Goal: Information Seeking & Learning: Learn about a topic

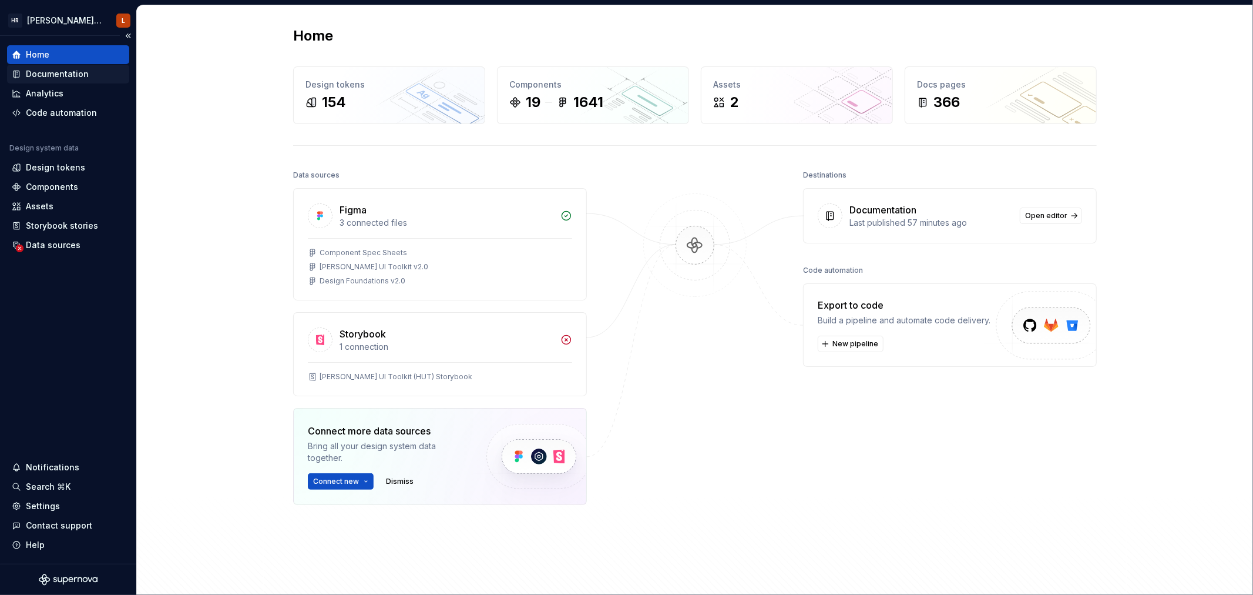
click at [57, 75] on div "Documentation" at bounding box center [57, 74] width 63 height 12
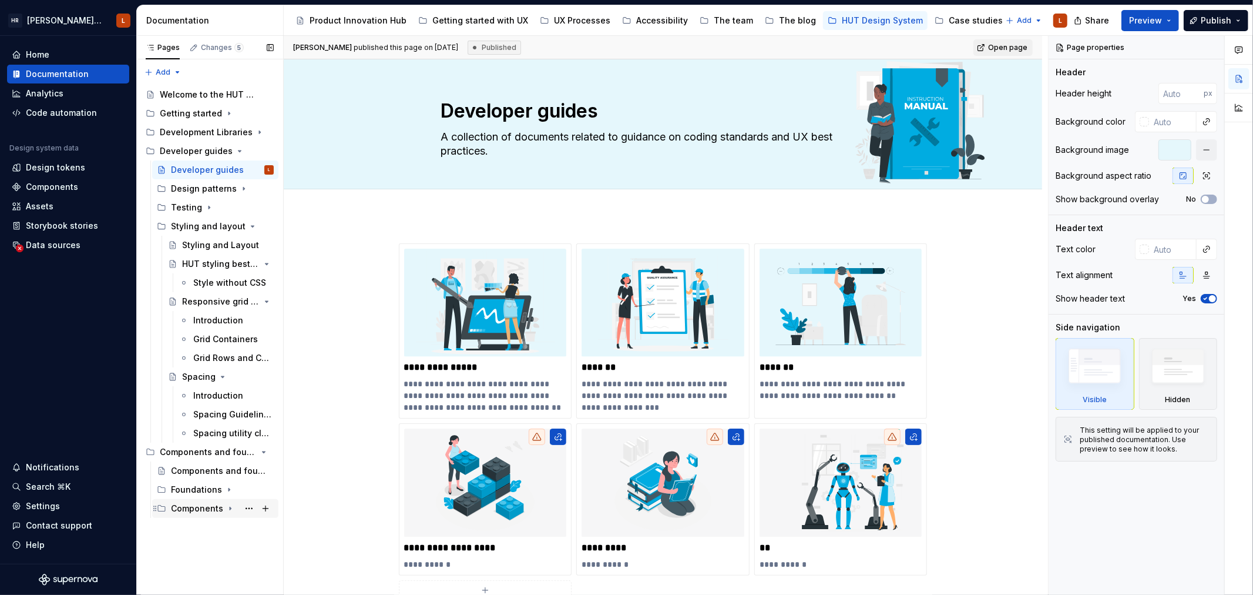
click at [204, 512] on div "Components" at bounding box center [197, 508] width 52 height 12
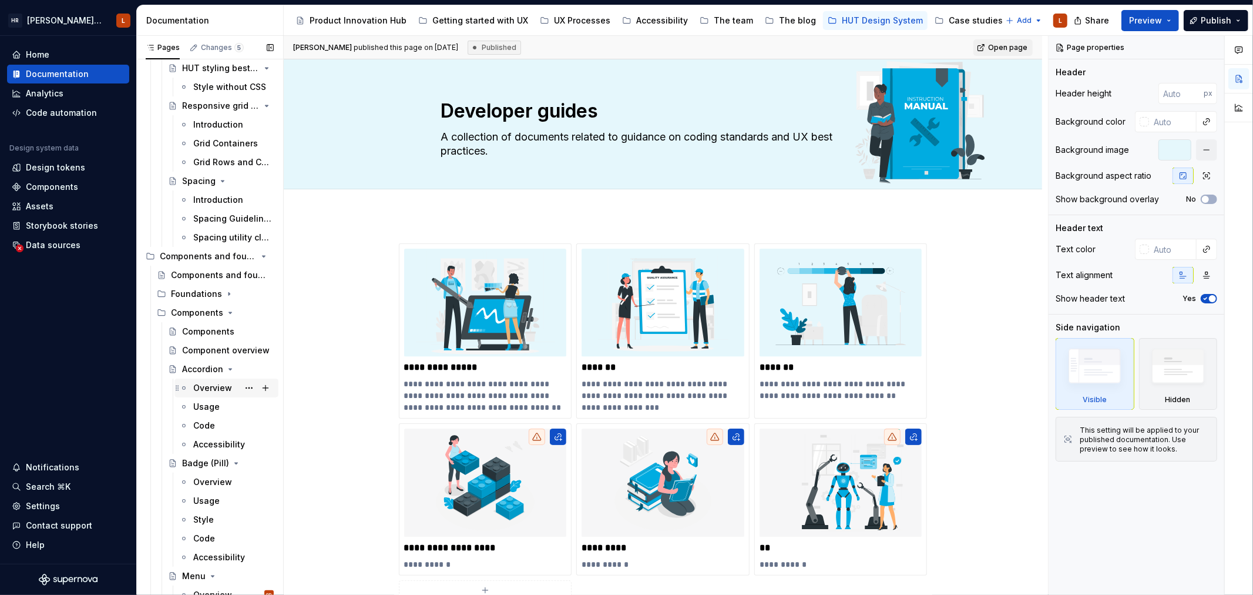
scroll to position [261, 0]
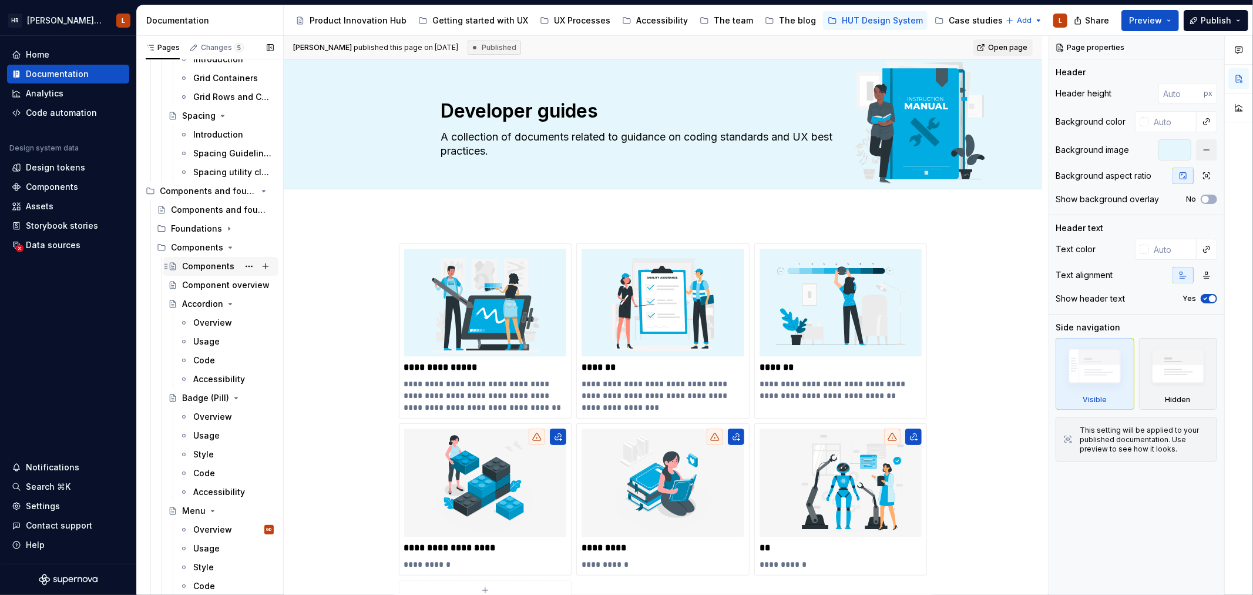
click at [224, 266] on div "Components" at bounding box center [208, 266] width 52 height 12
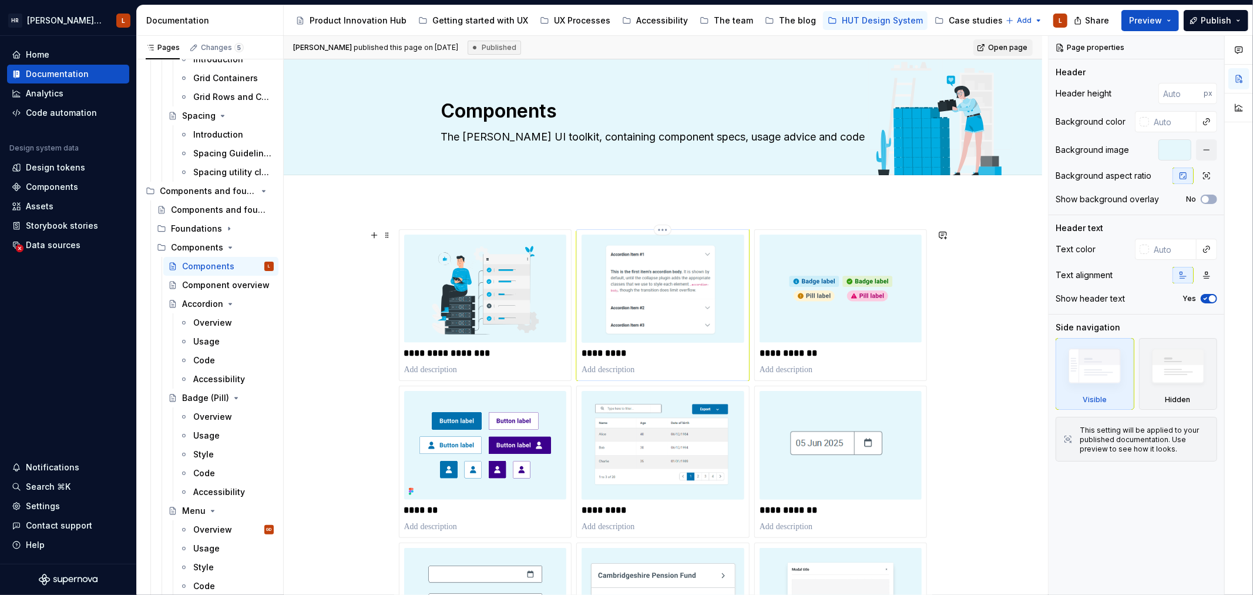
click at [684, 291] on img at bounding box center [663, 288] width 163 height 108
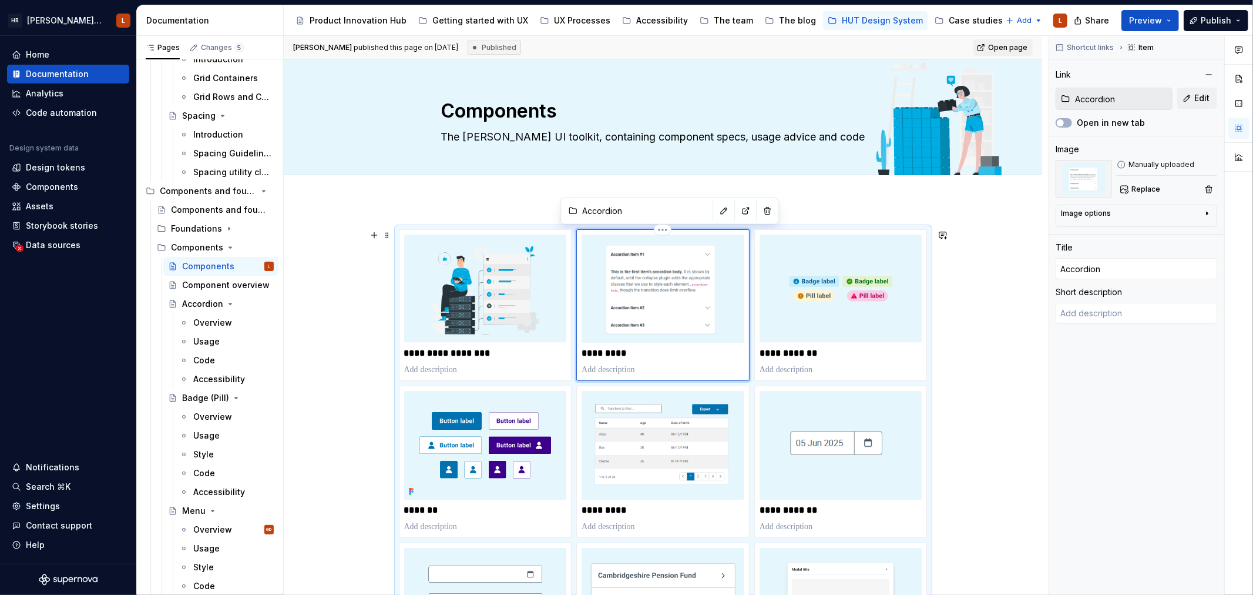
click at [682, 294] on img at bounding box center [663, 288] width 163 height 108
click at [211, 320] on div "Overview" at bounding box center [212, 323] width 39 height 12
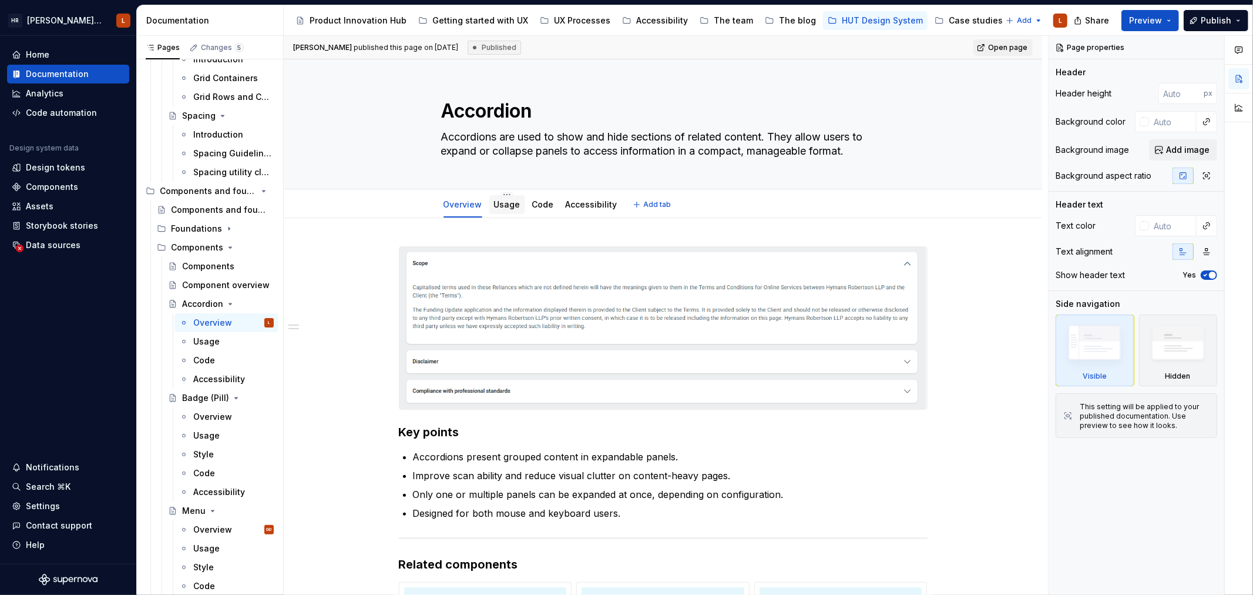
click at [506, 204] on link "Usage" at bounding box center [507, 204] width 26 height 10
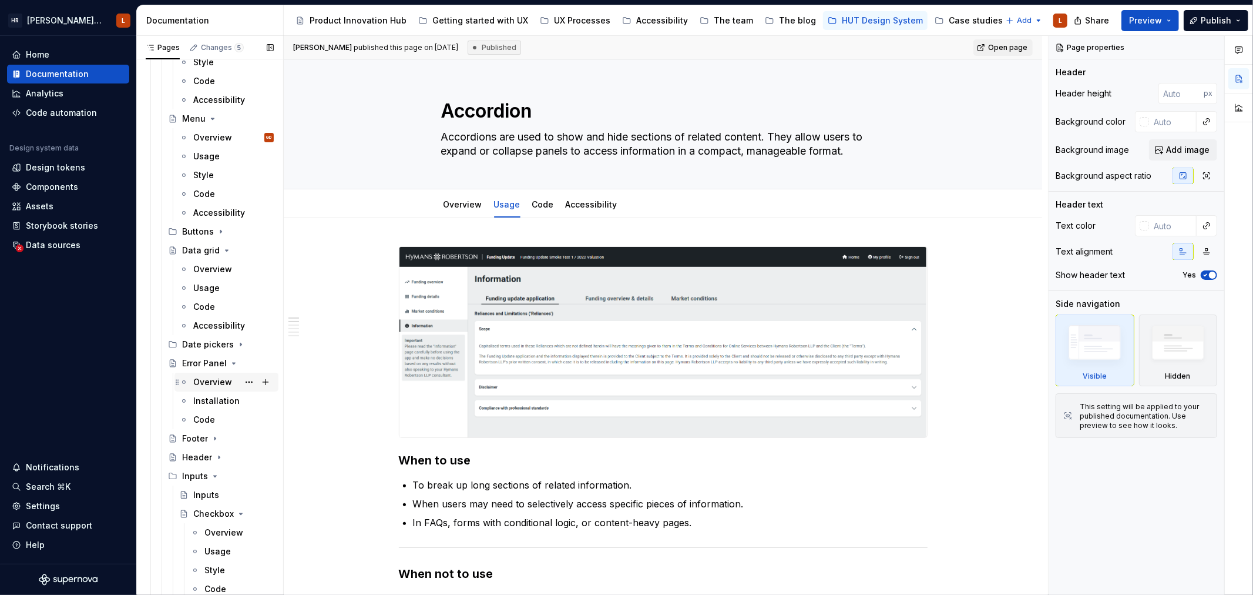
scroll to position [783, 0]
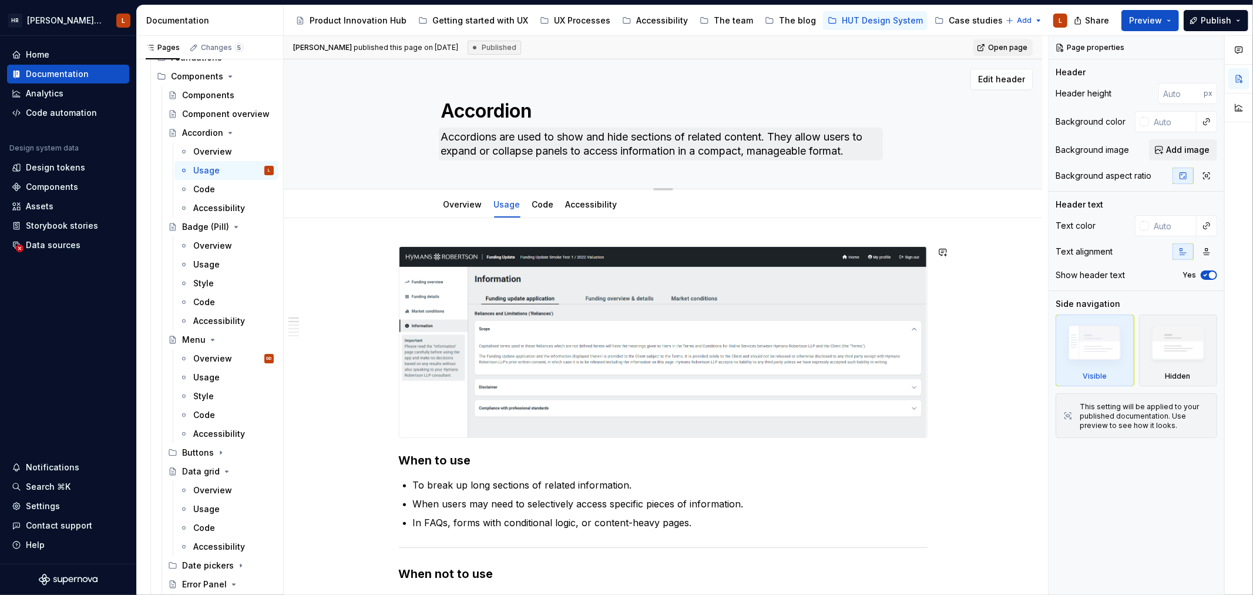
type textarea "*"
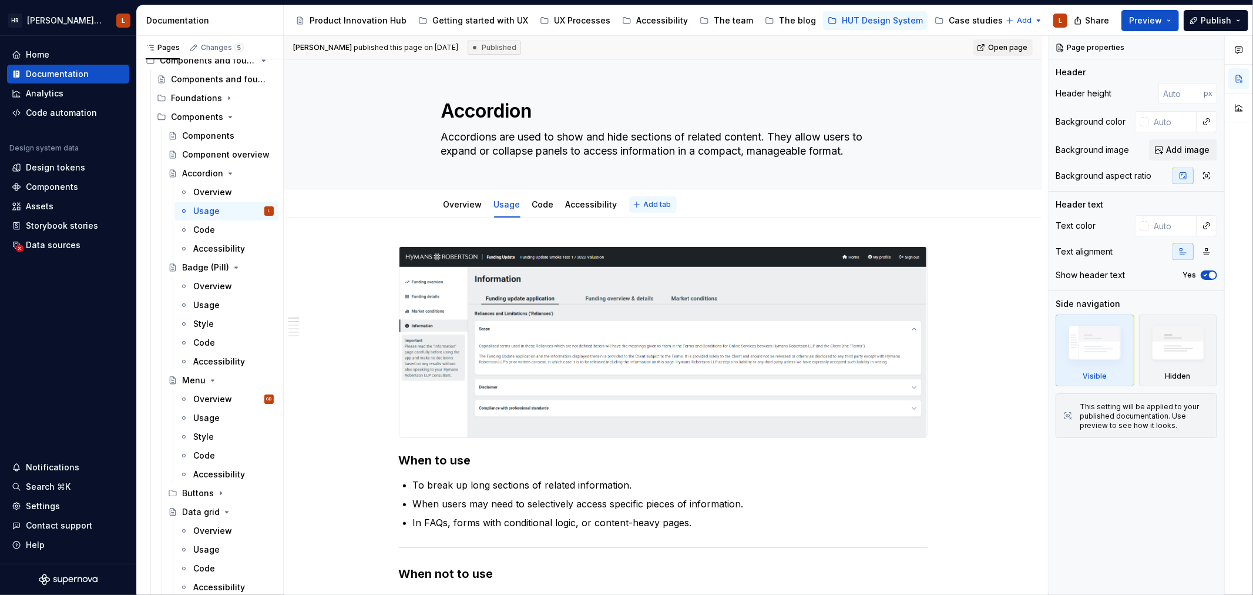
click at [656, 200] on span "Add tab" at bounding box center [658, 204] width 28 height 9
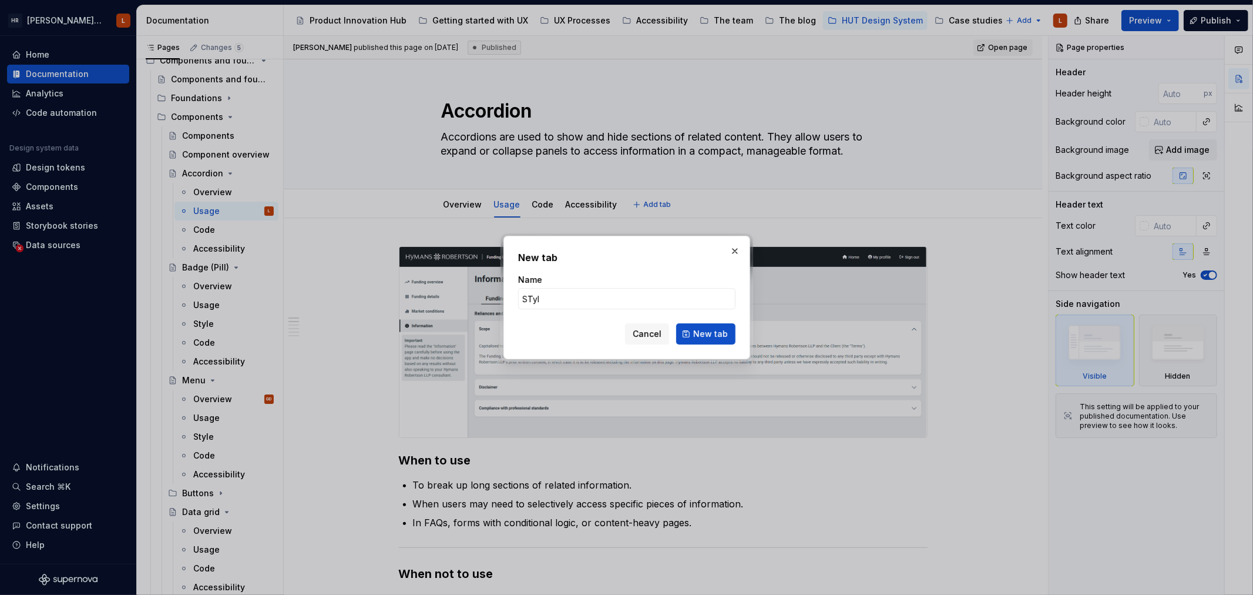
type input "STyle"
type textarea "*"
type input "Style"
click at [707, 335] on span "New tab" at bounding box center [710, 334] width 35 height 12
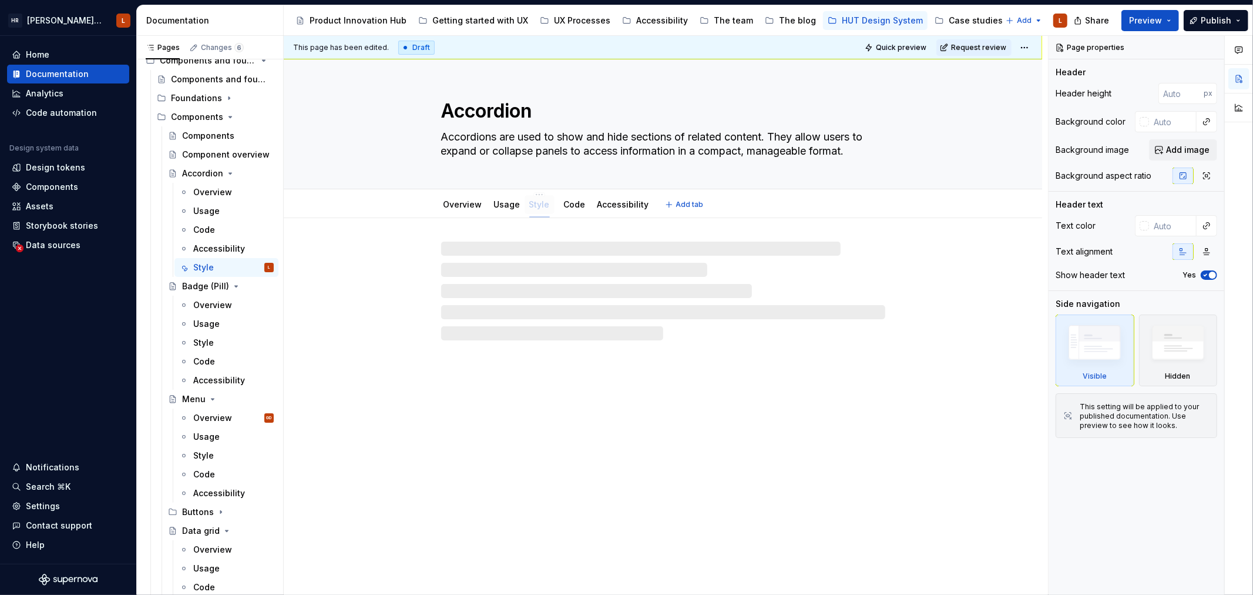
drag, startPoint x: 639, startPoint y: 209, endPoint x: 539, endPoint y: 207, distance: 99.9
click at [539, 207] on div "Style" at bounding box center [539, 205] width 21 height 12
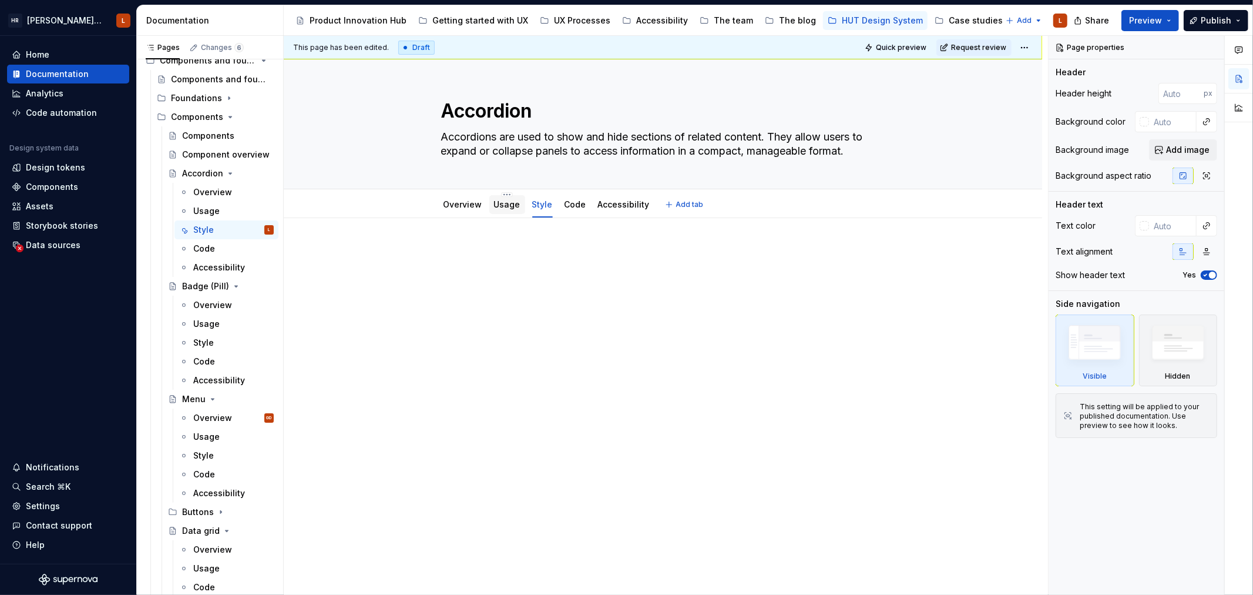
click at [506, 208] on link "Usage" at bounding box center [507, 204] width 26 height 10
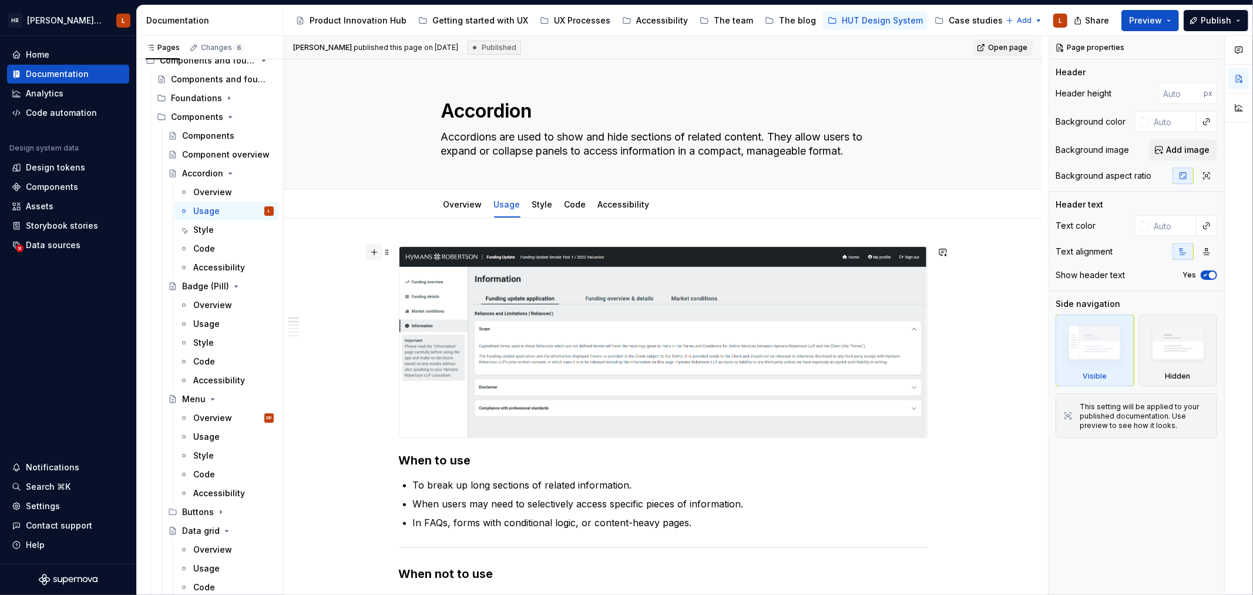
click at [374, 255] on button "button" at bounding box center [374, 252] width 16 height 16
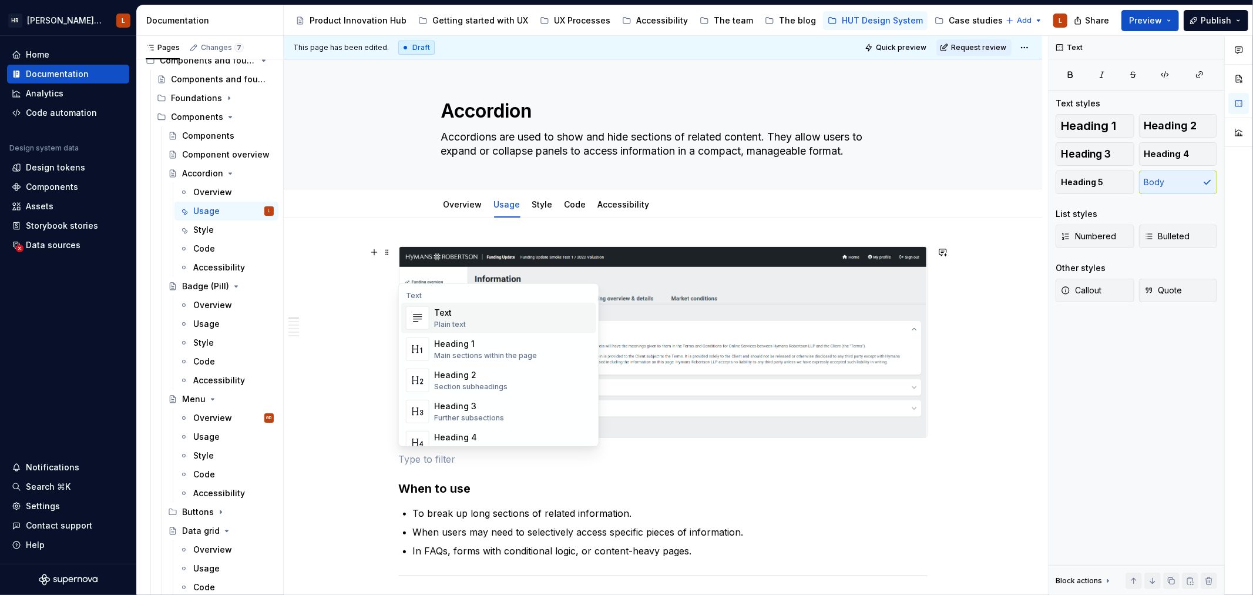
type textarea "*"
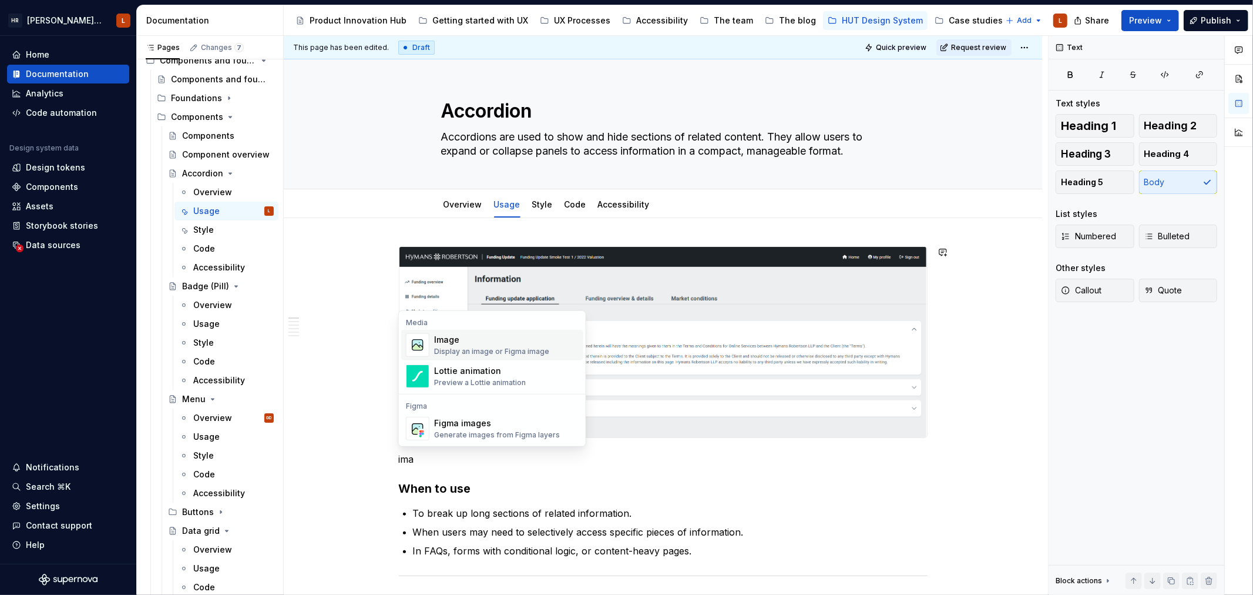
click at [542, 350] on div "Display an image or Figma image" at bounding box center [491, 351] width 115 height 9
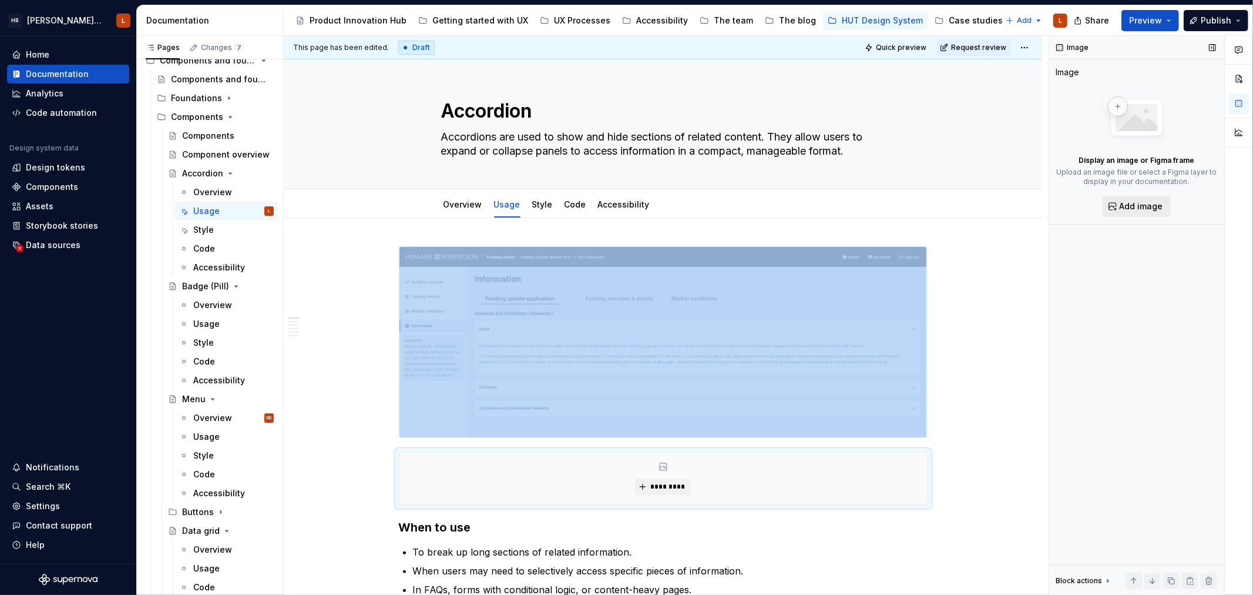
click at [1141, 207] on span "Add image" at bounding box center [1141, 206] width 43 height 12
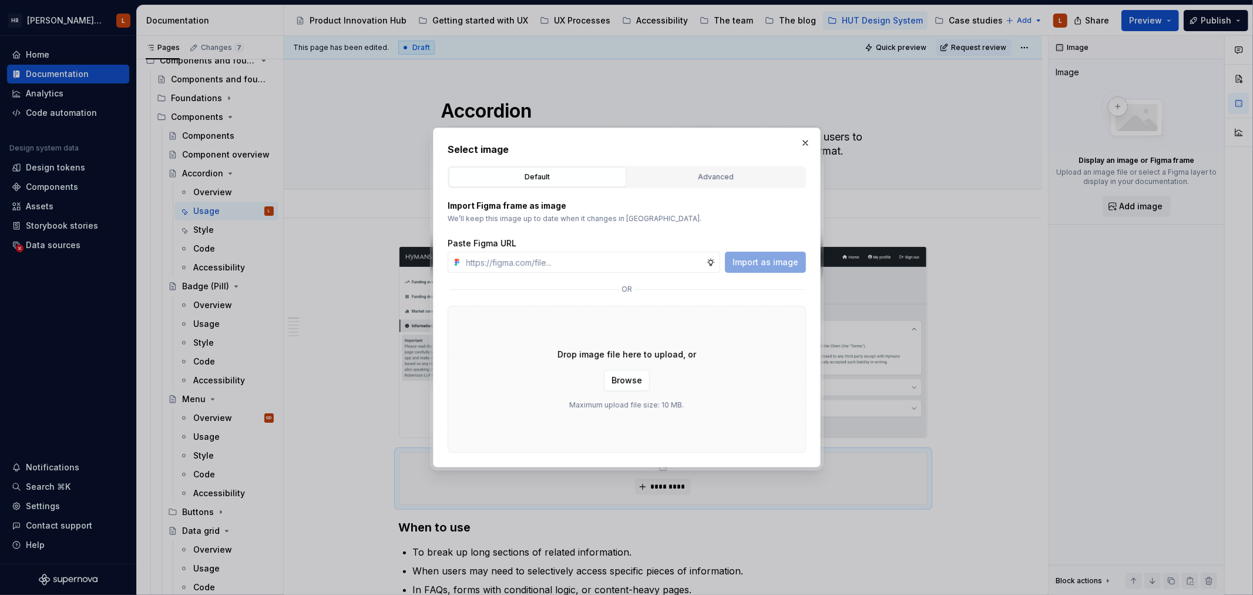
type textarea "*"
click at [703, 176] on div "Advanced" at bounding box center [716, 177] width 169 height 12
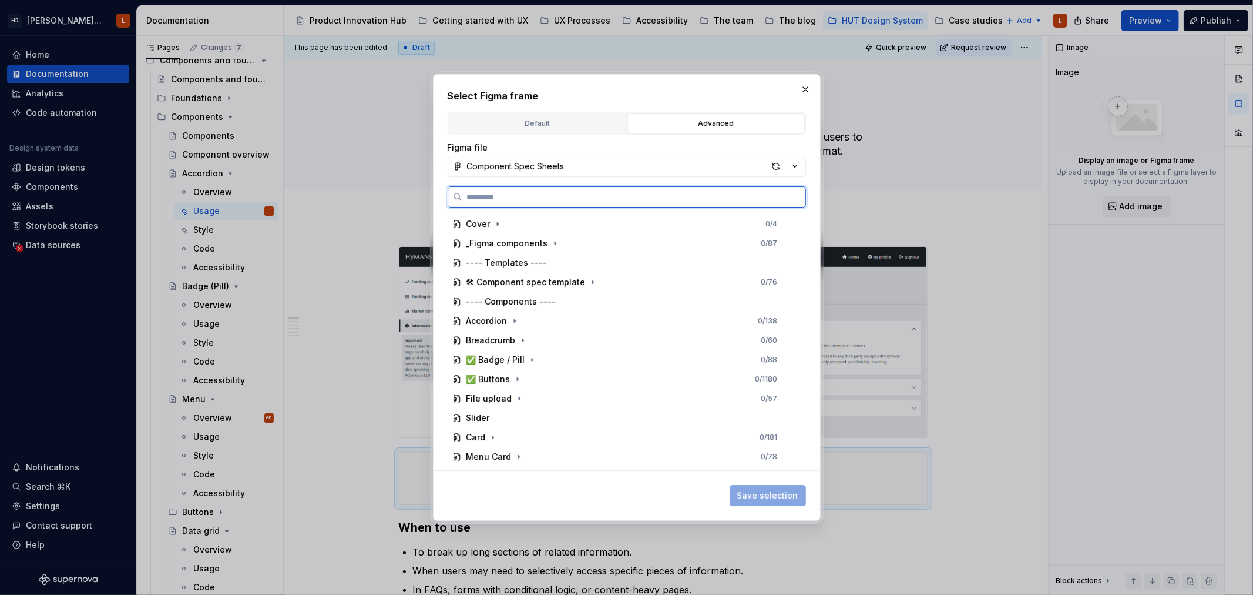
click at [542, 197] on input "search" at bounding box center [633, 197] width 343 height 12
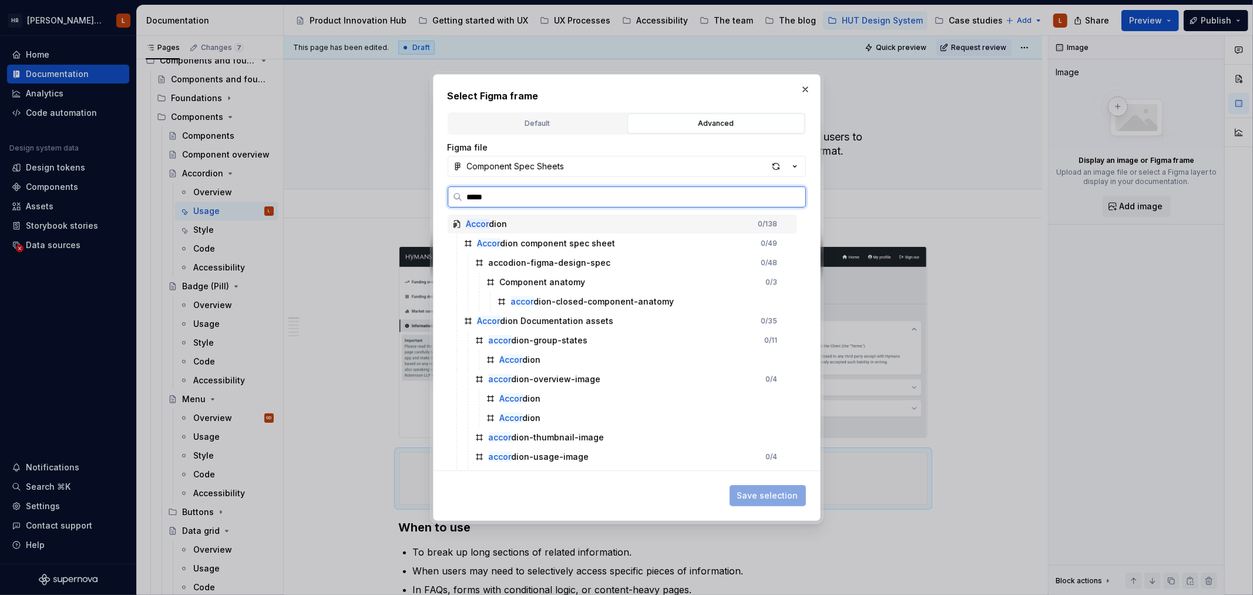
type input "******"
click at [551, 462] on div "accord ion-usage-image 0 / 4" at bounding box center [633, 456] width 327 height 19
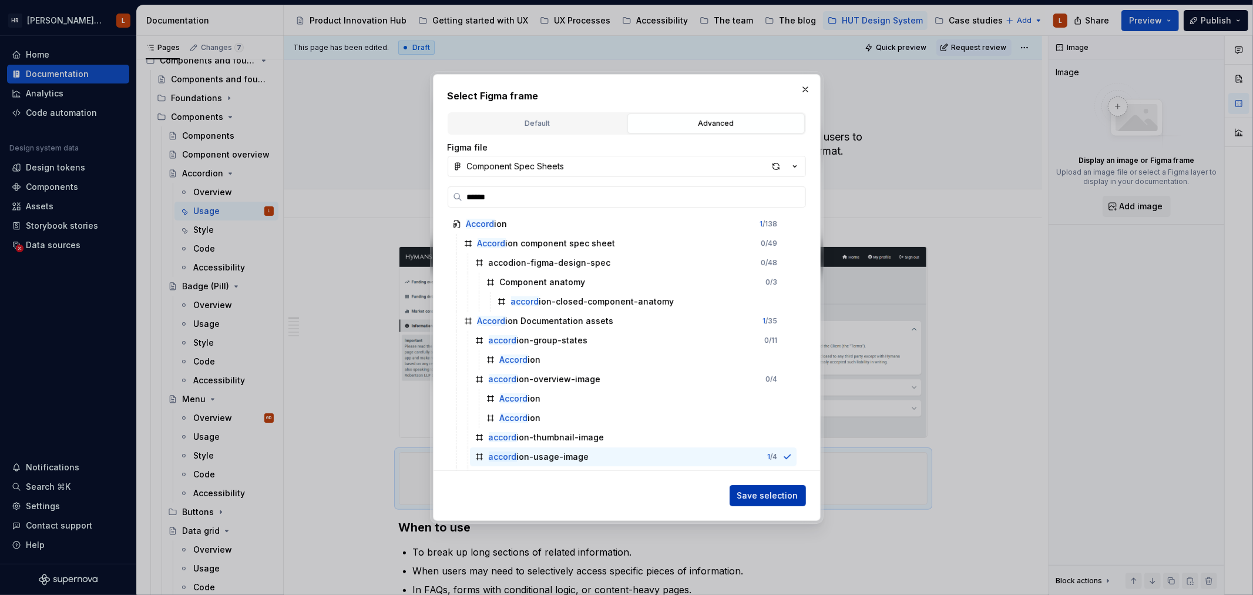
click at [757, 494] on span "Save selection" at bounding box center [767, 495] width 61 height 12
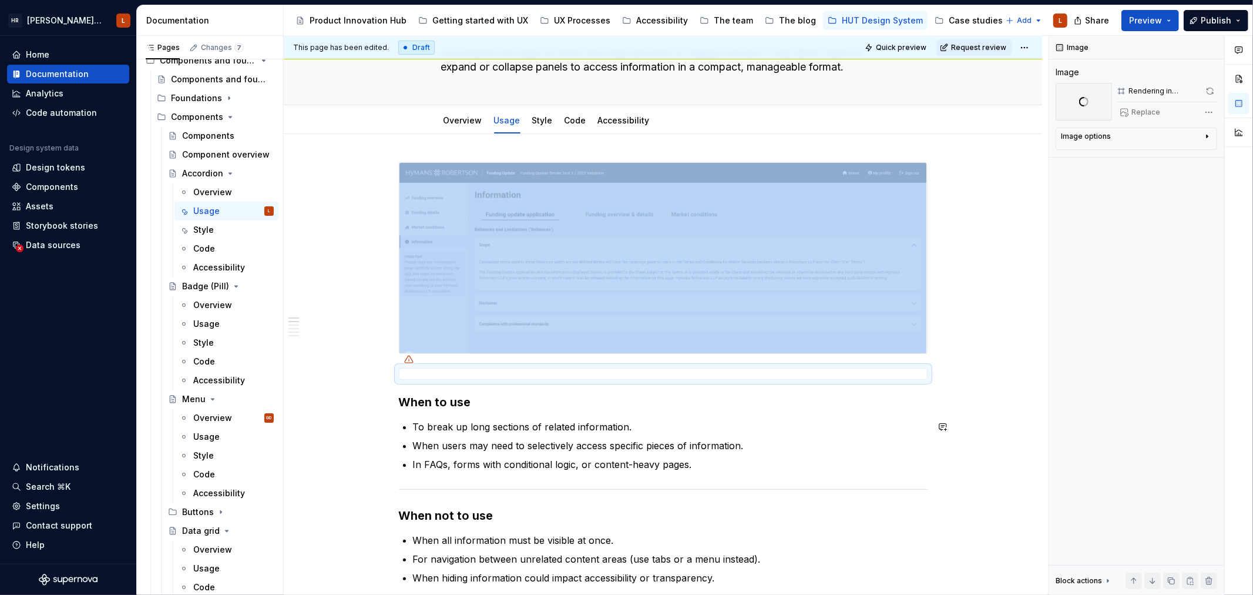
scroll to position [65, 0]
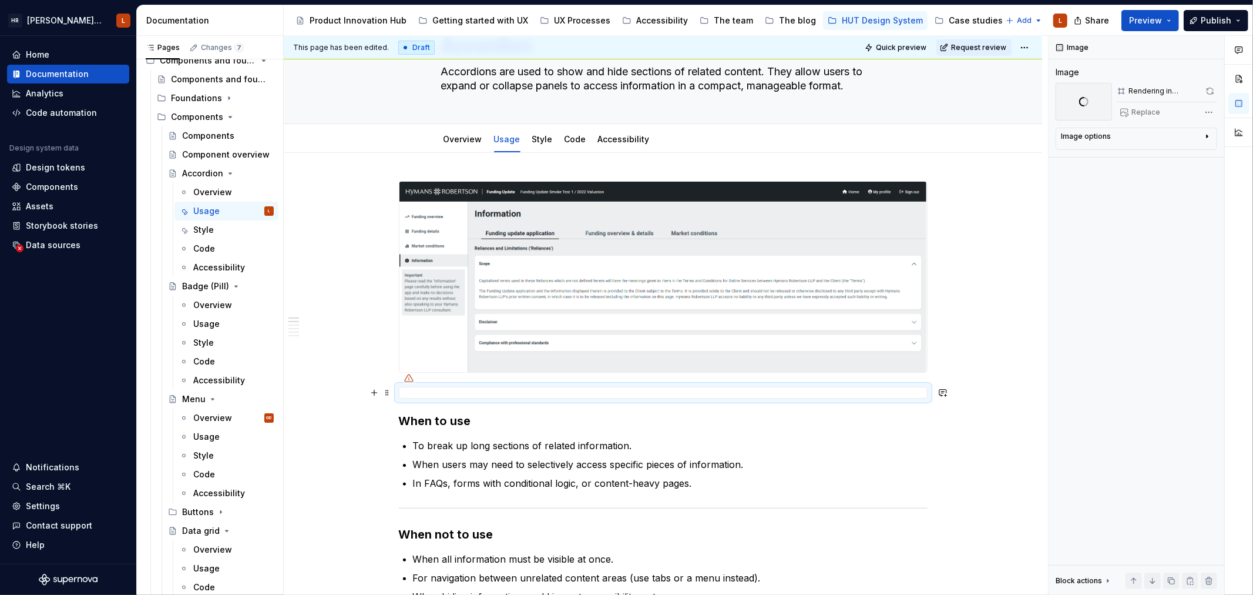
click at [406, 391] on div at bounding box center [663, 393] width 529 height 12
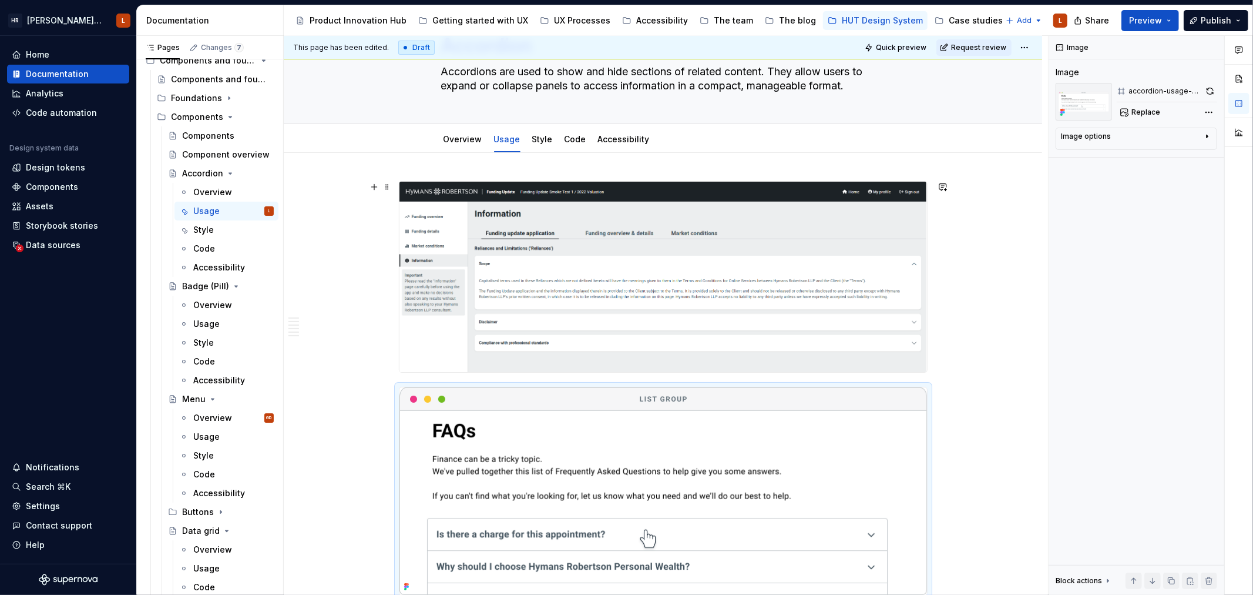
click at [594, 272] on img at bounding box center [663, 277] width 528 height 190
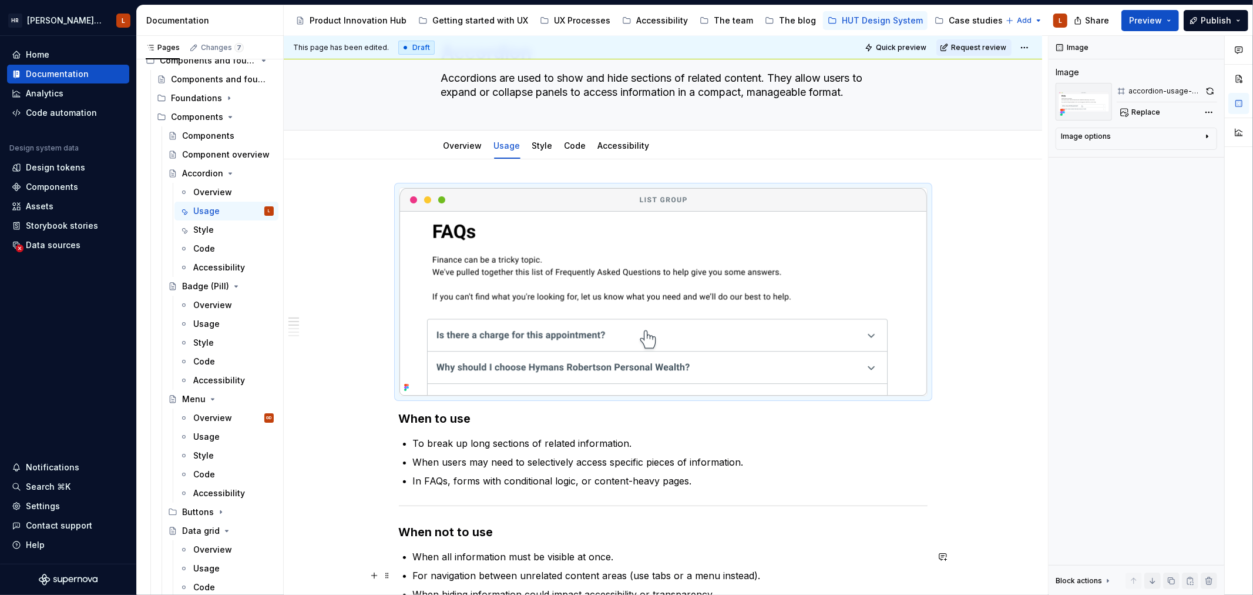
scroll to position [0, 0]
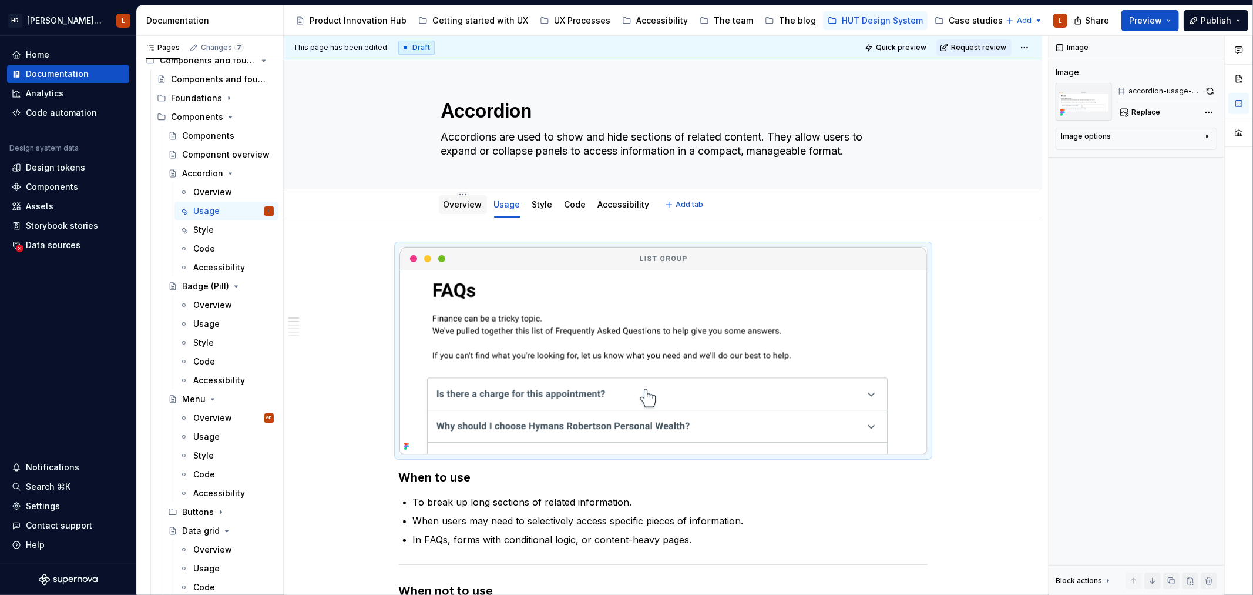
click at [474, 209] on div "Overview" at bounding box center [463, 205] width 39 height 12
click at [465, 201] on link "Overview" at bounding box center [463, 204] width 39 height 10
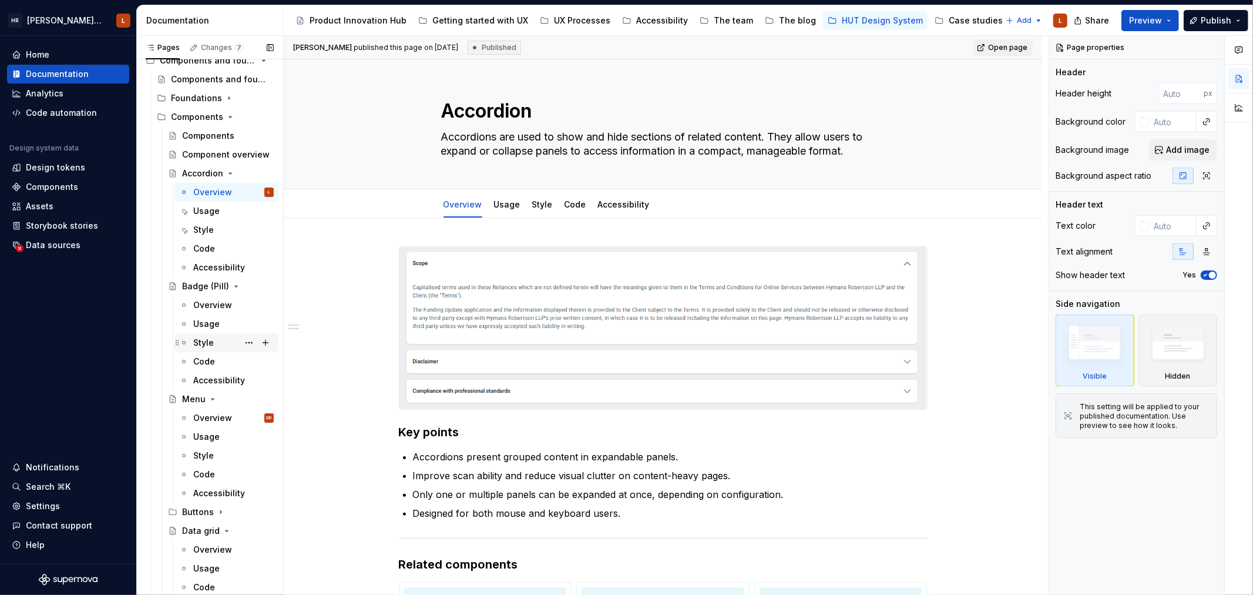
click at [222, 333] on div "Style" at bounding box center [226, 342] width 104 height 19
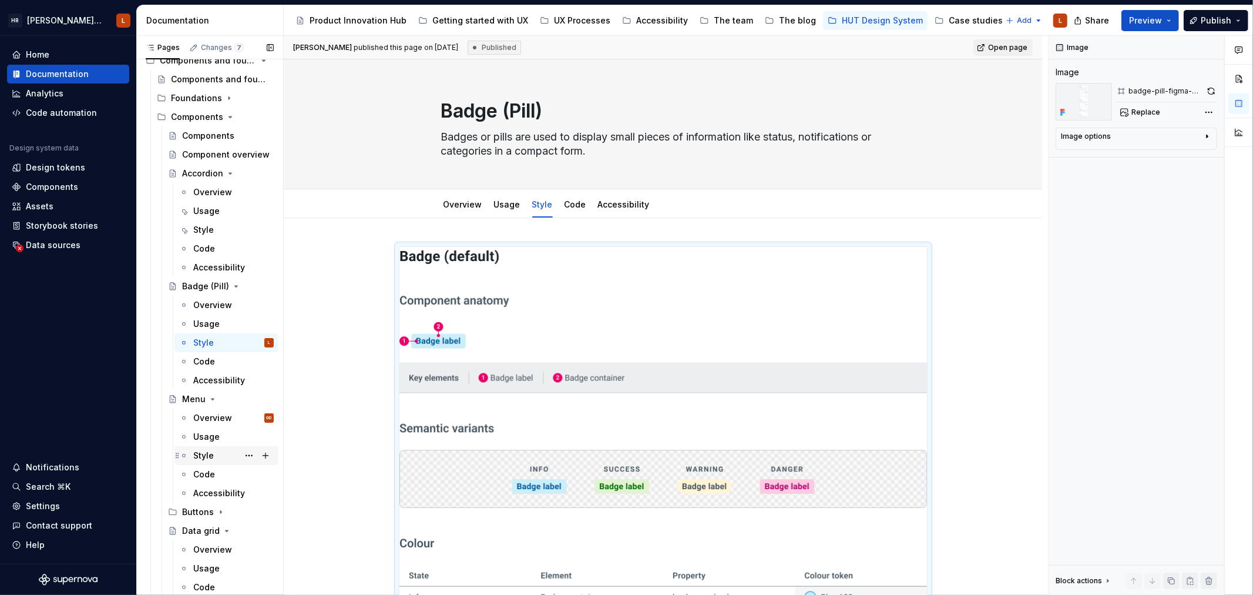
click at [214, 458] on div "Style" at bounding box center [233, 455] width 80 height 16
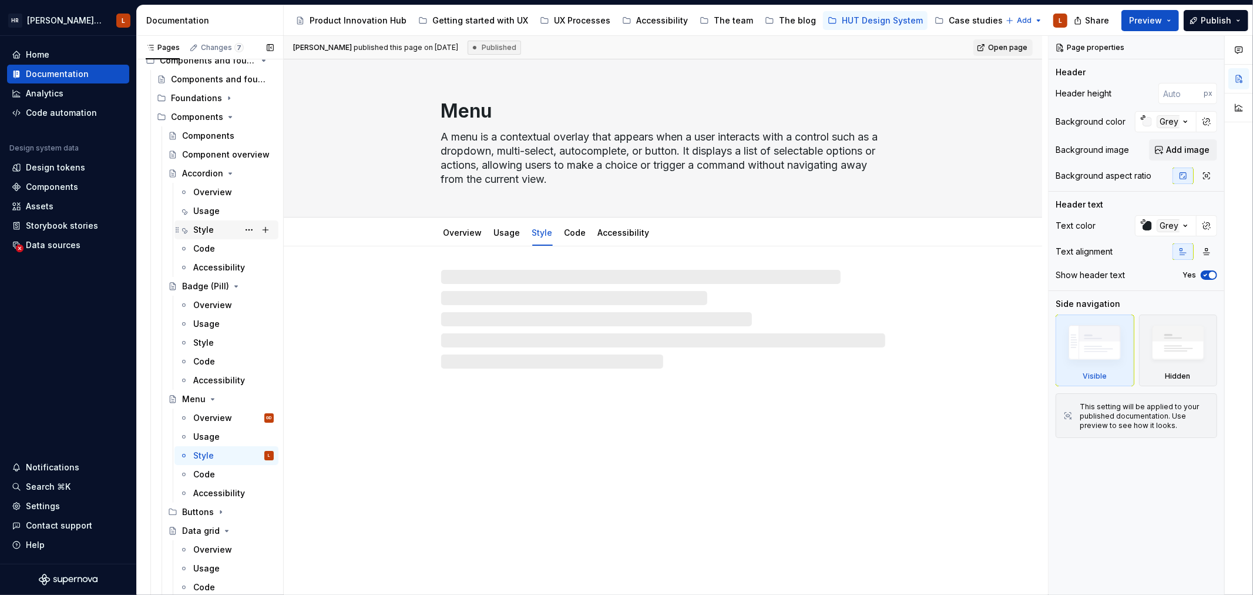
click at [230, 221] on div "Style" at bounding box center [233, 229] width 80 height 16
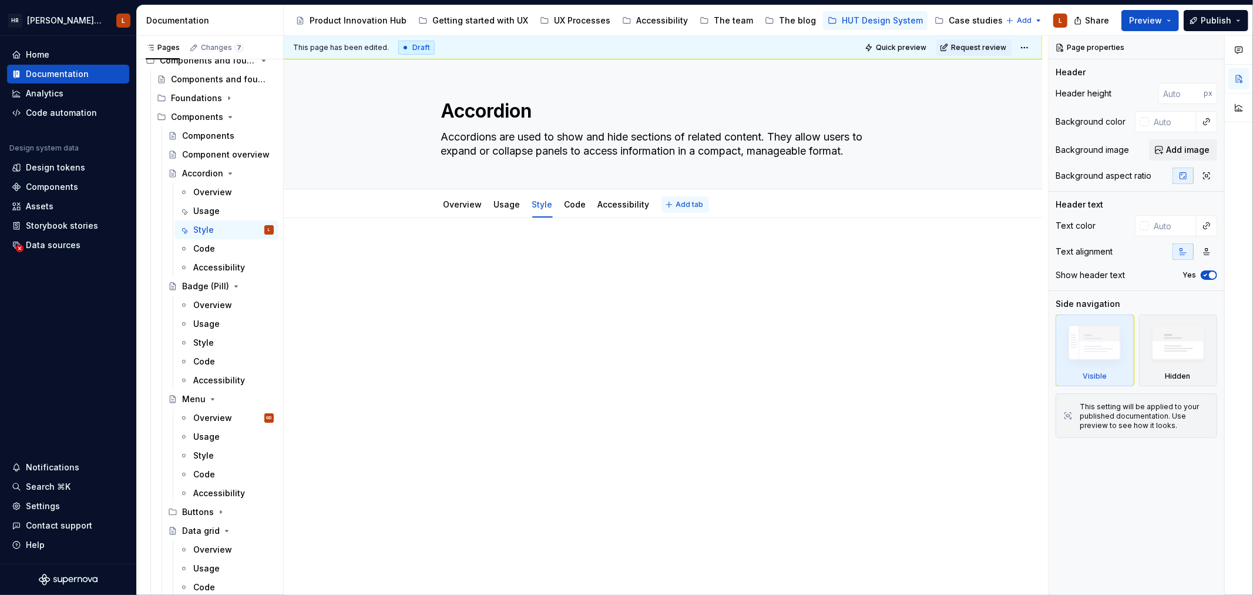
click at [682, 203] on span "Add tab" at bounding box center [690, 204] width 28 height 9
type textarea "*"
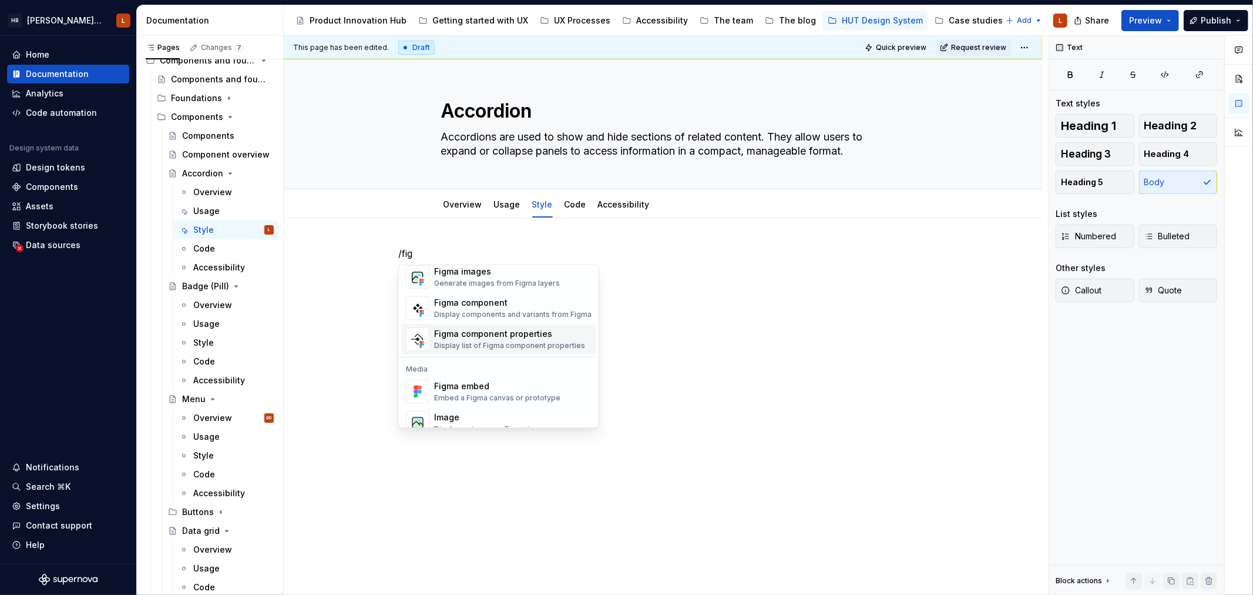
scroll to position [35, 0]
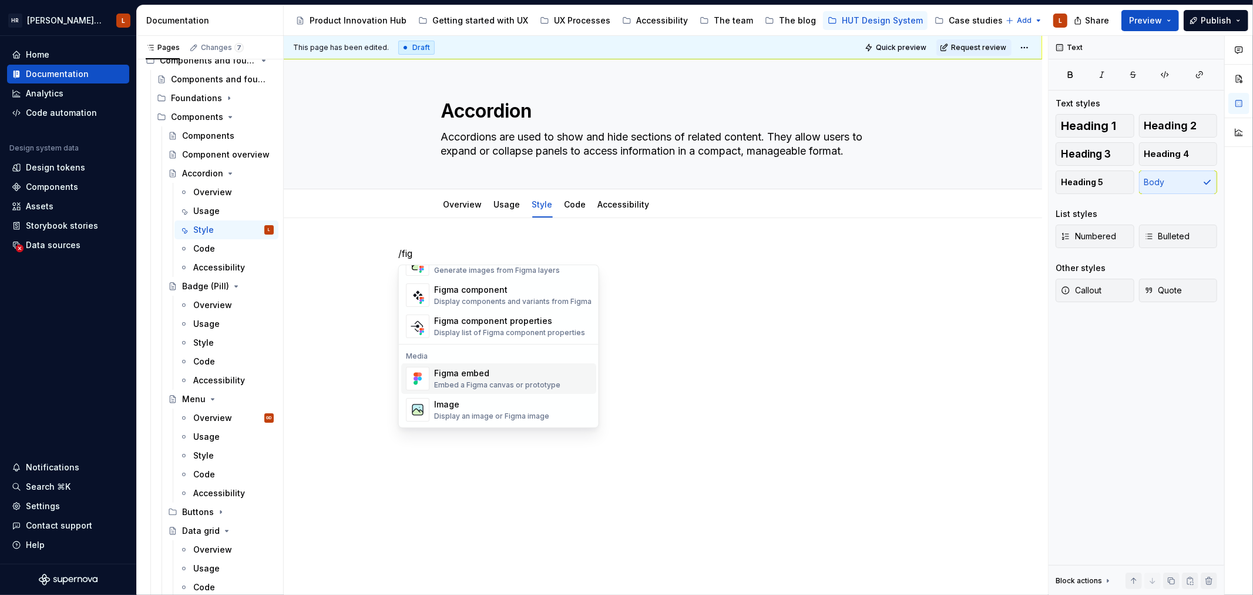
click at [525, 378] on div "Figma embed" at bounding box center [497, 373] width 126 height 12
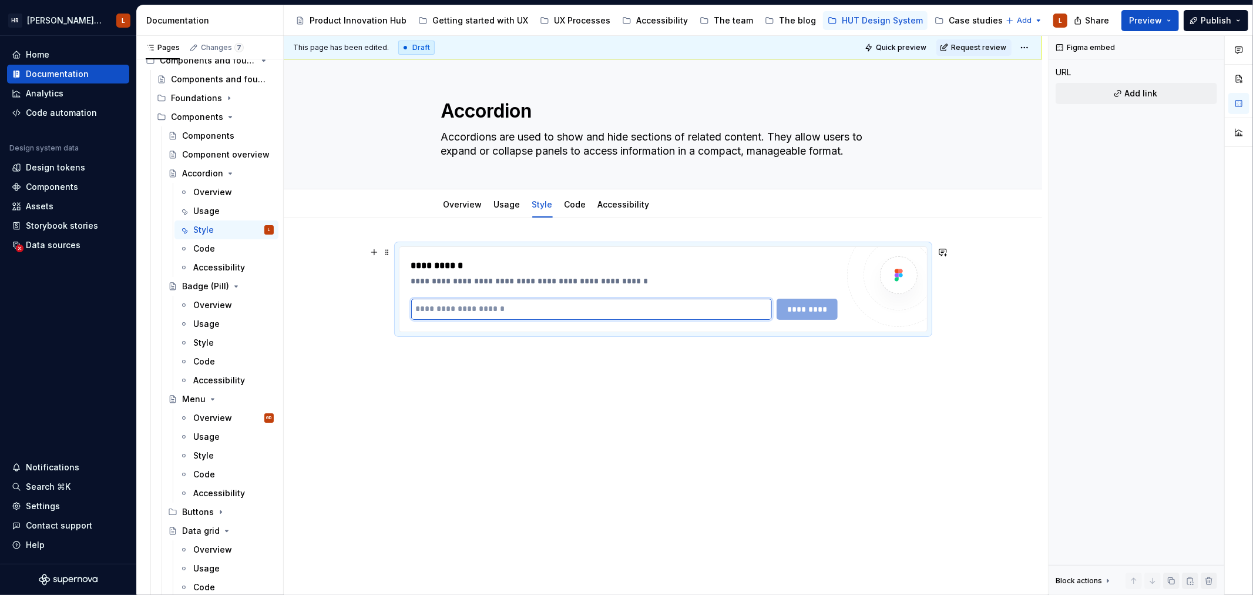
click at [516, 308] on input "text" at bounding box center [591, 308] width 361 height 21
click at [868, 367] on div "**********" at bounding box center [663, 371] width 758 height 306
click at [471, 253] on div "**********" at bounding box center [663, 289] width 528 height 85
drag, startPoint x: 486, startPoint y: 262, endPoint x: 405, endPoint y: 253, distance: 81.6
click at [479, 264] on div "**********" at bounding box center [624, 265] width 427 height 14
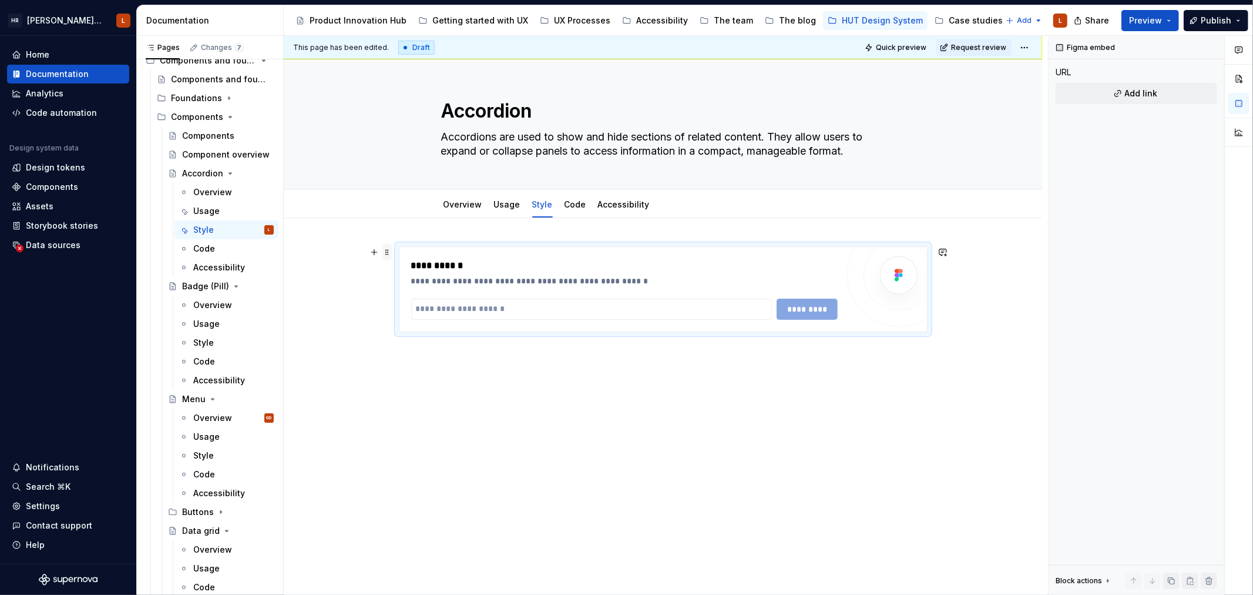
click at [386, 251] on span at bounding box center [386, 252] width 9 height 16
click at [426, 352] on div "Delete" at bounding box center [442, 356] width 76 height 12
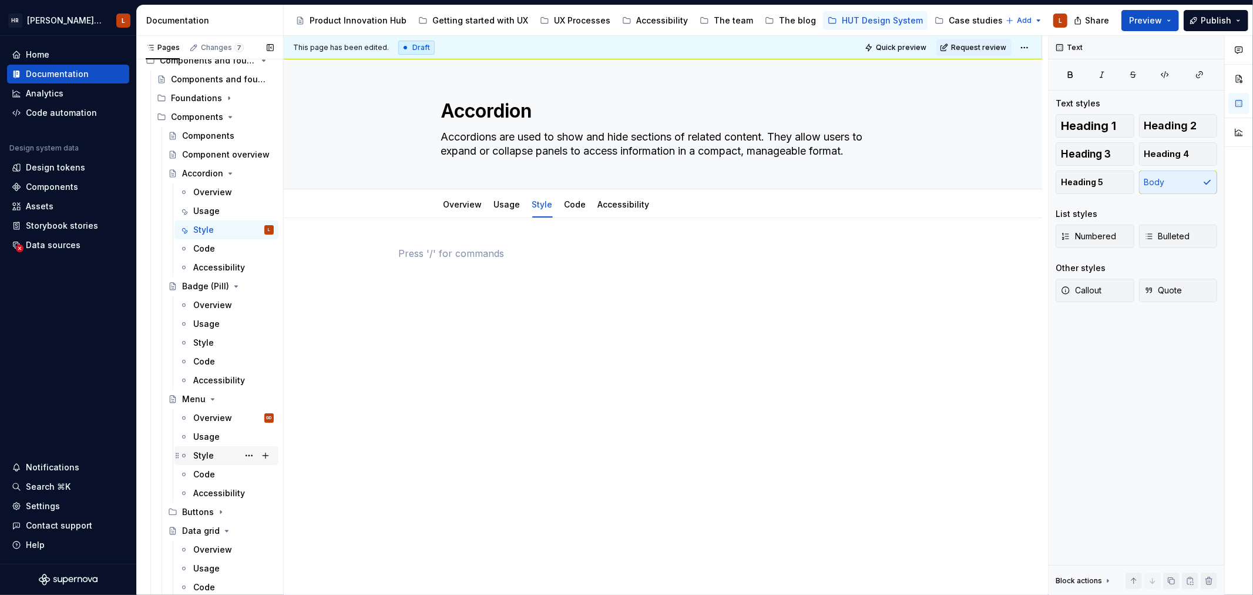
click at [211, 458] on div "Style" at bounding box center [203, 455] width 21 height 12
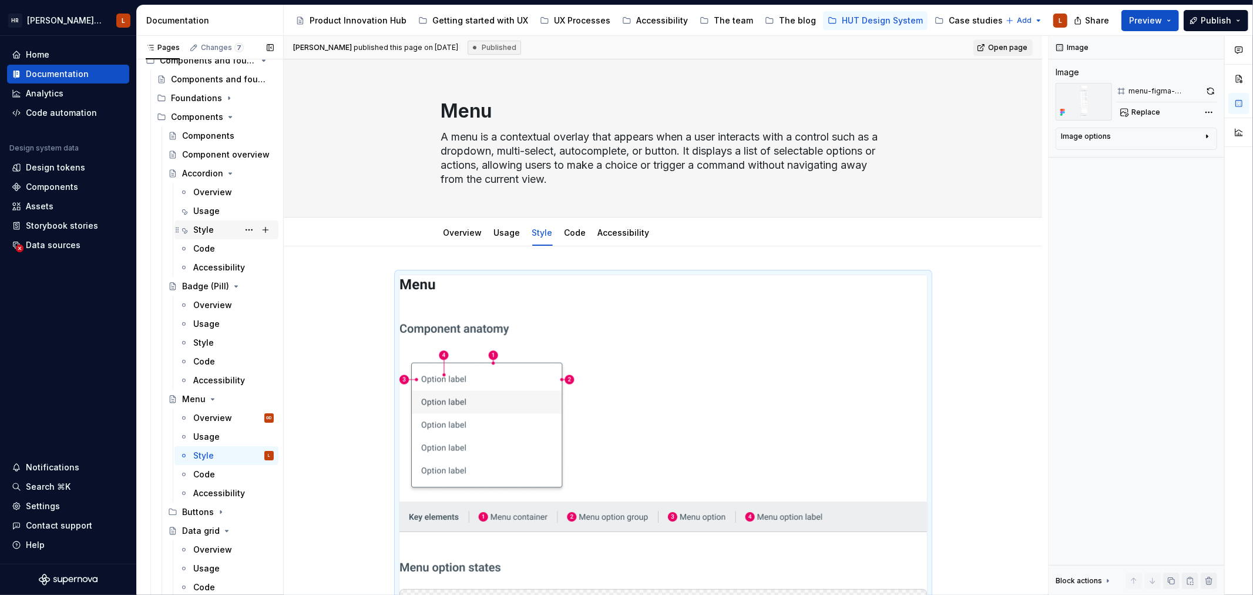
click at [206, 233] on div "Style" at bounding box center [203, 230] width 21 height 12
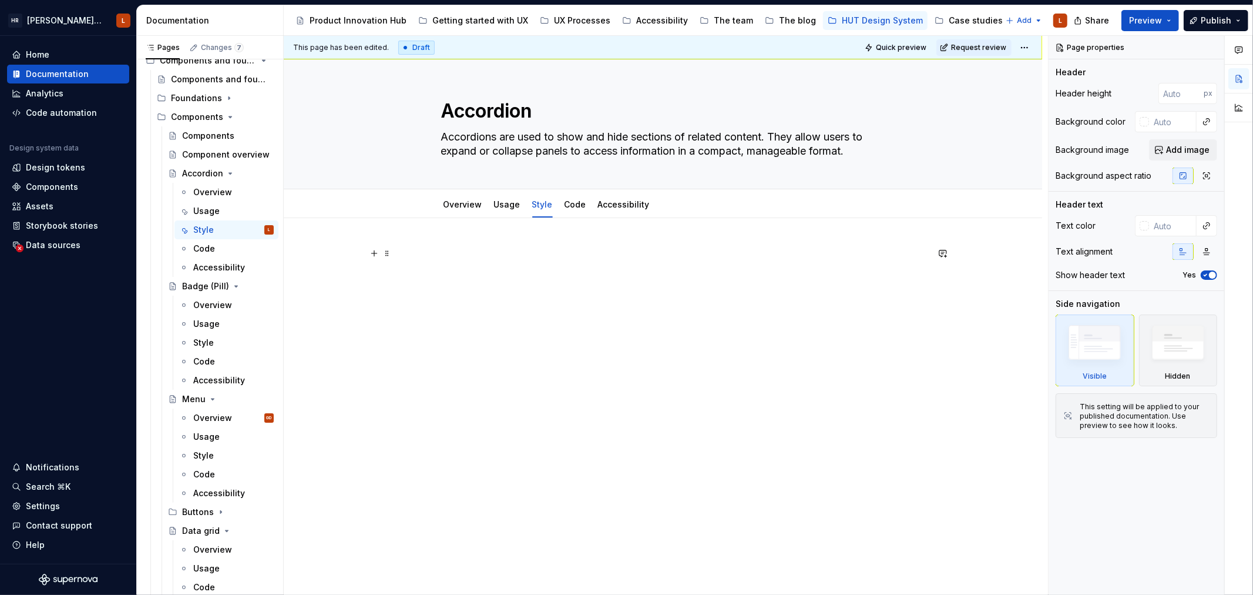
type textarea "*"
click at [542, 249] on p at bounding box center [663, 253] width 529 height 14
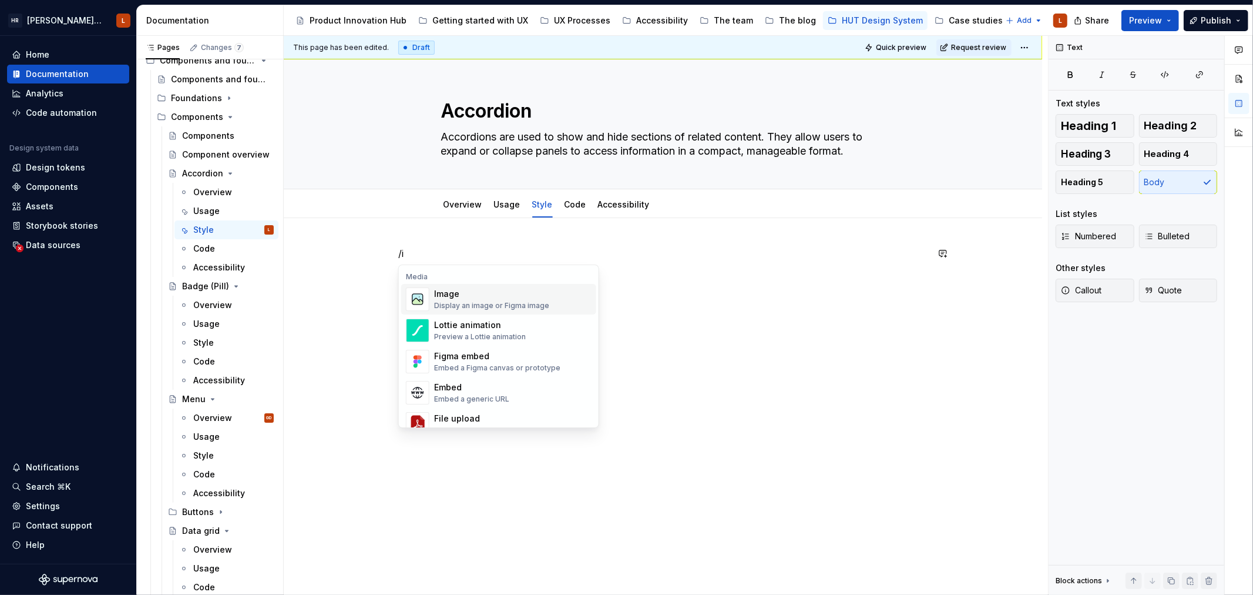
click at [550, 302] on div "Image Display an image or Figma image" at bounding box center [512, 298] width 157 height 23
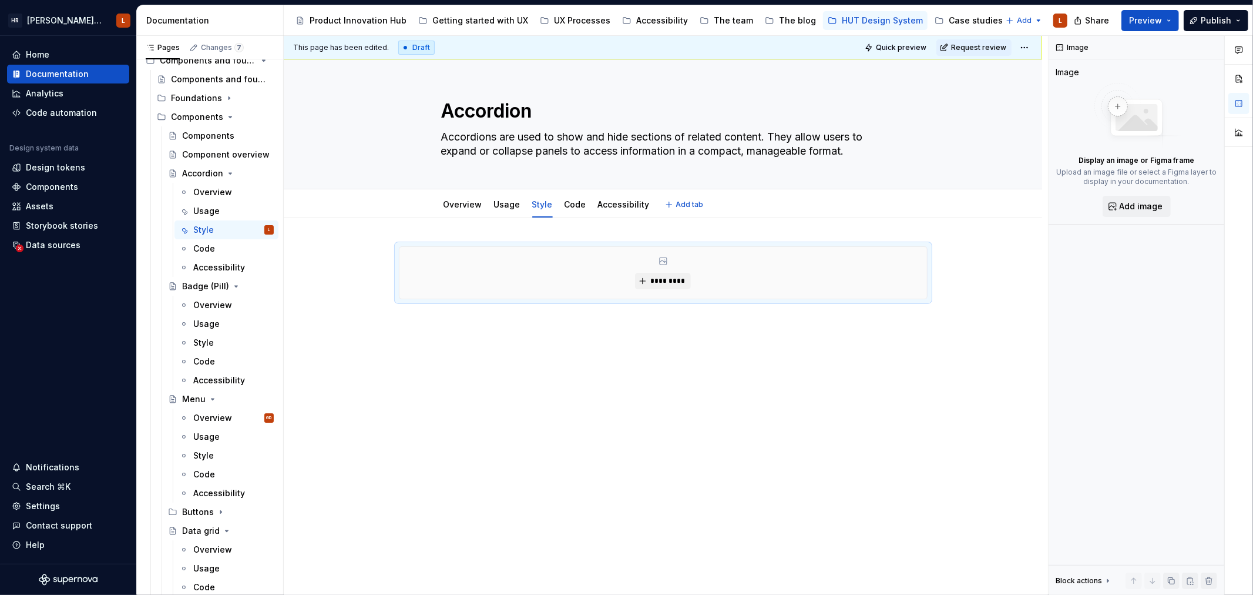
type textarea "*"
click at [667, 278] on span "*********" at bounding box center [668, 280] width 36 height 9
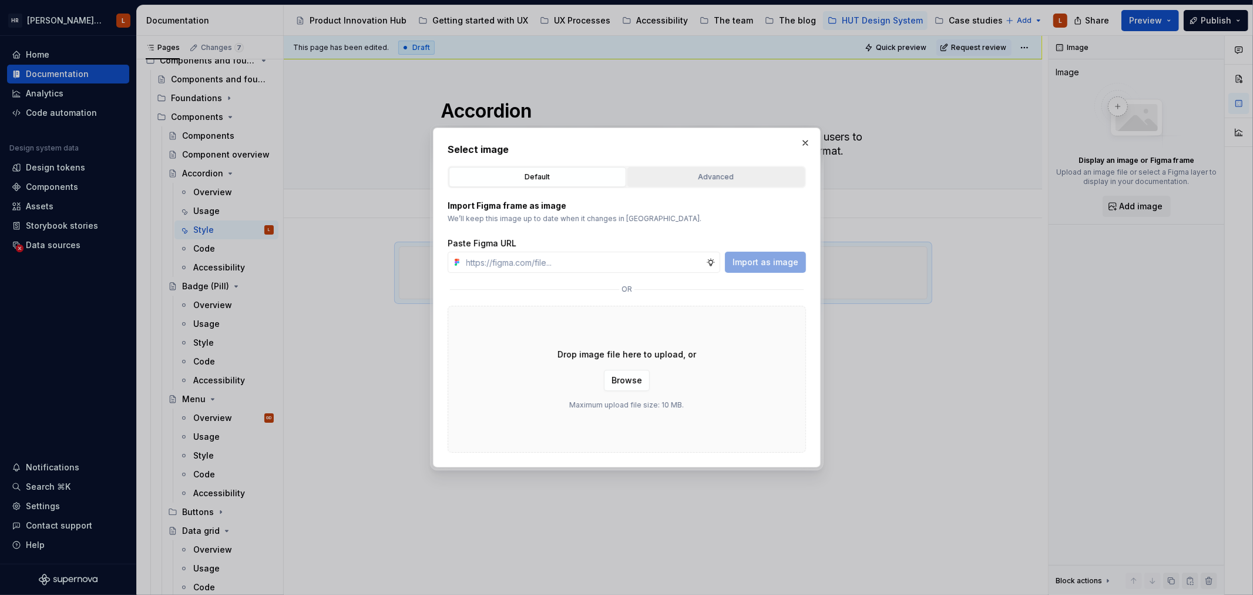
click at [660, 180] on div "Advanced" at bounding box center [716, 177] width 169 height 12
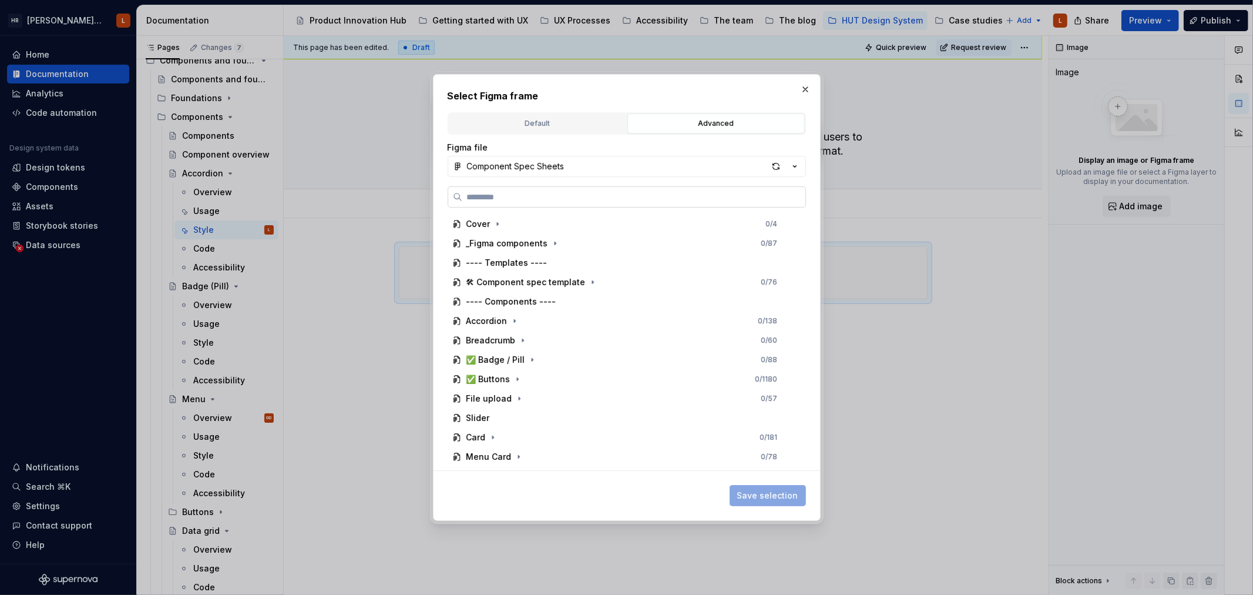
click at [531, 188] on label at bounding box center [627, 196] width 358 height 21
click at [531, 191] on input "search" at bounding box center [633, 197] width 343 height 12
type input "***"
type textarea "*"
type input "****"
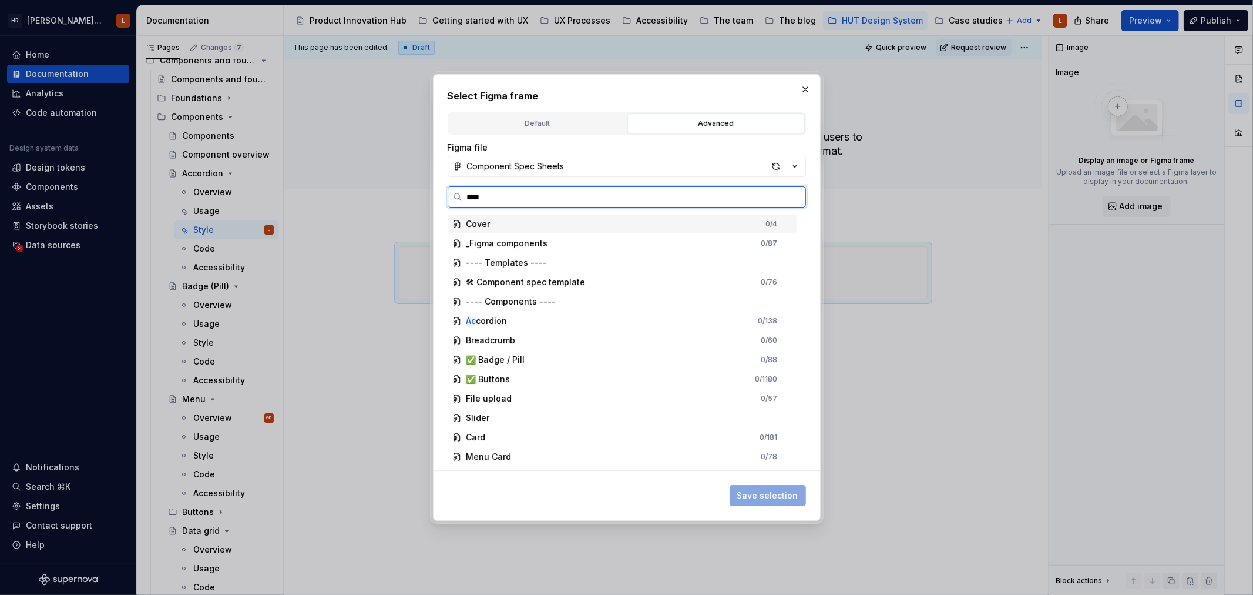
type textarea "*"
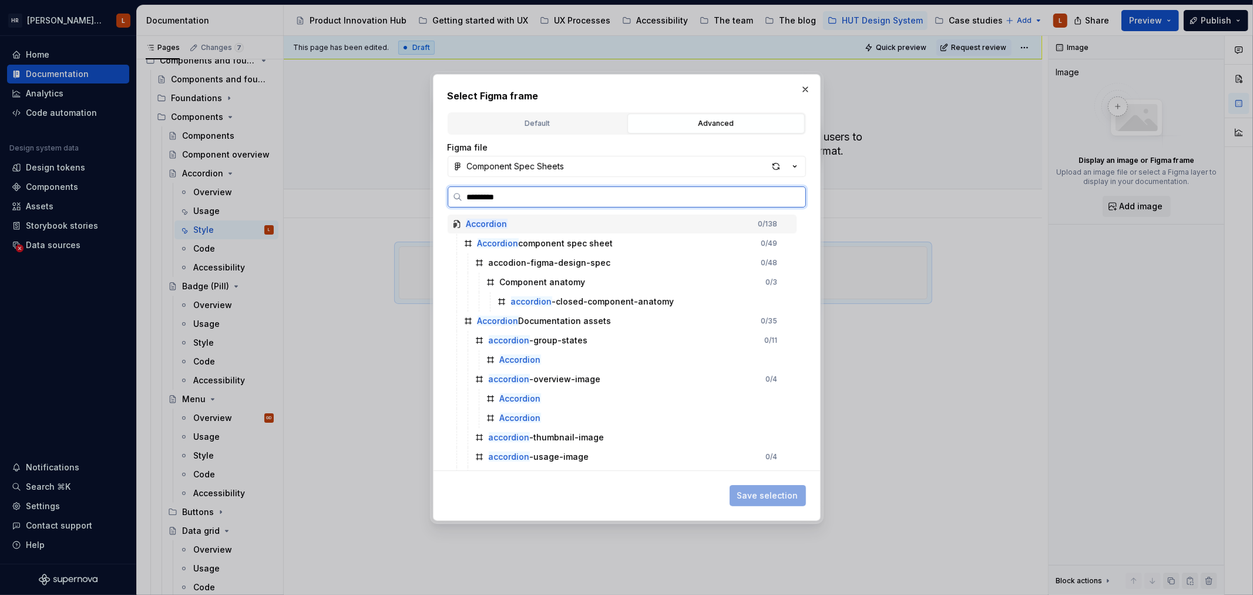
type input "**********"
click at [568, 267] on div "accodion-figma-design-spec" at bounding box center [550, 263] width 122 height 12
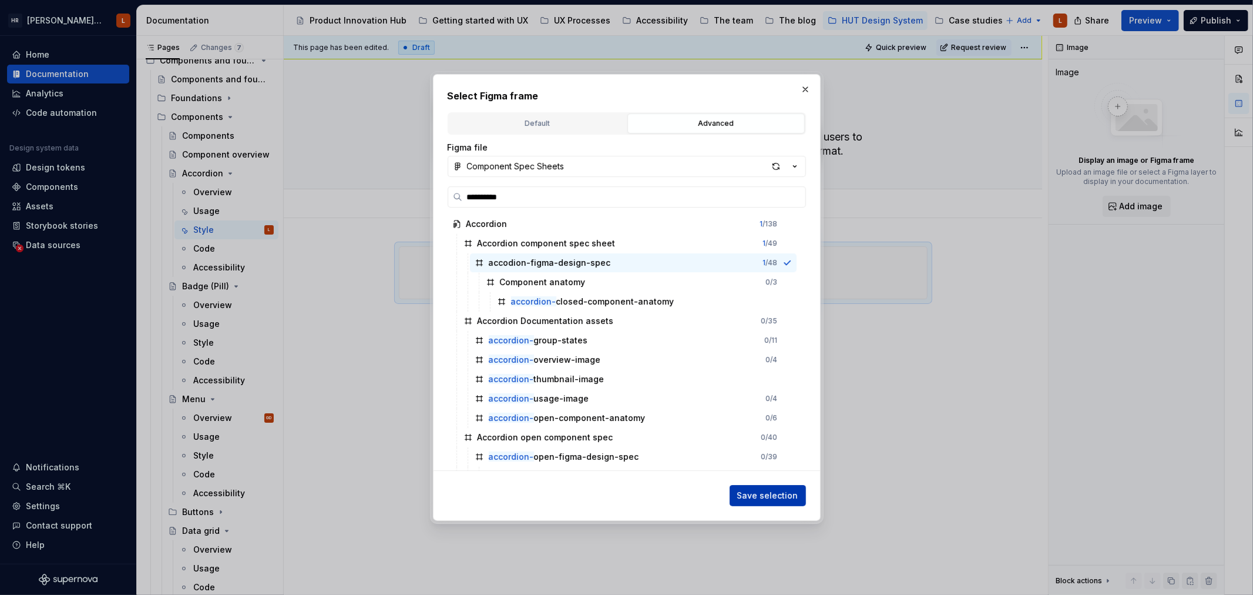
click at [754, 489] on span "Save selection" at bounding box center [767, 495] width 61 height 12
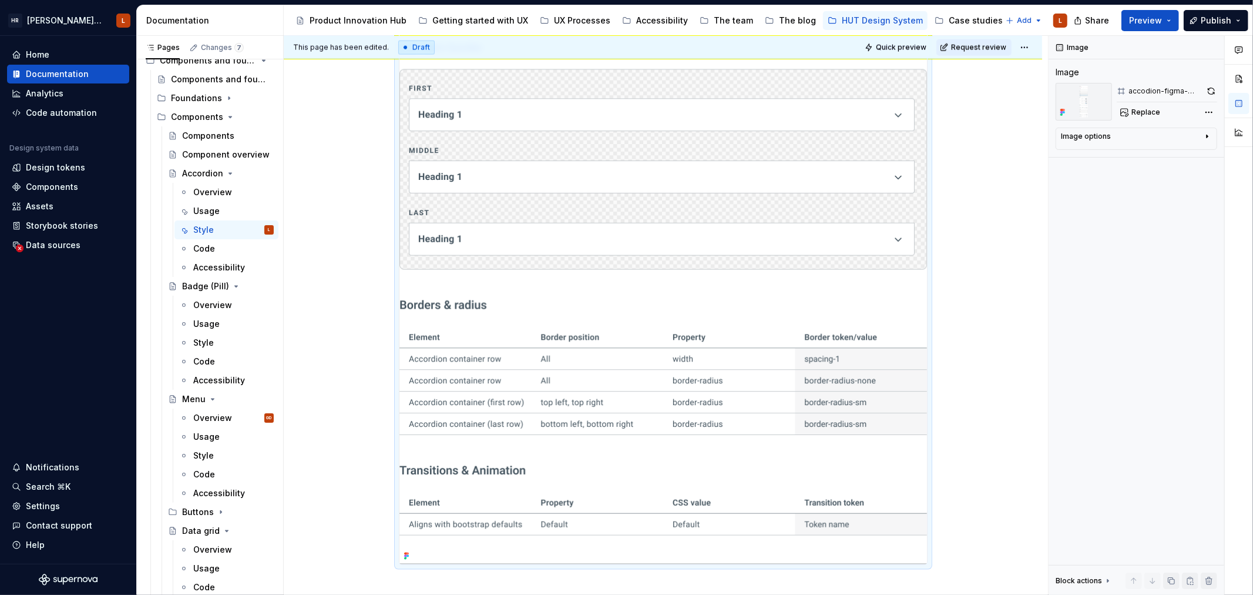
scroll to position [1792, 0]
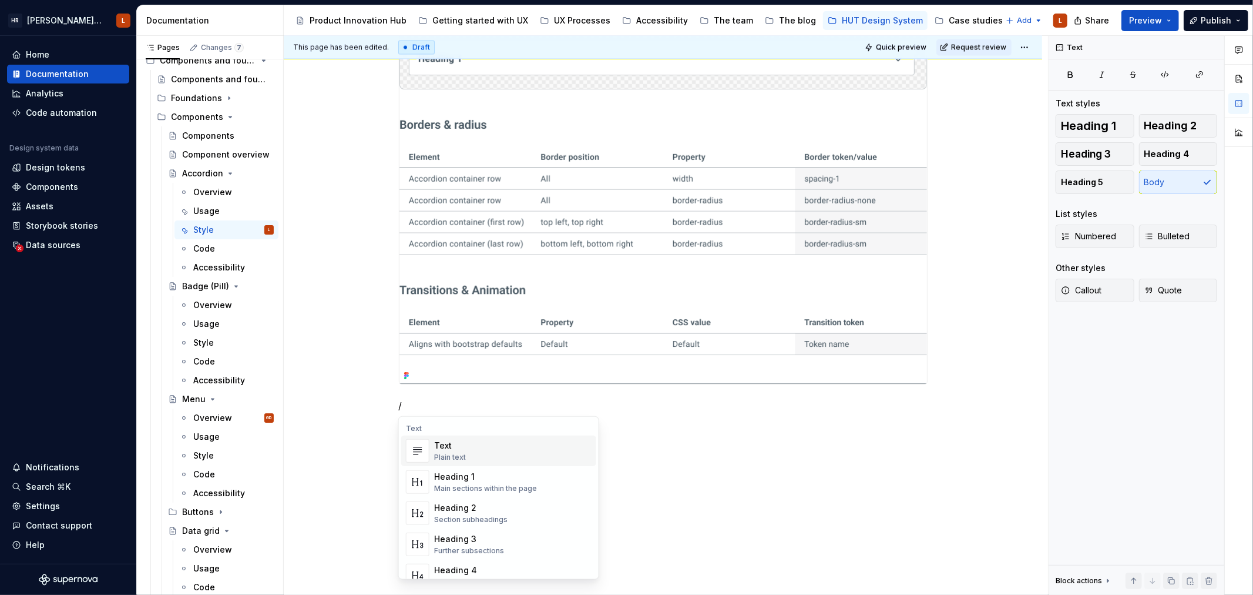
scroll to position [1821, 0]
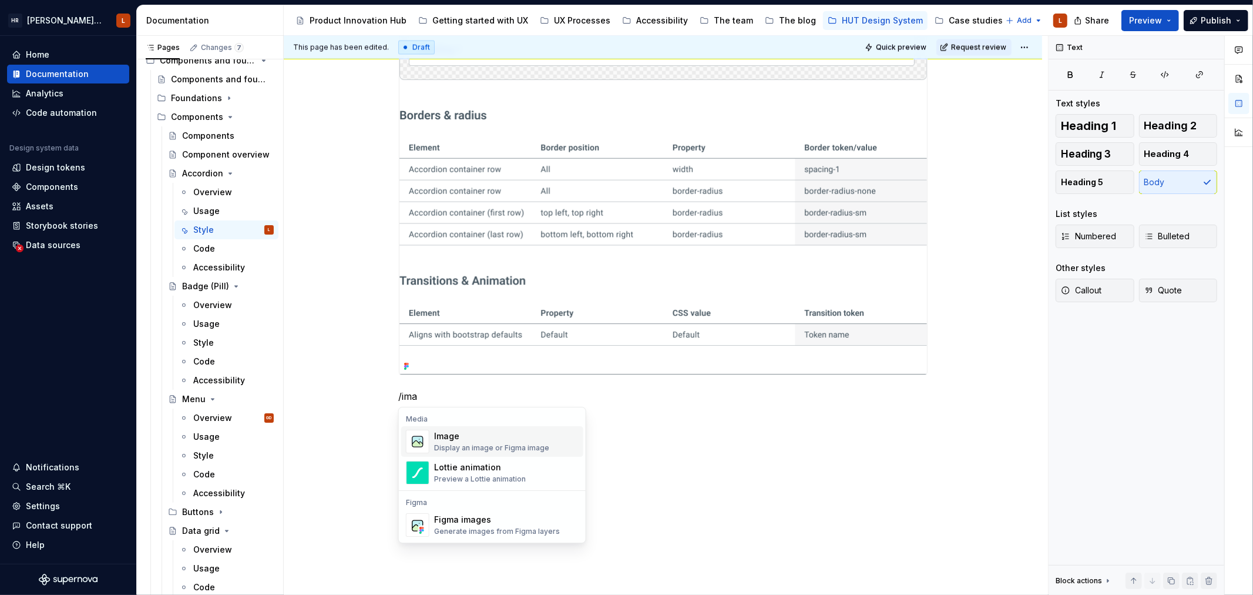
click at [537, 449] on div "Display an image or Figma image" at bounding box center [491, 447] width 115 height 9
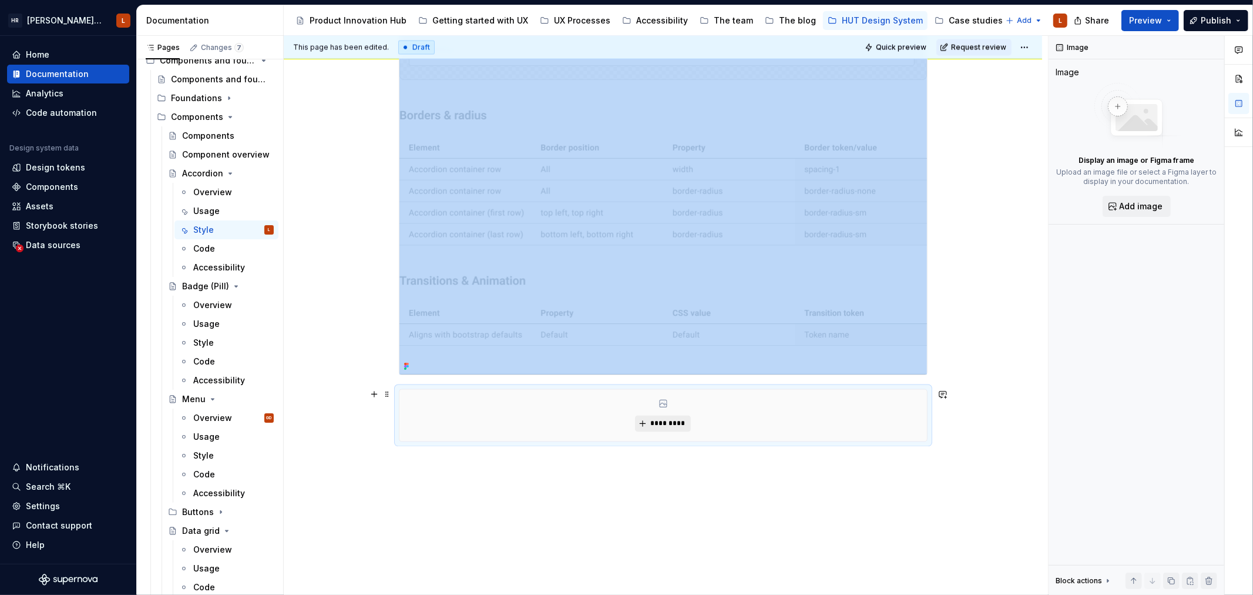
click at [671, 421] on span "*********" at bounding box center [668, 423] width 36 height 9
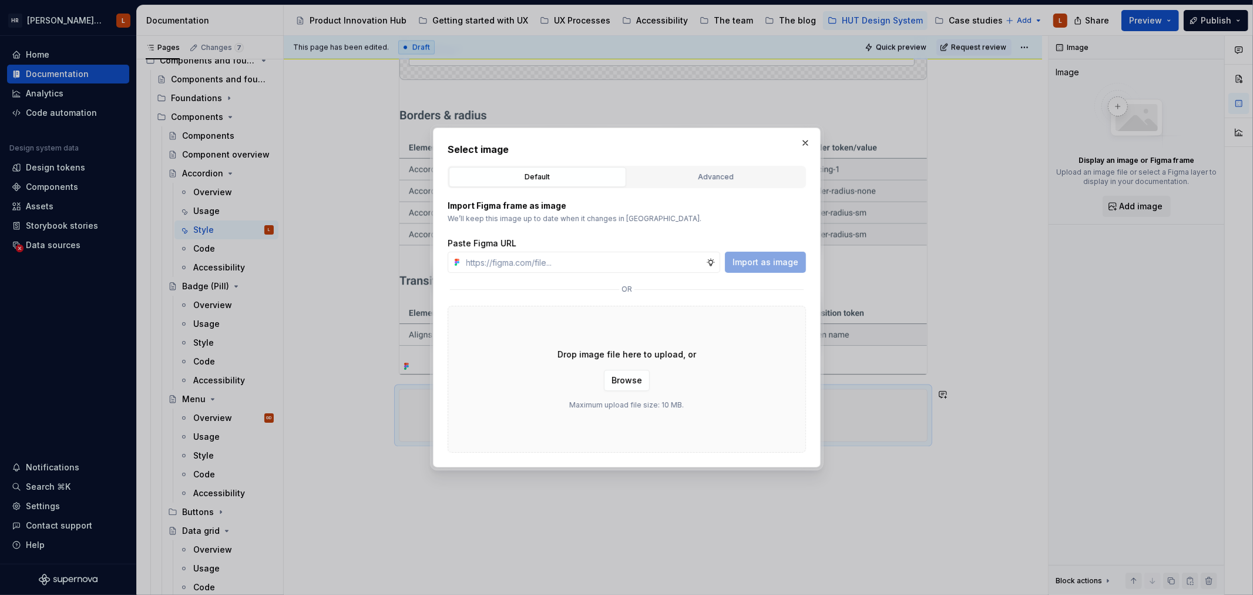
type textarea "*"
click at [695, 172] on div "Advanced" at bounding box center [716, 177] width 169 height 12
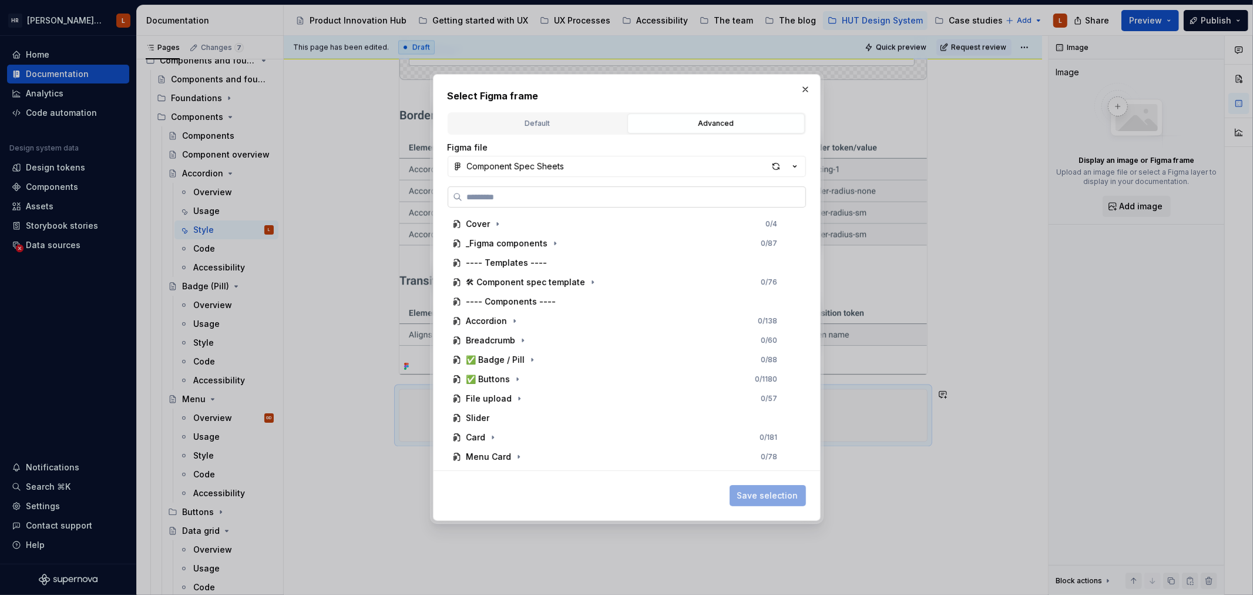
click at [624, 189] on label at bounding box center [627, 196] width 358 height 21
click at [624, 191] on input "search" at bounding box center [633, 197] width 343 height 12
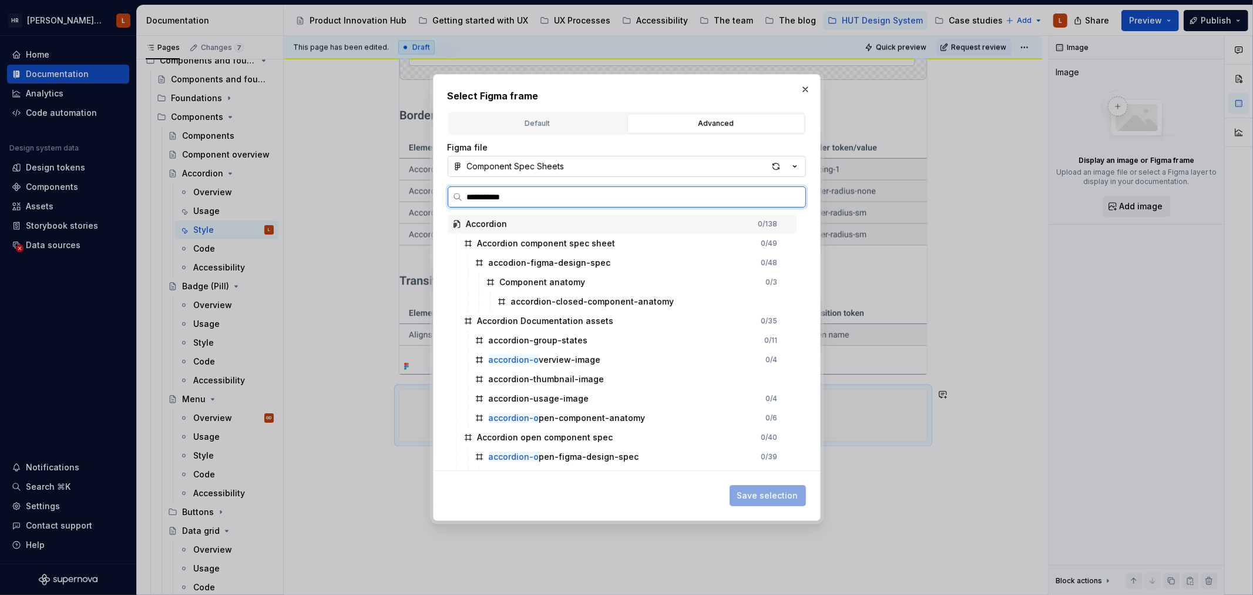
type input "**********"
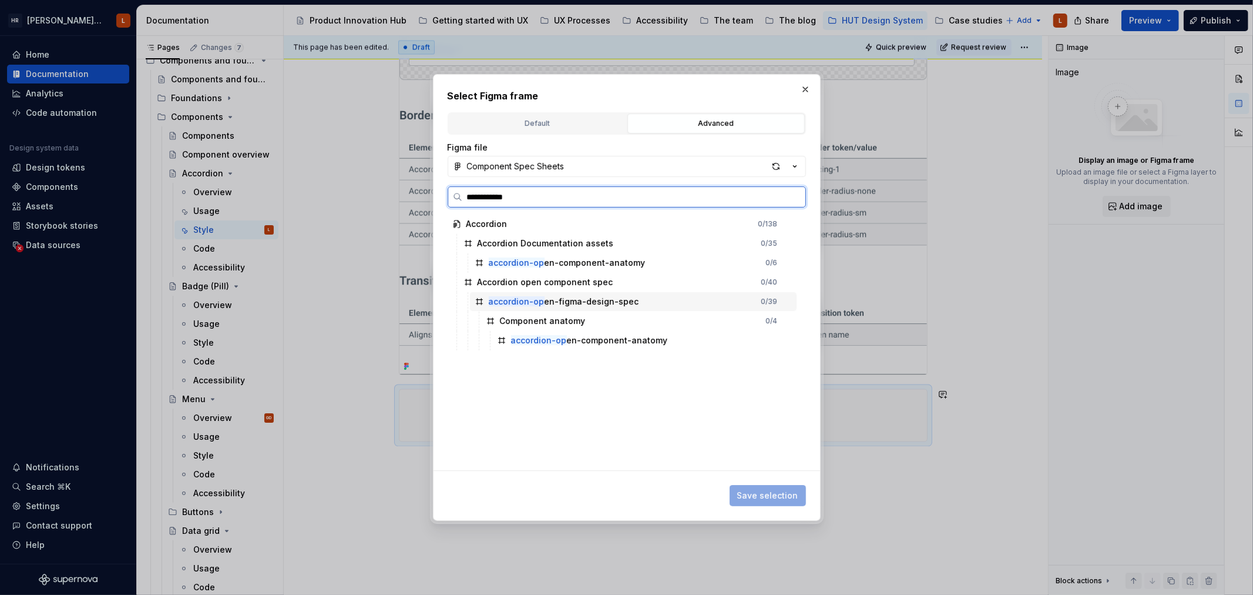
click at [597, 304] on div "accordion-op en-figma-design-spec" at bounding box center [564, 302] width 150 height 12
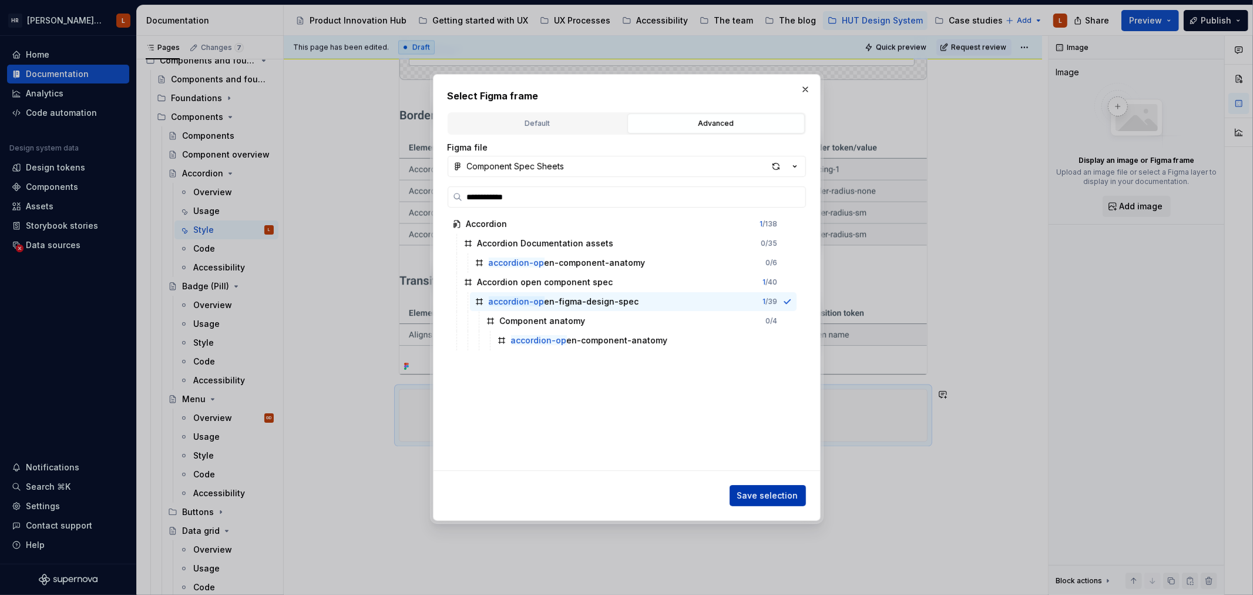
click at [744, 496] on span "Save selection" at bounding box center [767, 495] width 61 height 12
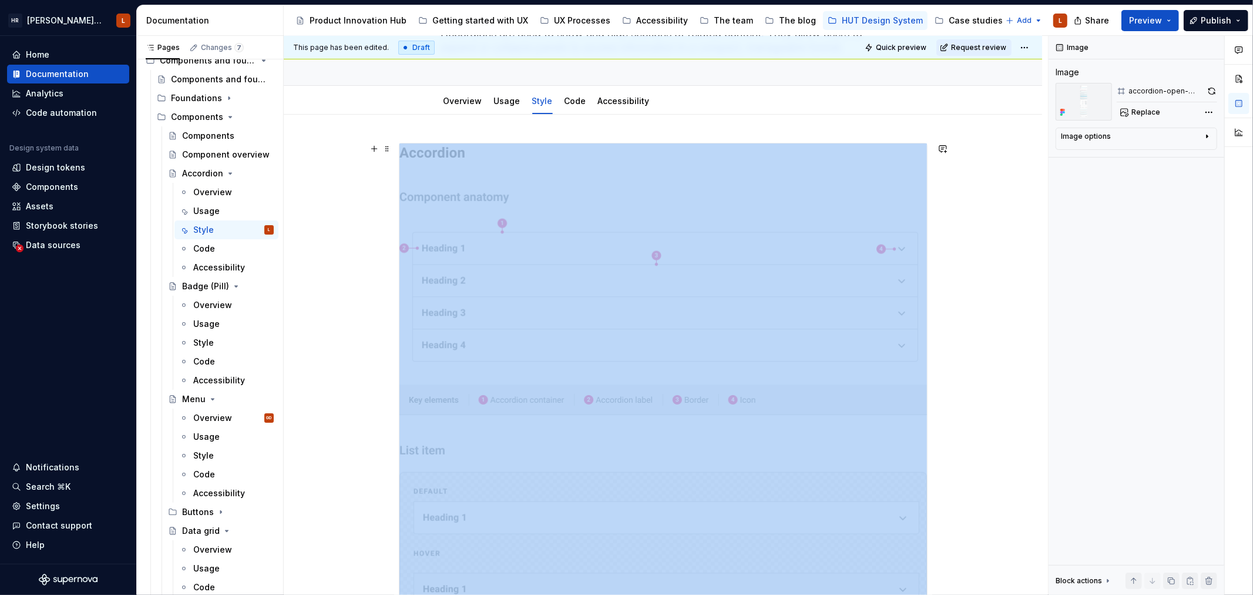
scroll to position [0, 0]
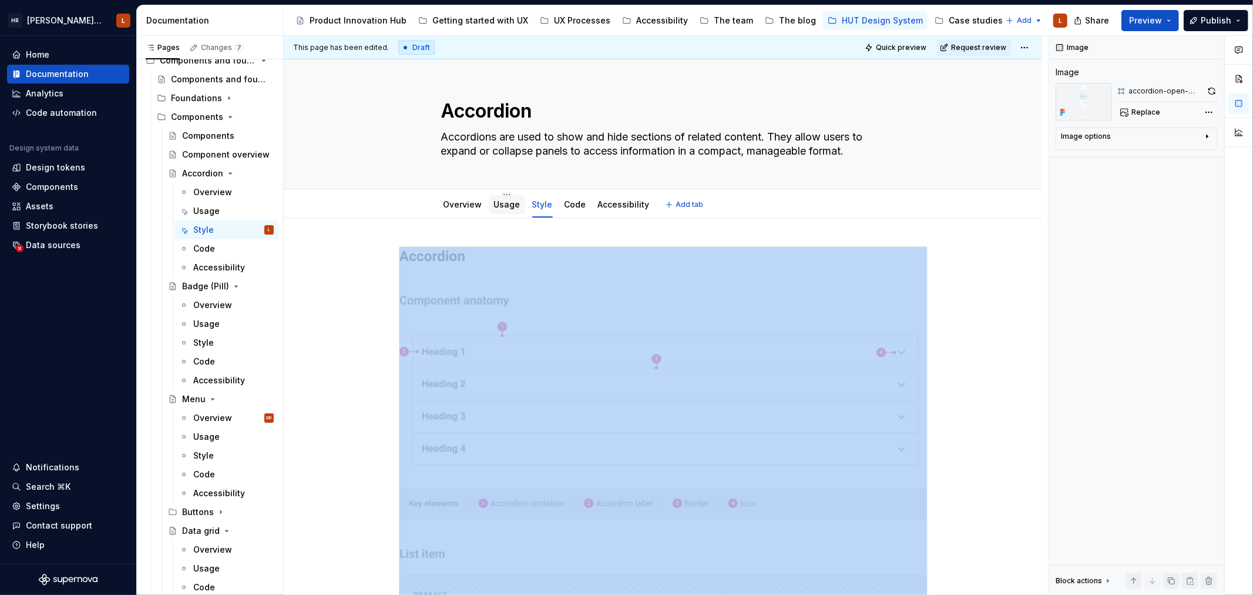
click at [509, 207] on link "Usage" at bounding box center [507, 204] width 26 height 10
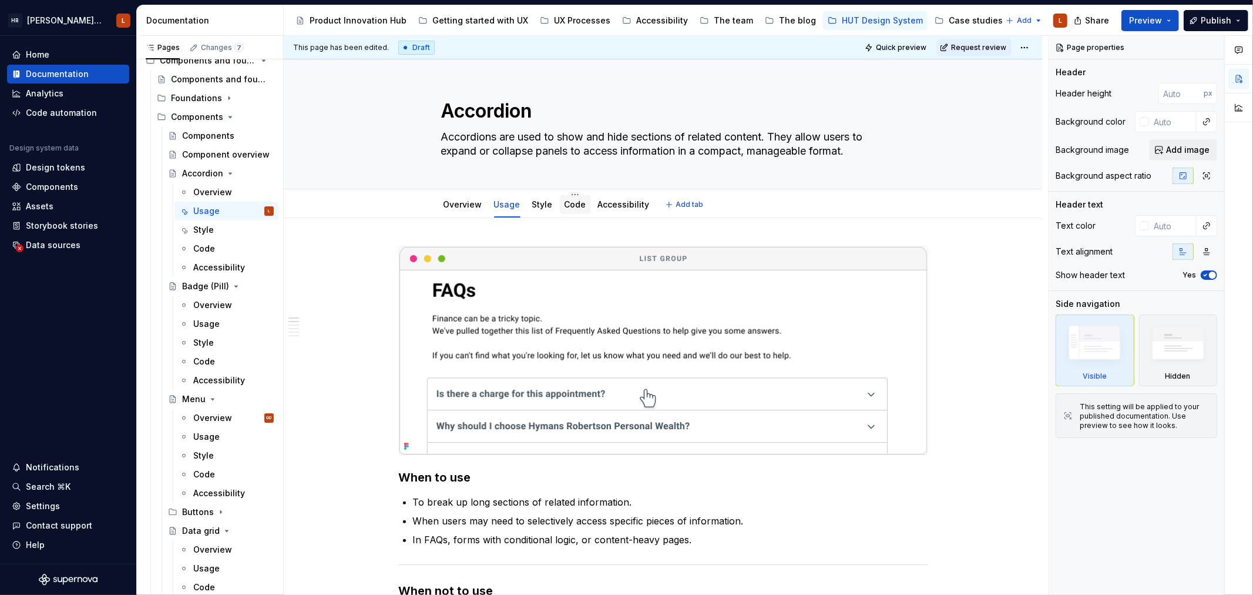
click at [567, 209] on link "Code" at bounding box center [576, 204] width 22 height 10
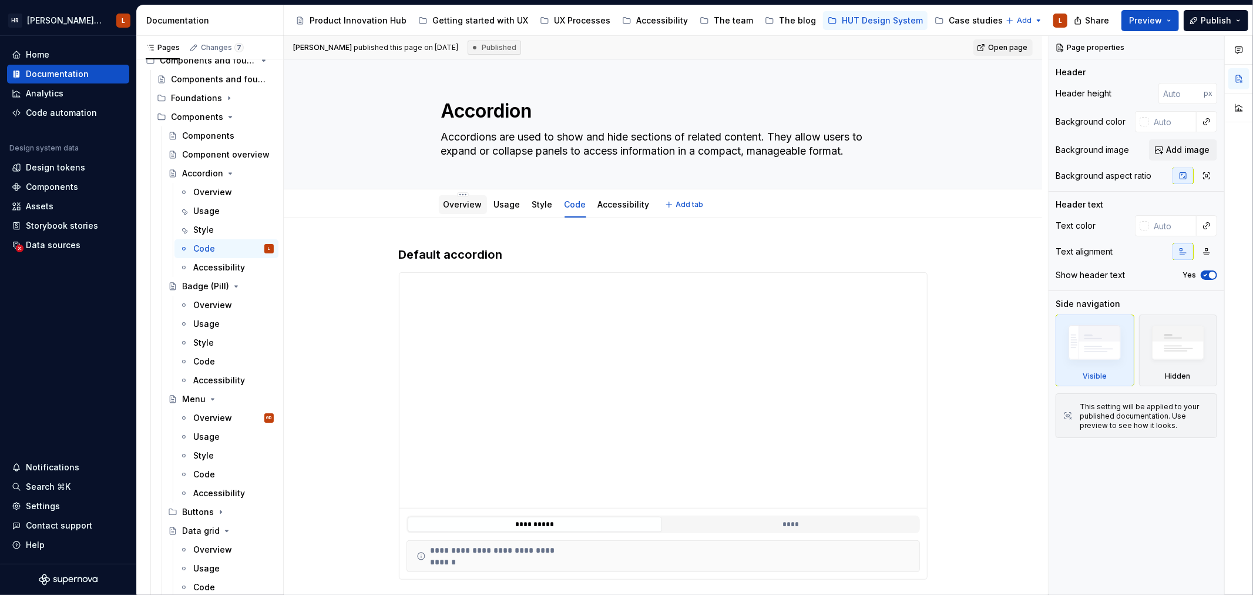
click at [466, 203] on link "Overview" at bounding box center [463, 204] width 39 height 10
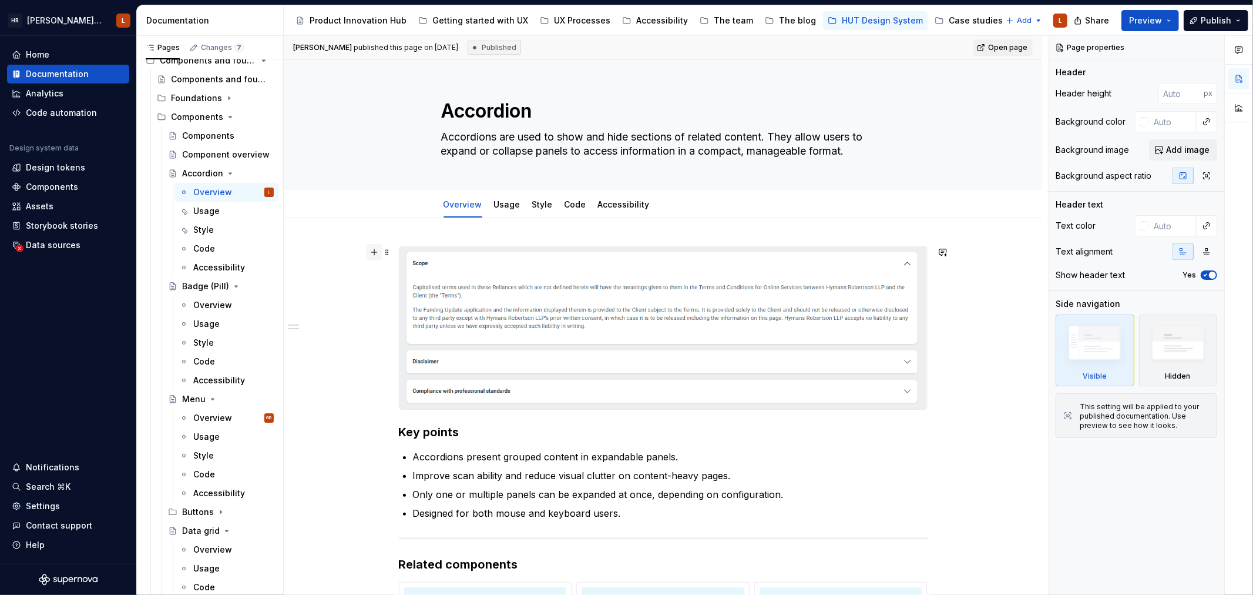
click at [372, 256] on button "button" at bounding box center [374, 252] width 16 height 16
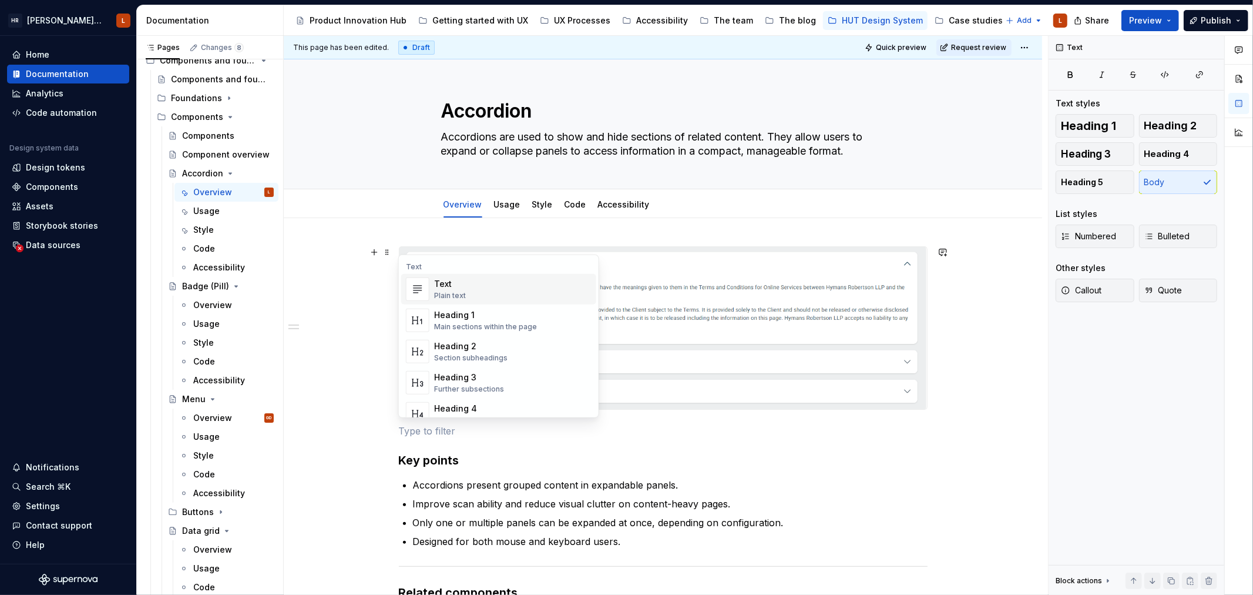
click at [431, 266] on div "Text" at bounding box center [498, 266] width 195 height 9
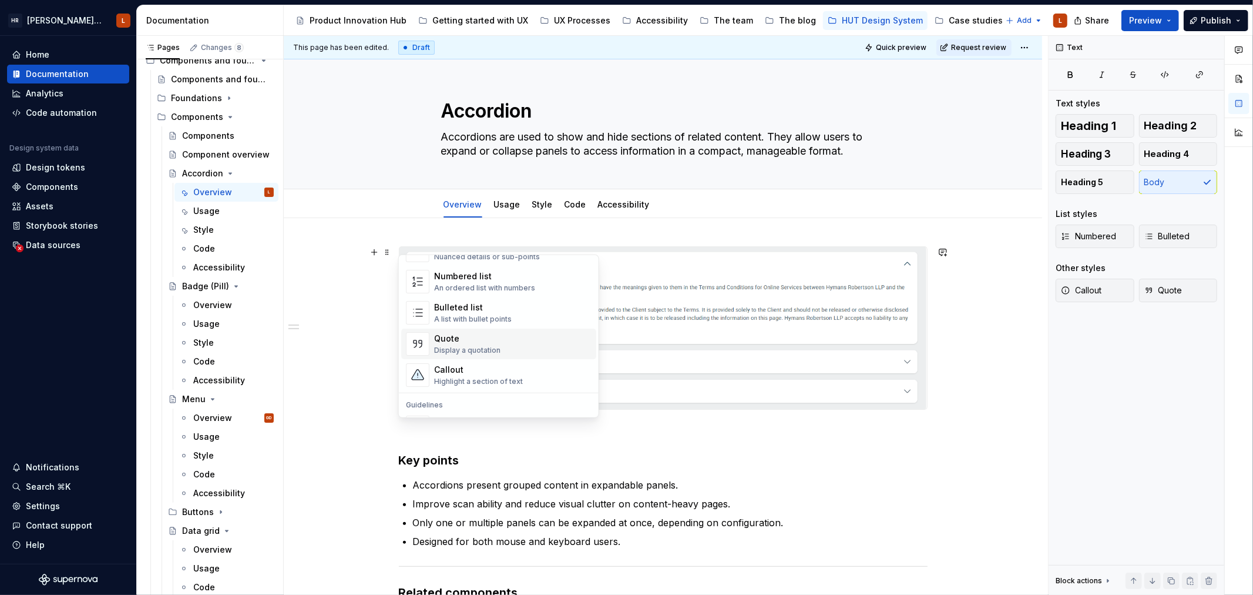
scroll to position [196, 0]
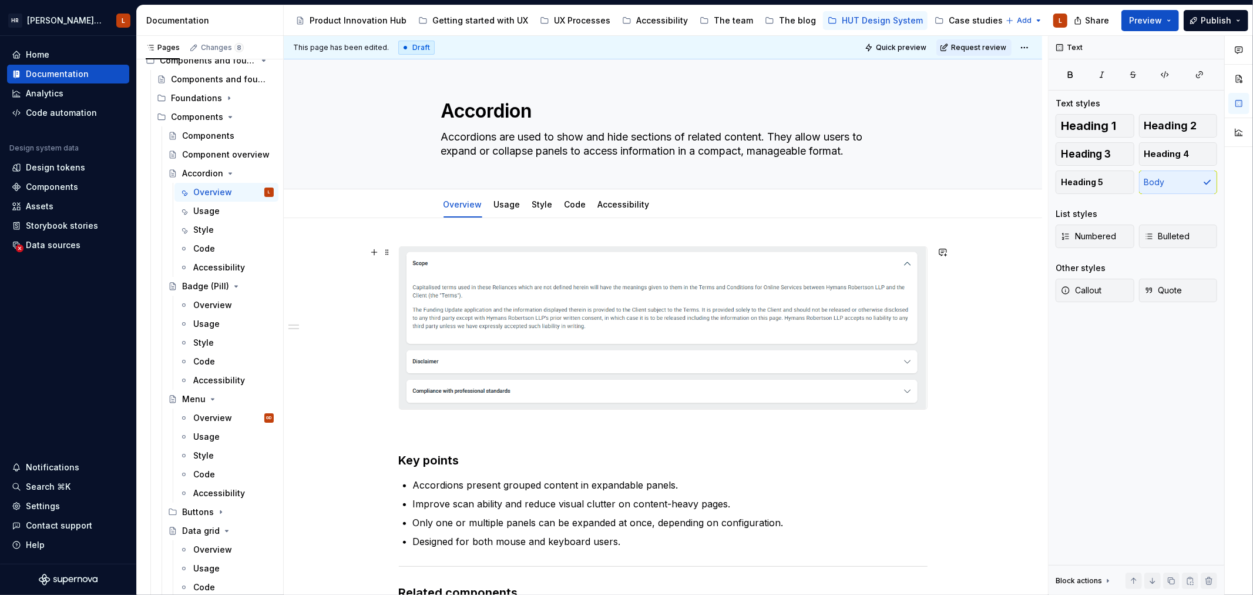
type textarea "*"
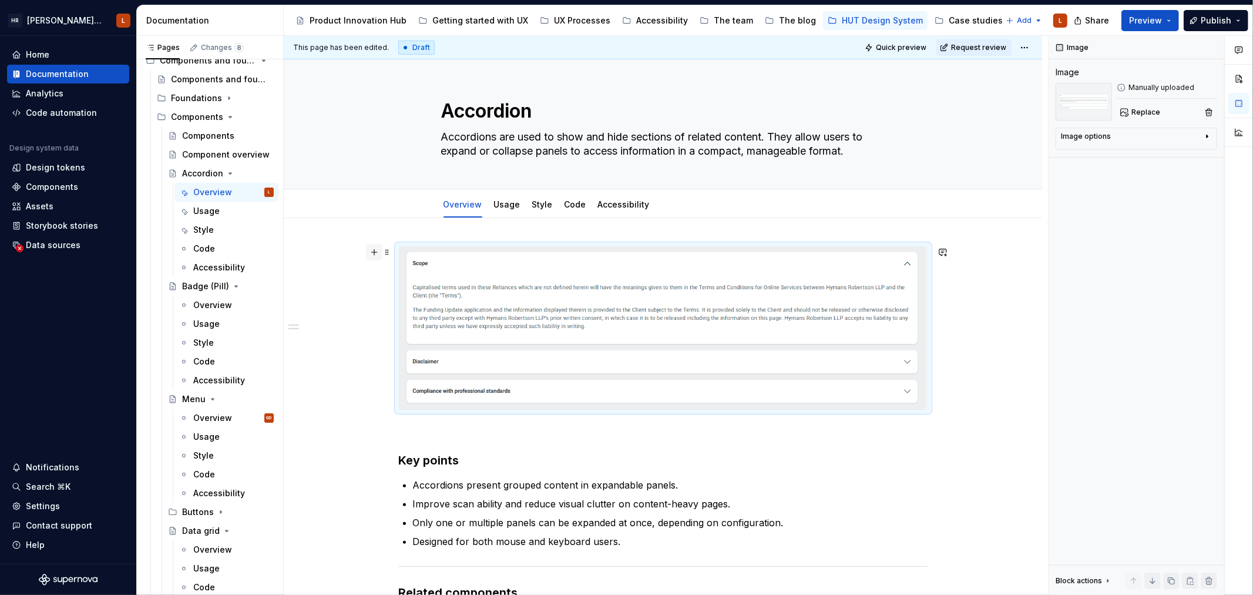
click at [371, 250] on button "button" at bounding box center [374, 252] width 16 height 16
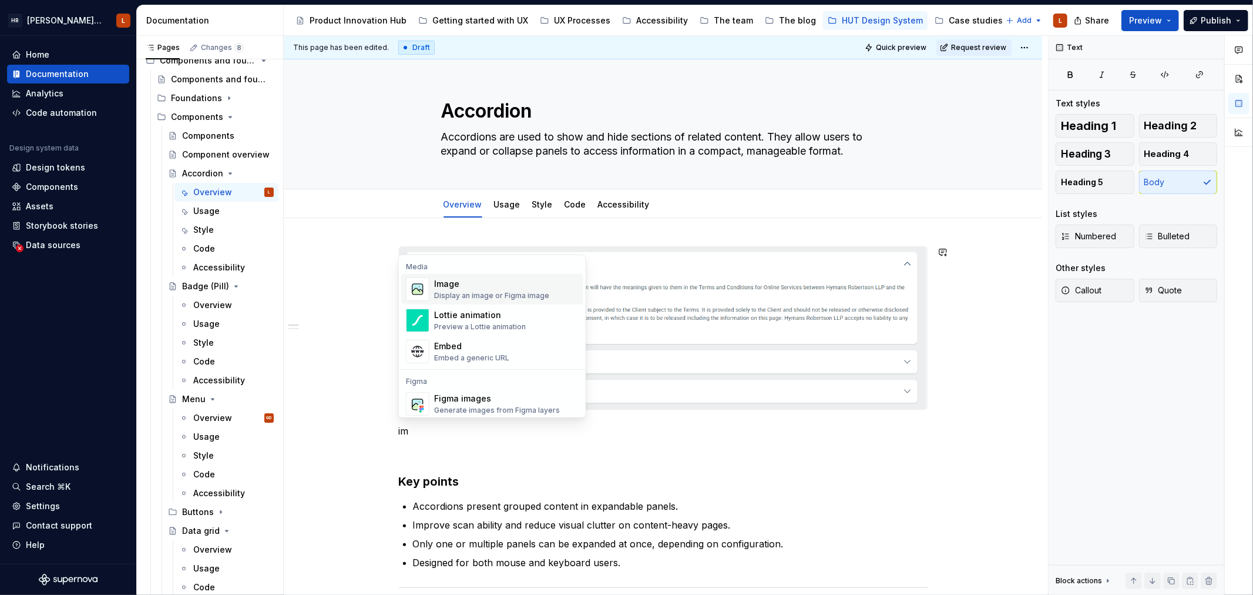
click at [489, 286] on div "Image" at bounding box center [491, 284] width 115 height 12
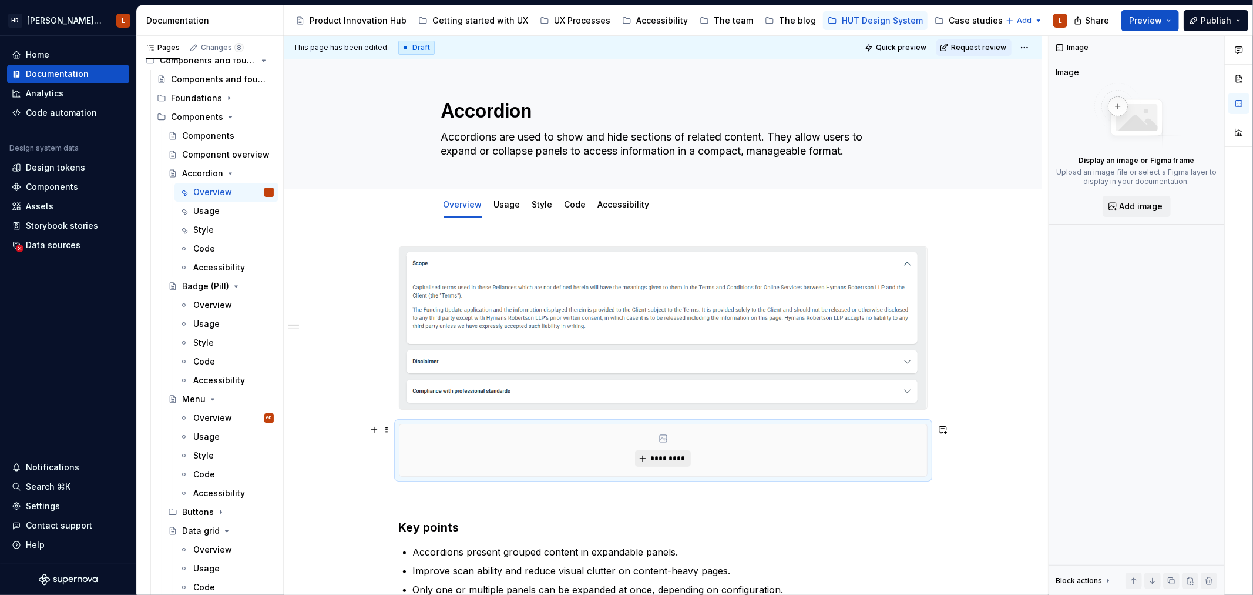
click at [662, 455] on span "*********" at bounding box center [668, 458] width 36 height 9
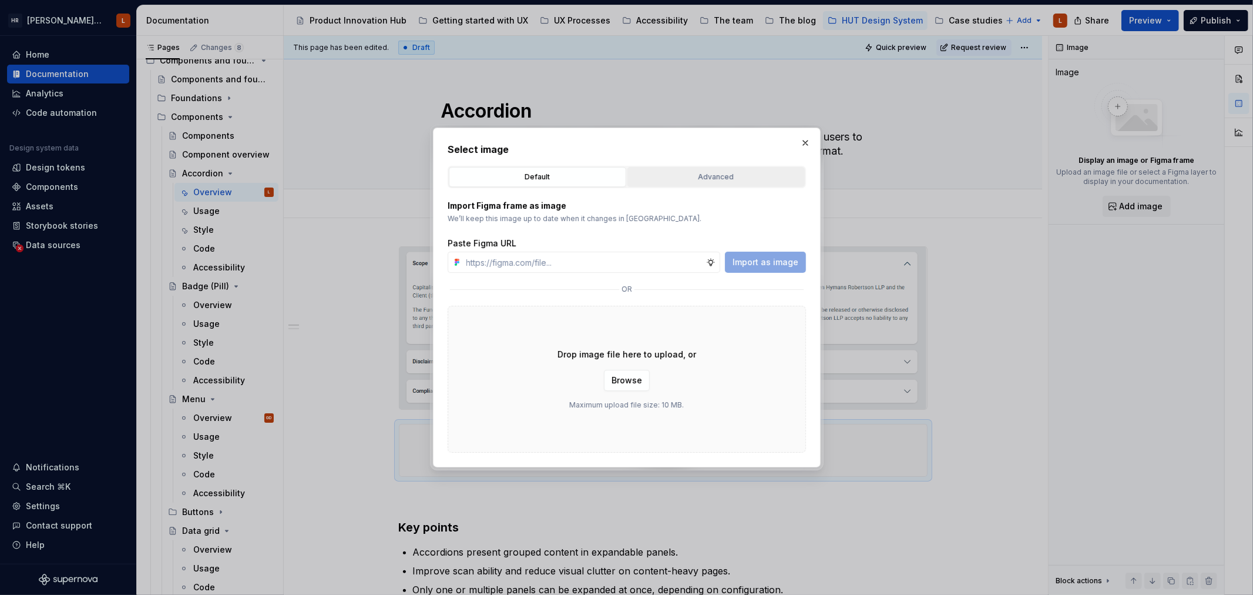
type textarea "*"
click at [679, 174] on div "Advanced" at bounding box center [716, 177] width 169 height 12
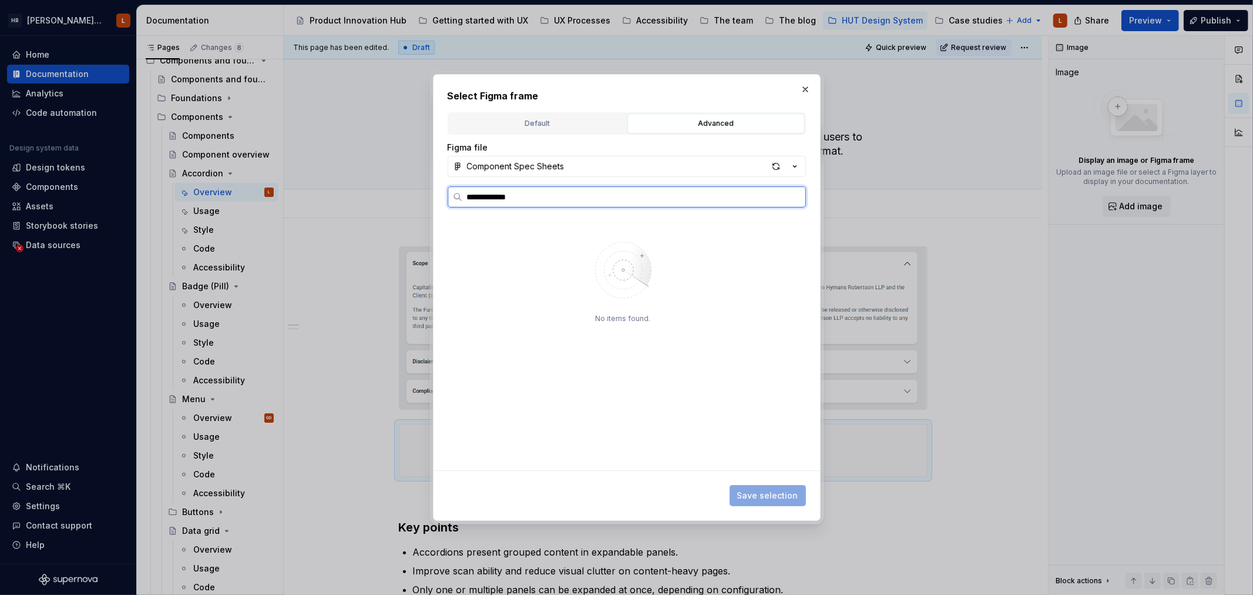
type input "**********"
click at [586, 267] on div "accordion-[PERSON_NAME]-image" at bounding box center [545, 263] width 112 height 12
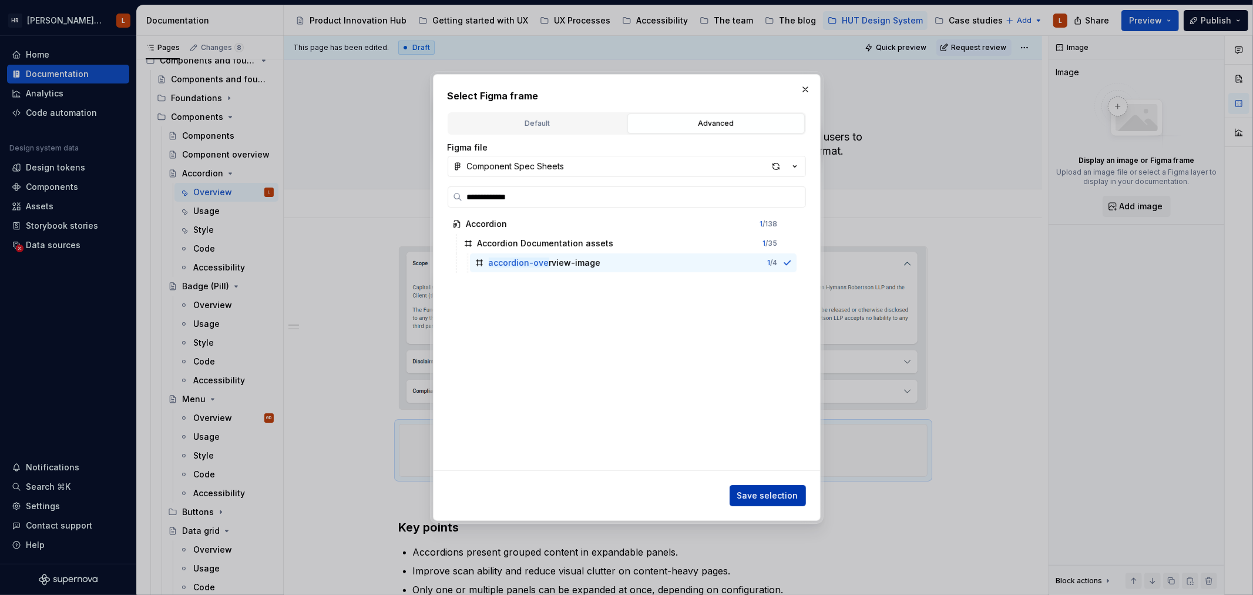
click at [750, 495] on span "Save selection" at bounding box center [767, 495] width 61 height 12
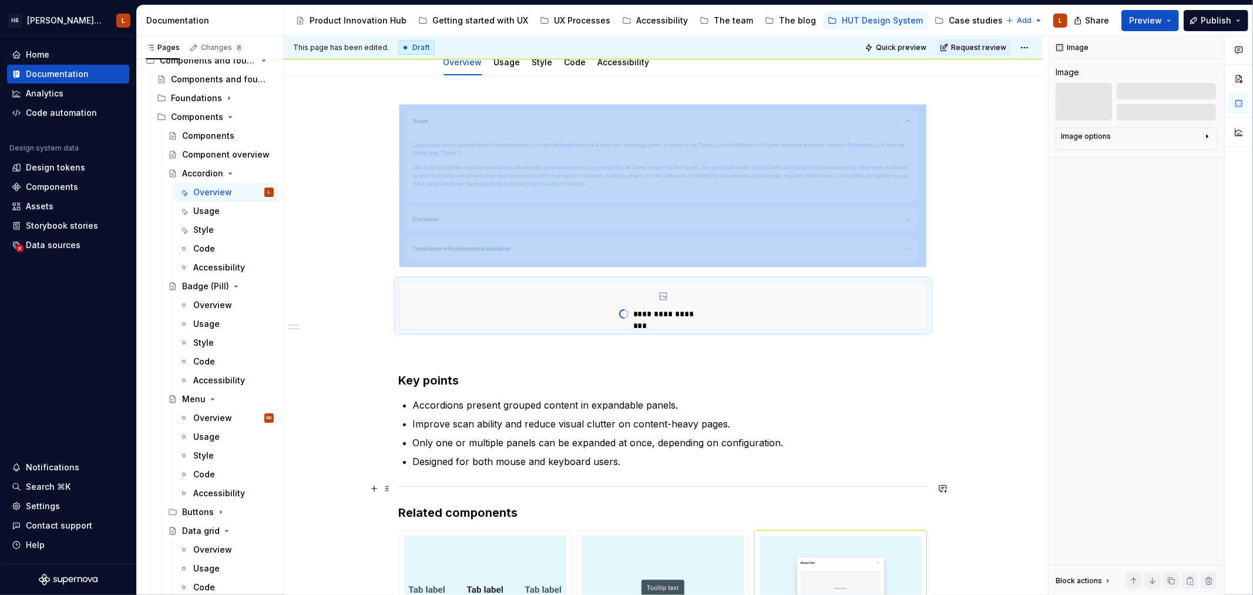
scroll to position [65, 0]
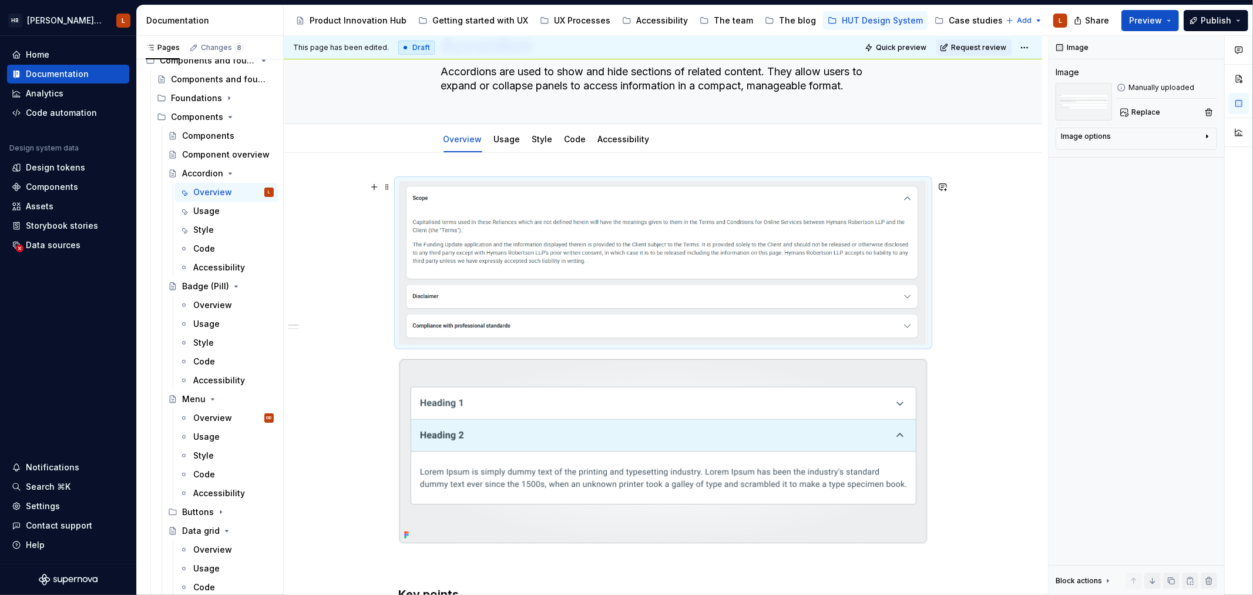
click at [874, 202] on img at bounding box center [663, 263] width 528 height 162
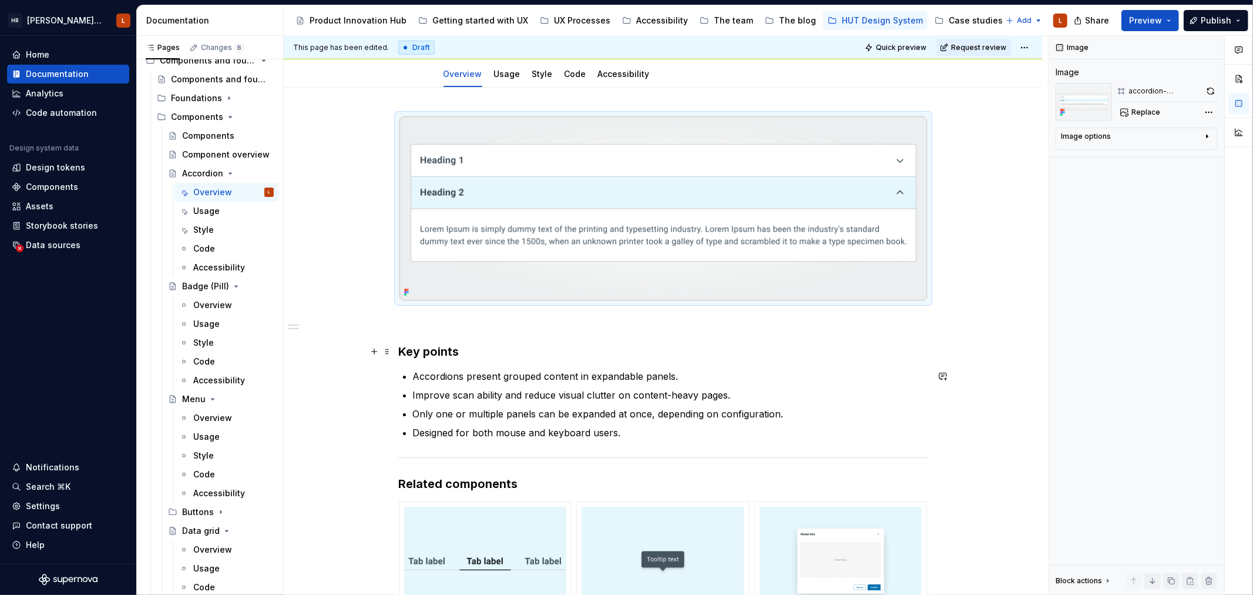
scroll to position [0, 0]
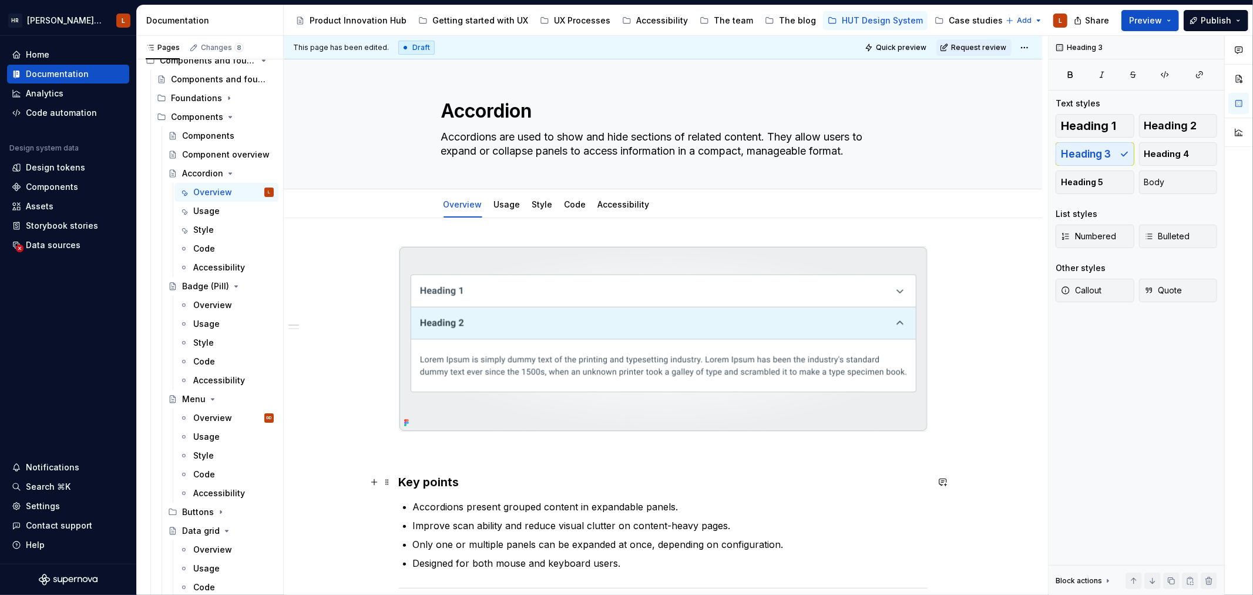
click at [565, 476] on h3 "Key points" at bounding box center [663, 482] width 529 height 16
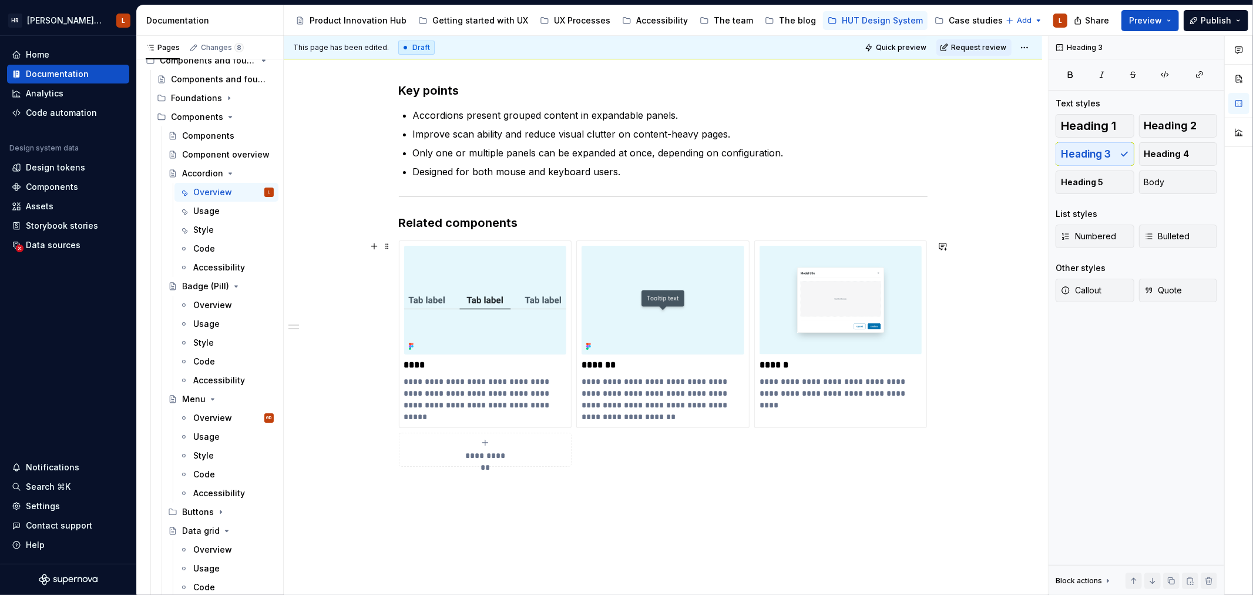
scroll to position [130, 0]
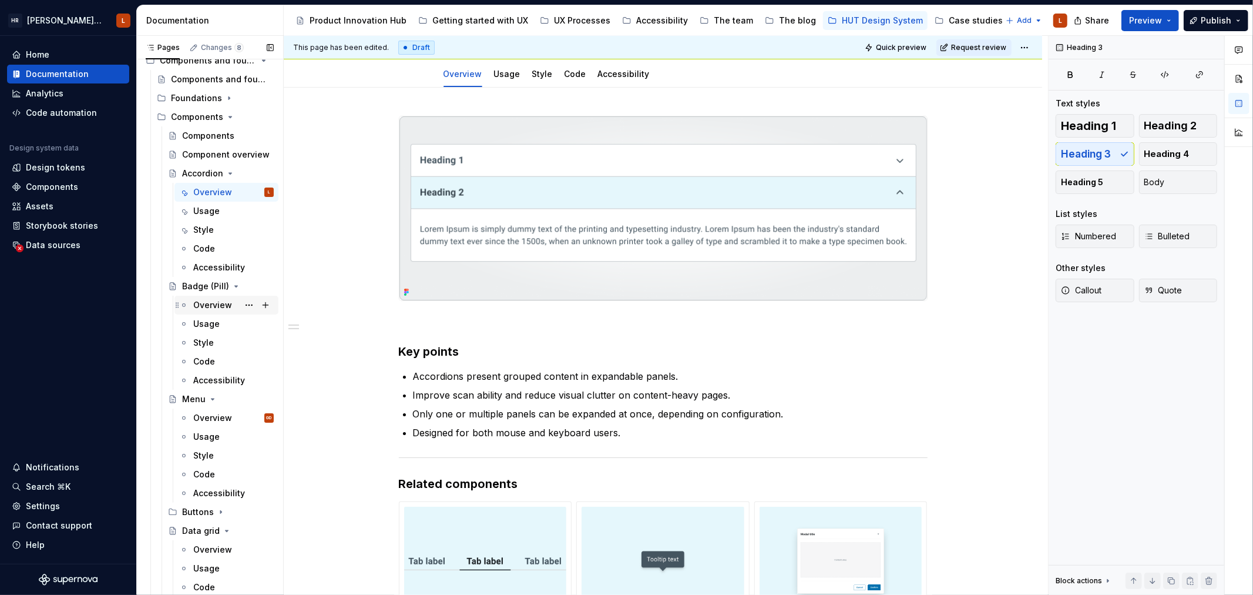
click at [220, 306] on div "Overview" at bounding box center [212, 305] width 39 height 12
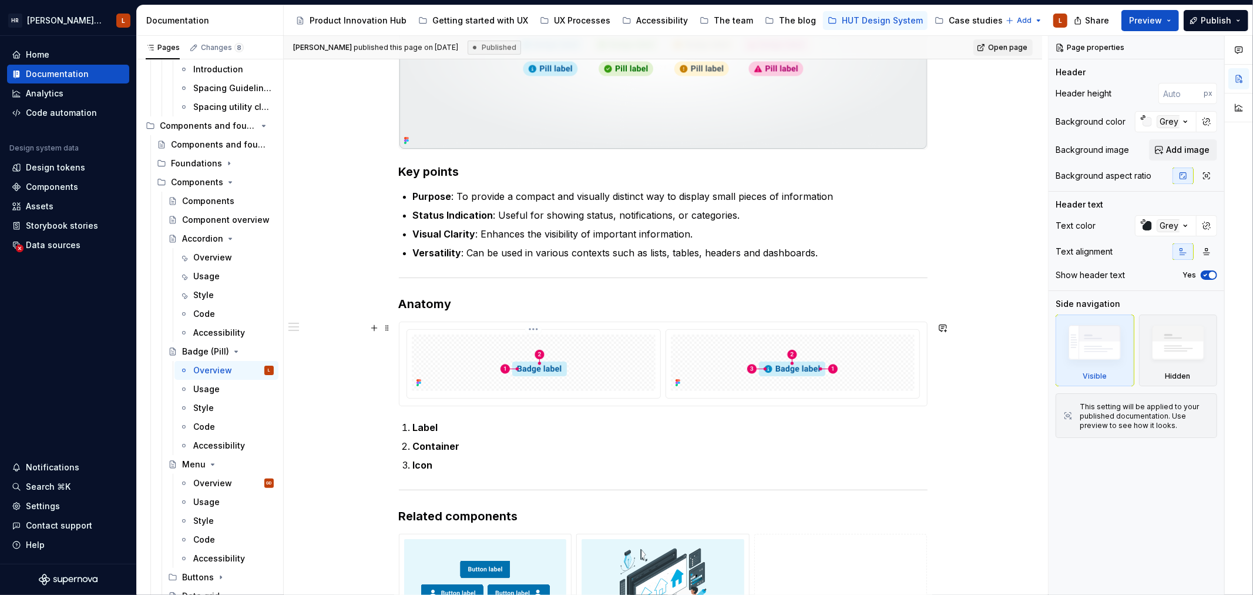
scroll to position [502, 0]
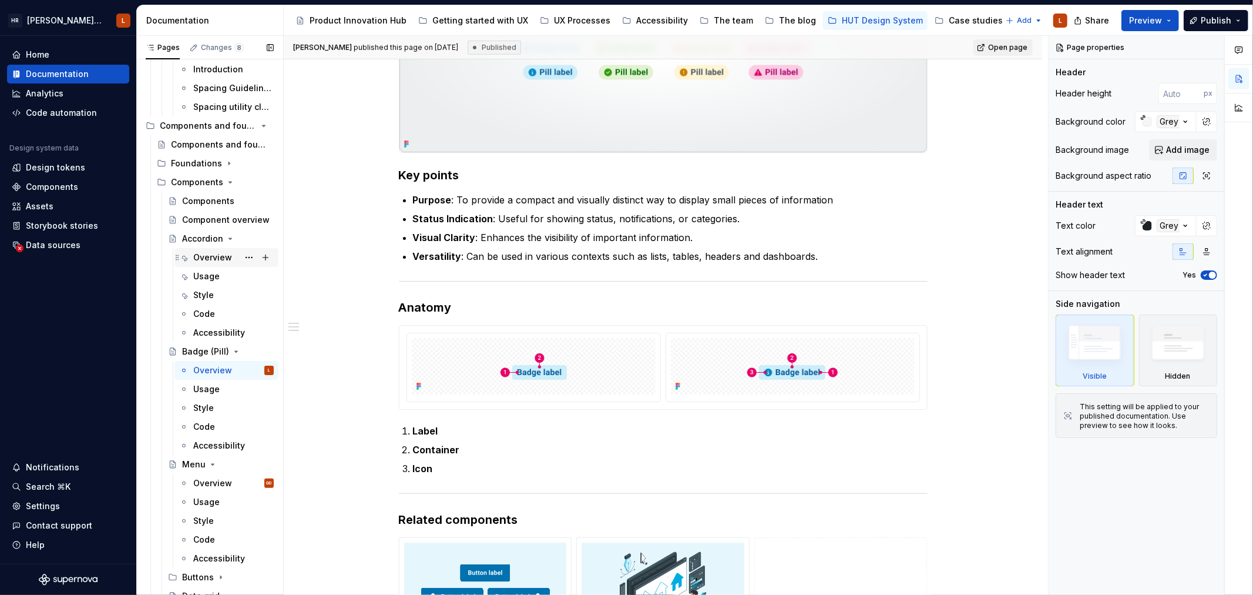
click at [207, 260] on div "Overview" at bounding box center [212, 257] width 39 height 12
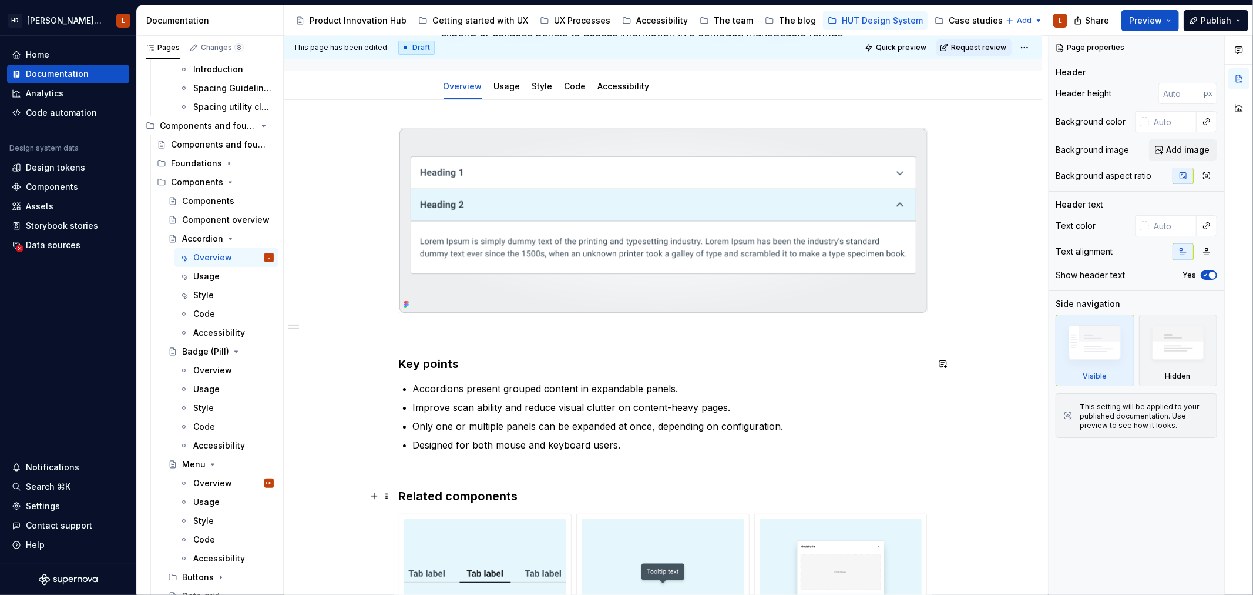
scroll to position [196, 0]
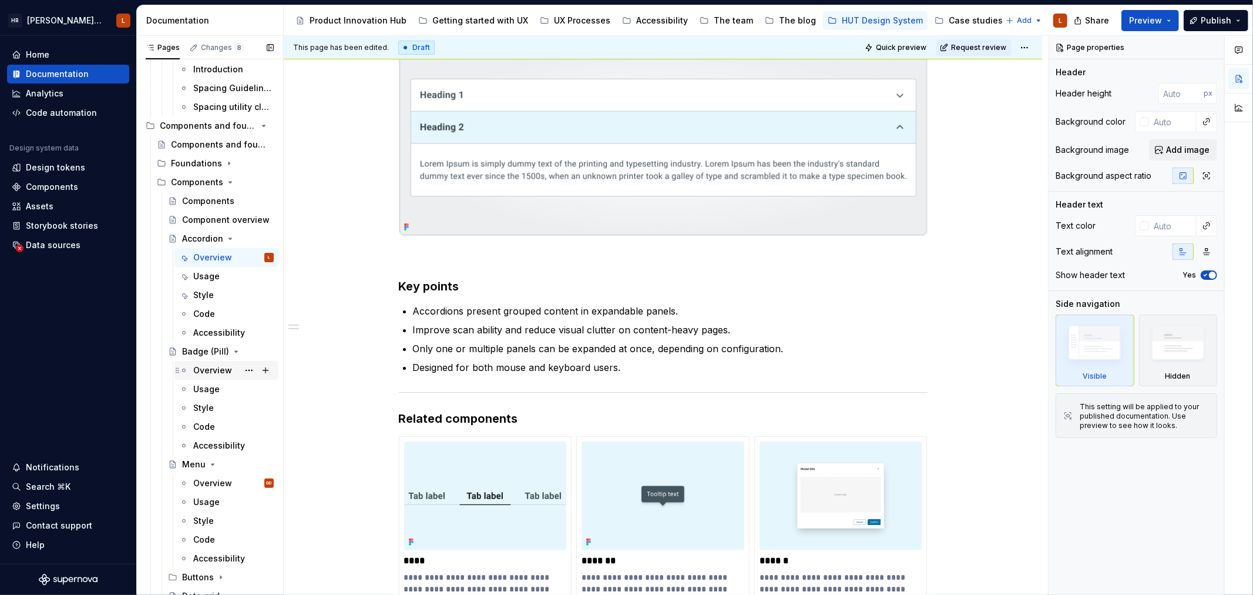
click at [222, 374] on div "Overview" at bounding box center [212, 370] width 39 height 12
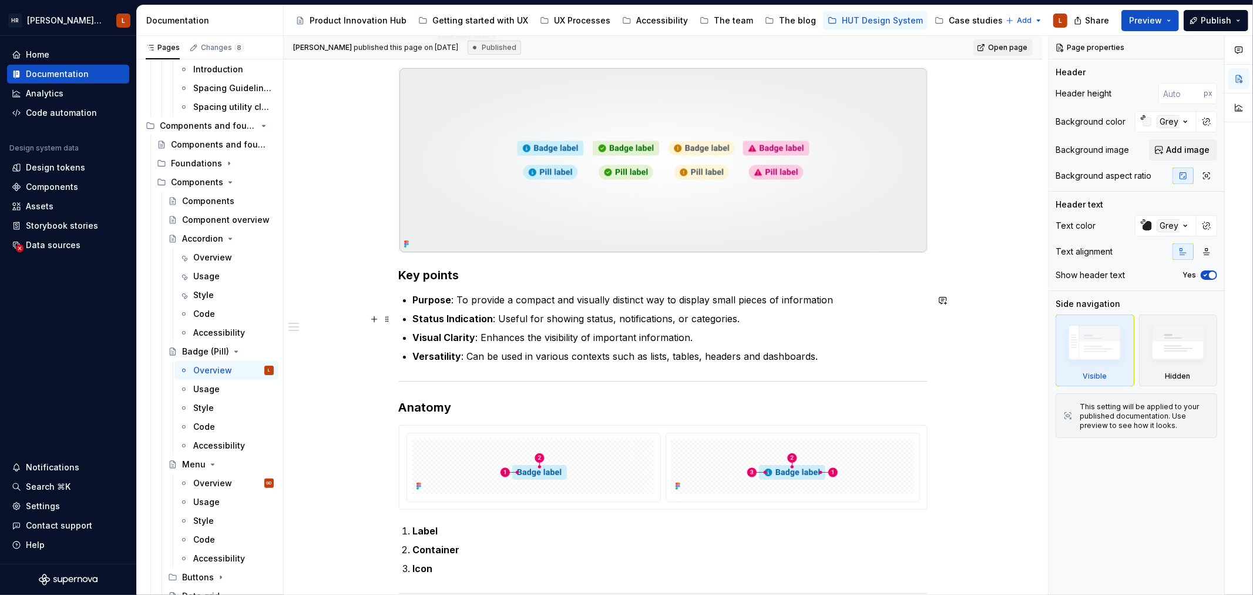
scroll to position [522, 0]
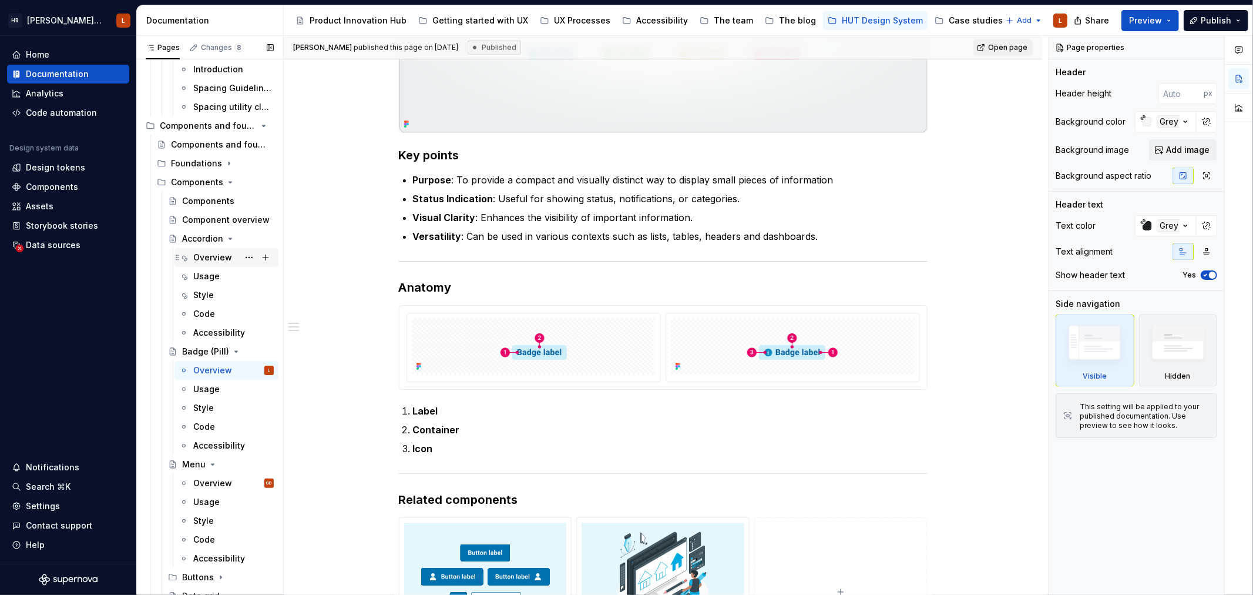
click at [203, 260] on div "Overview" at bounding box center [212, 257] width 39 height 12
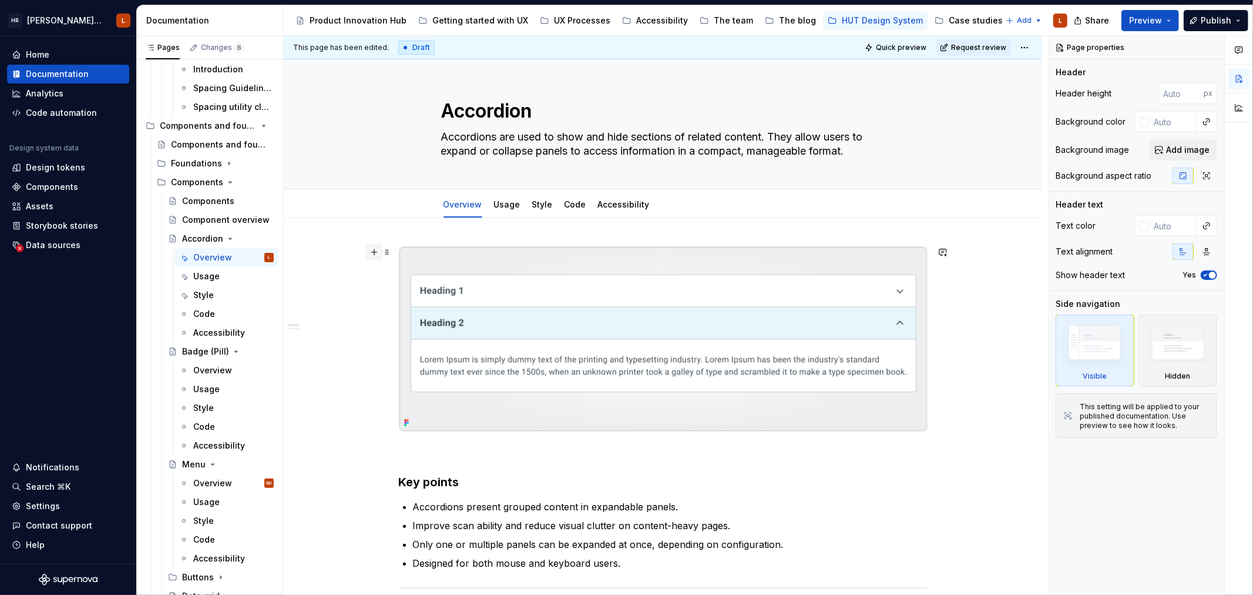
type textarea "*"
click at [374, 250] on button "button" at bounding box center [374, 252] width 16 height 16
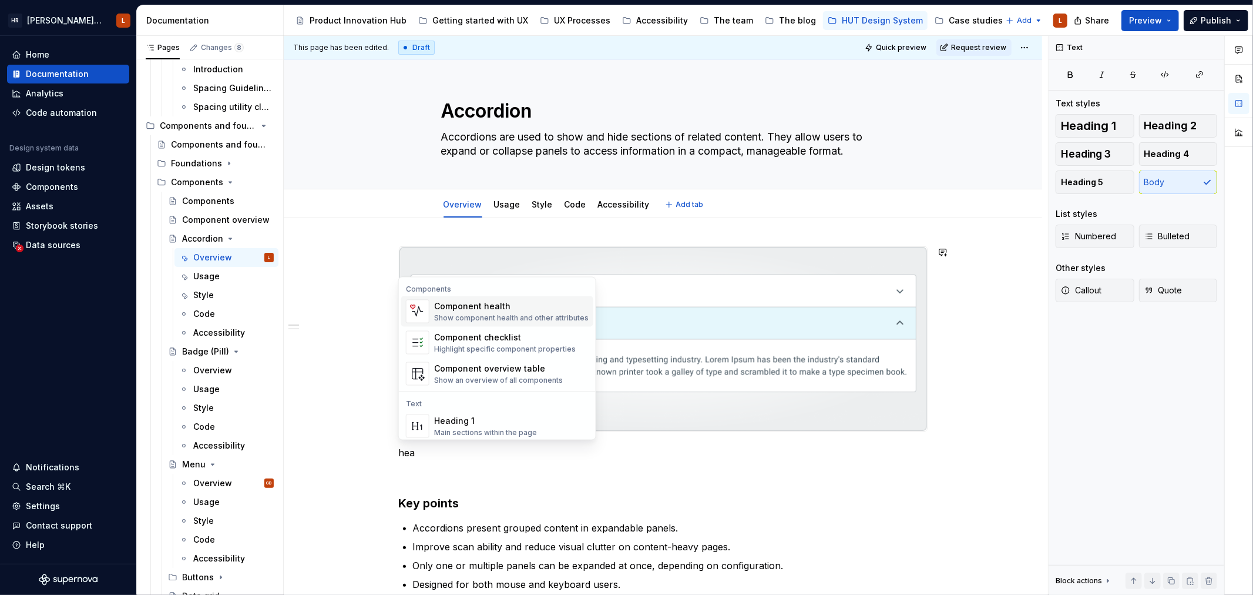
type textarea "*"
click at [483, 303] on div "Component health" at bounding box center [511, 306] width 155 height 12
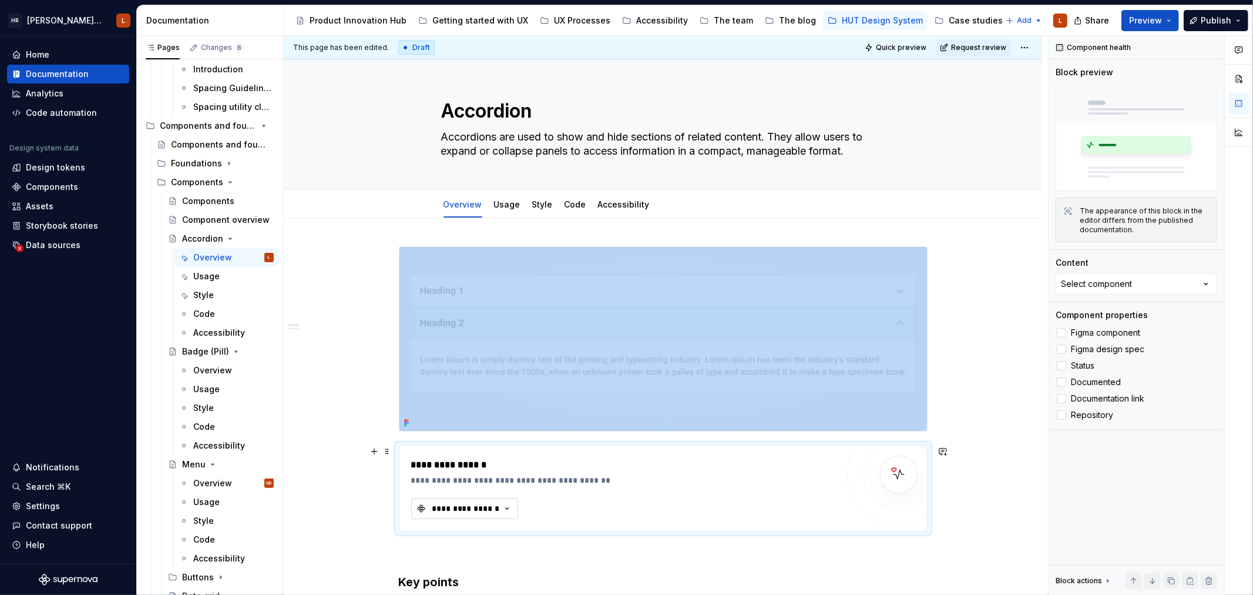
click at [465, 508] on div "**********" at bounding box center [466, 508] width 70 height 12
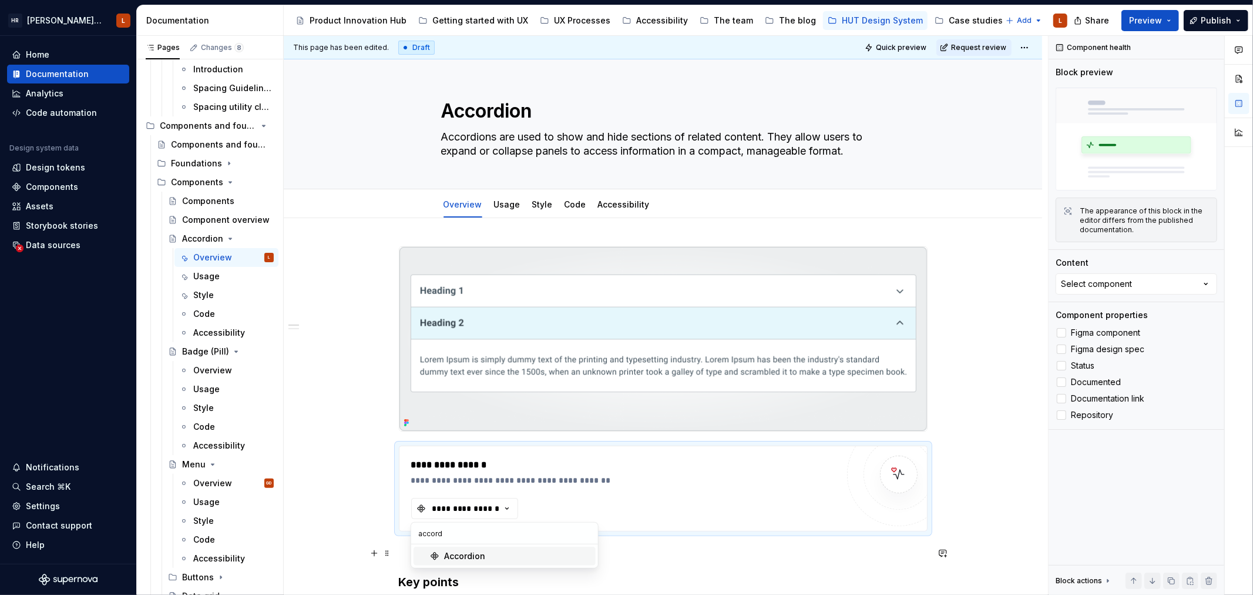
type input "accord"
click at [559, 556] on div "Accordion" at bounding box center [517, 556] width 147 height 12
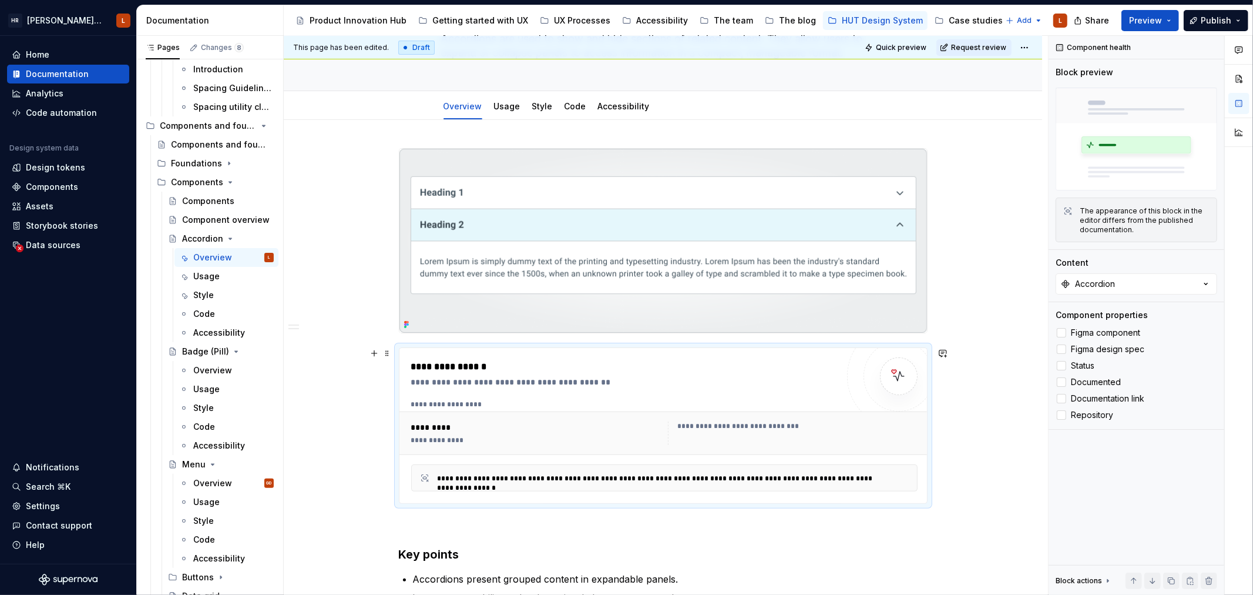
scroll to position [196, 0]
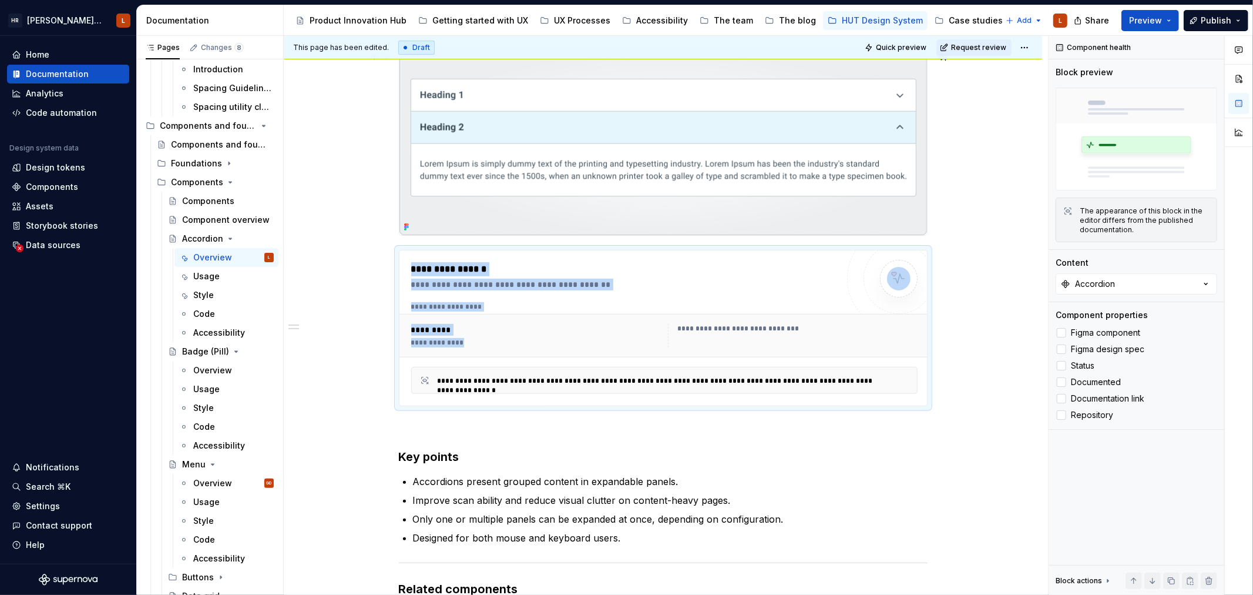
drag, startPoint x: 584, startPoint y: 351, endPoint x: 585, endPoint y: 206, distance: 145.7
click at [585, 206] on div "**********" at bounding box center [663, 466] width 529 height 831
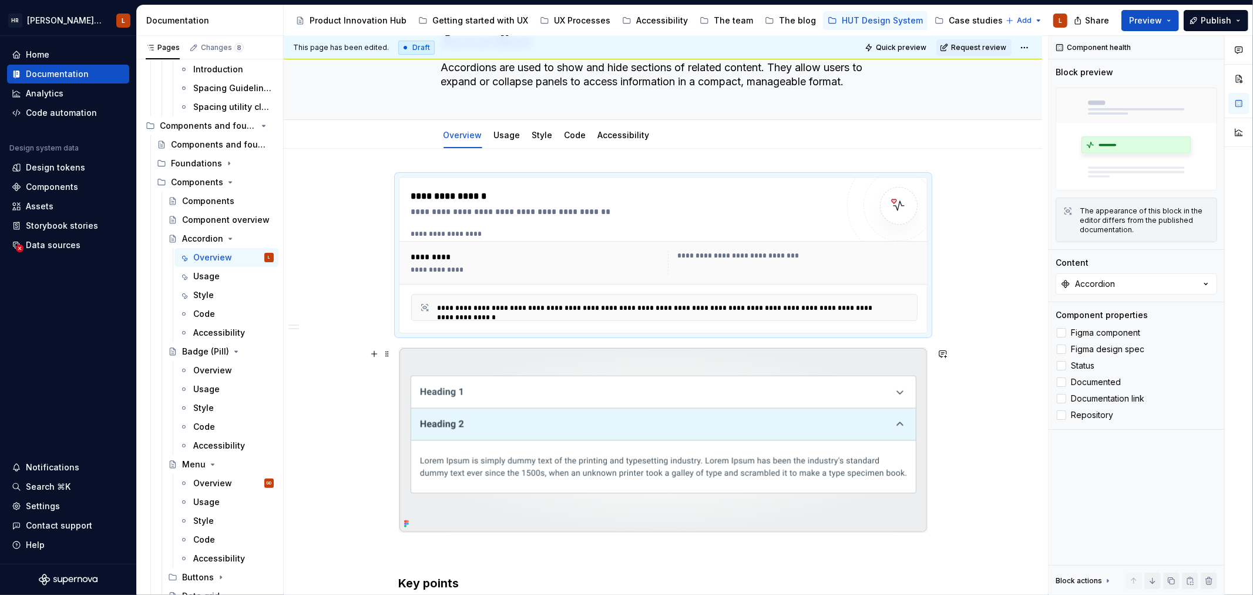
scroll to position [130, 0]
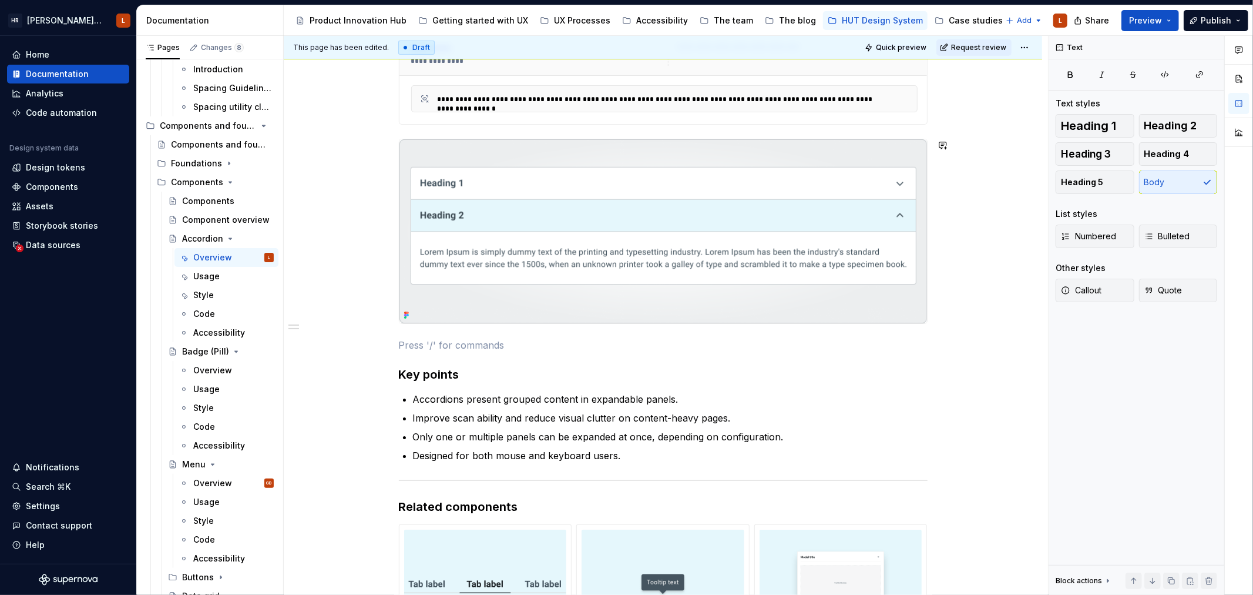
scroll to position [326, 0]
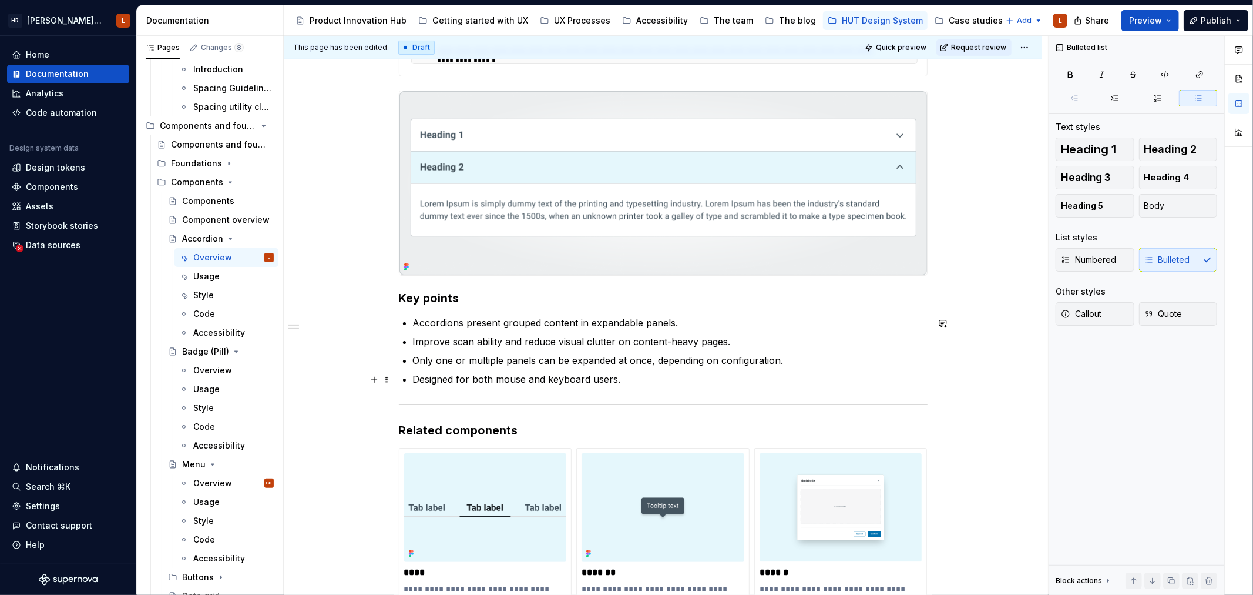
click at [629, 382] on p "Designed for both mouse and keyboard users." at bounding box center [670, 379] width 515 height 14
click at [214, 374] on div "Overview" at bounding box center [212, 370] width 39 height 12
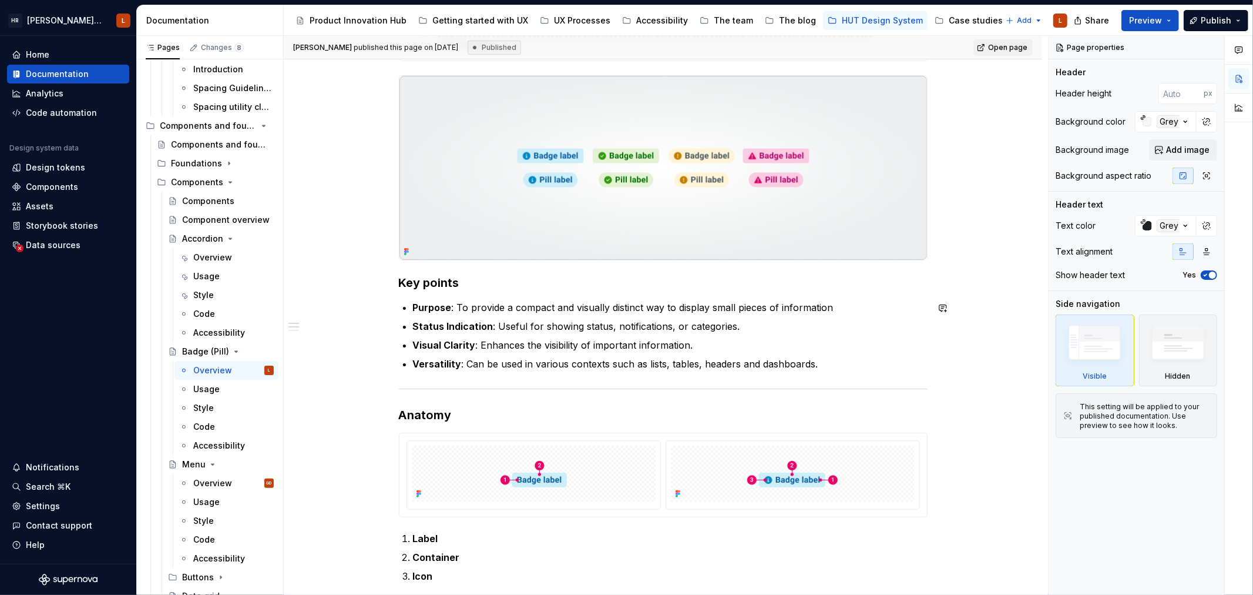
scroll to position [587, 0]
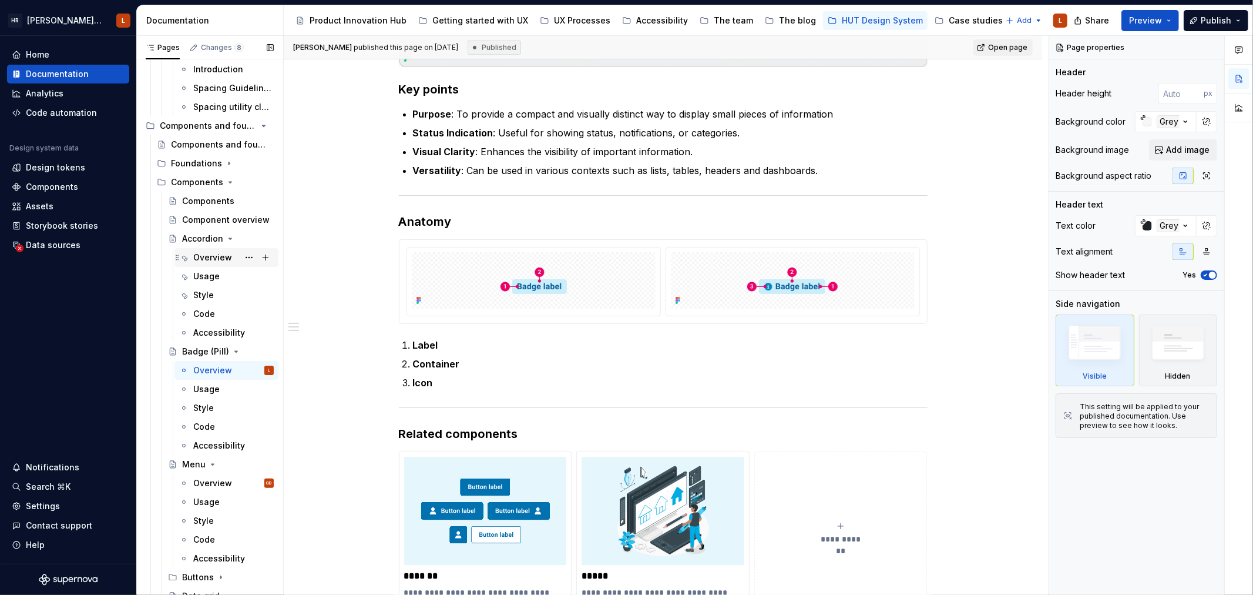
click at [214, 257] on div "Overview" at bounding box center [212, 257] width 39 height 12
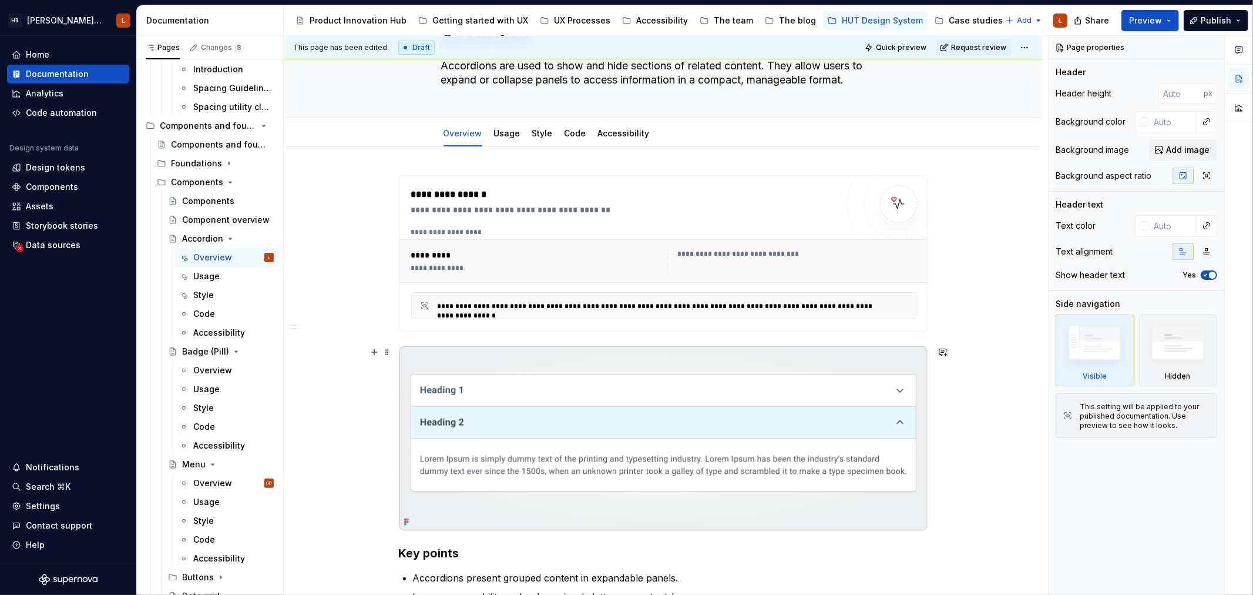
scroll to position [261, 0]
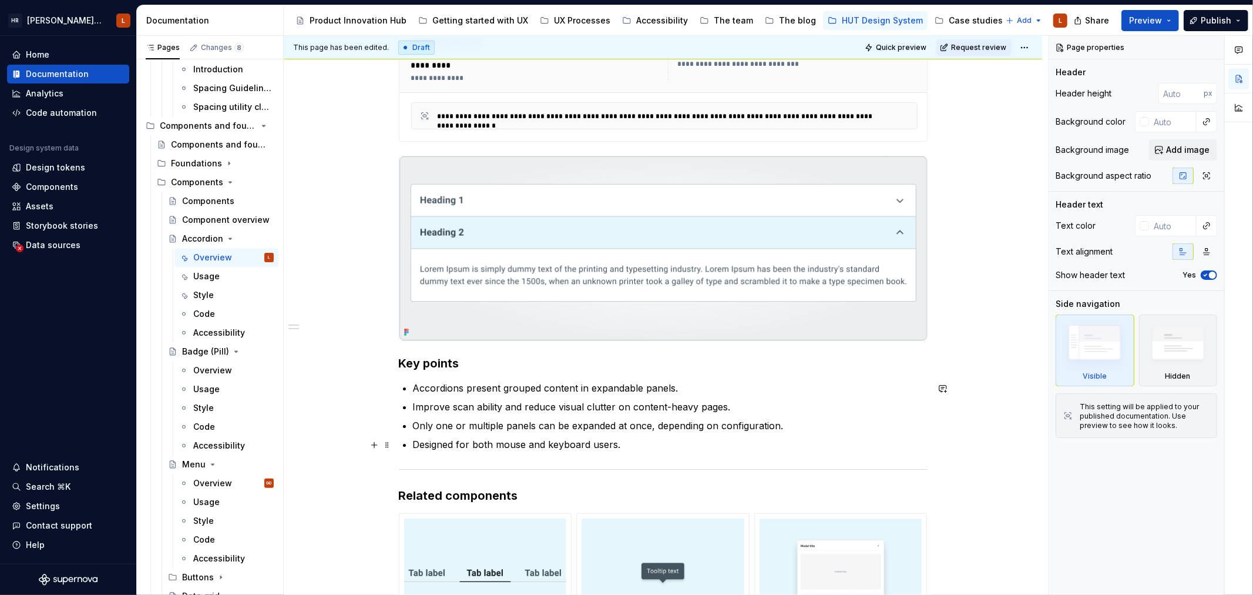
click at [626, 451] on div "**********" at bounding box center [663, 386] width 529 height 803
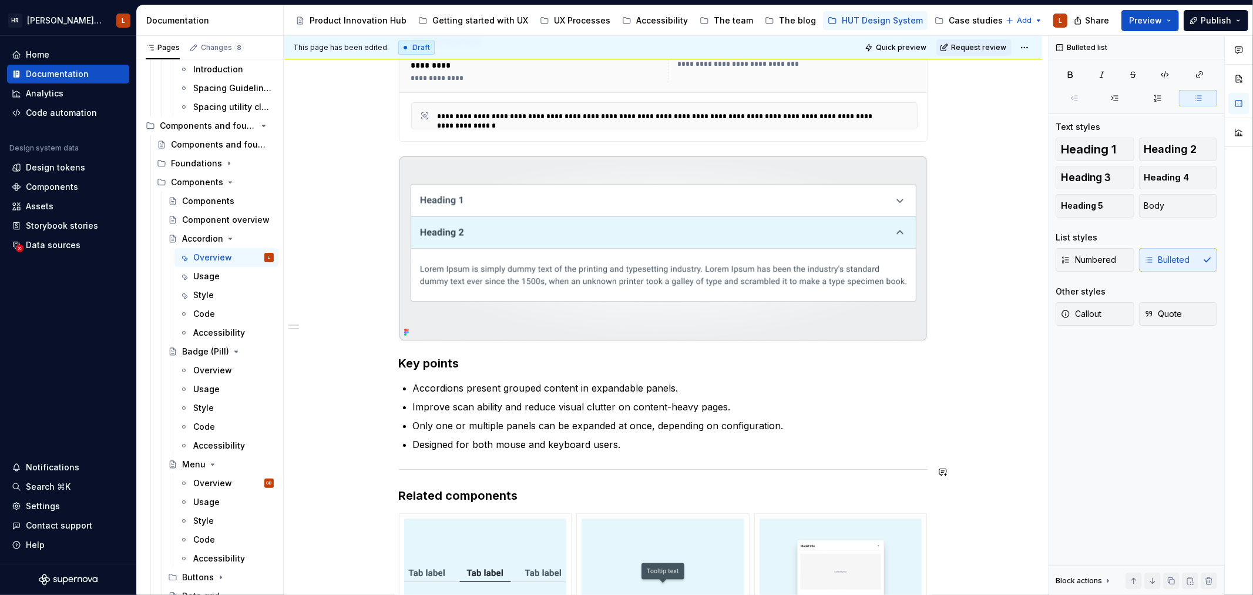
click at [625, 479] on div "**********" at bounding box center [663, 386] width 529 height 803
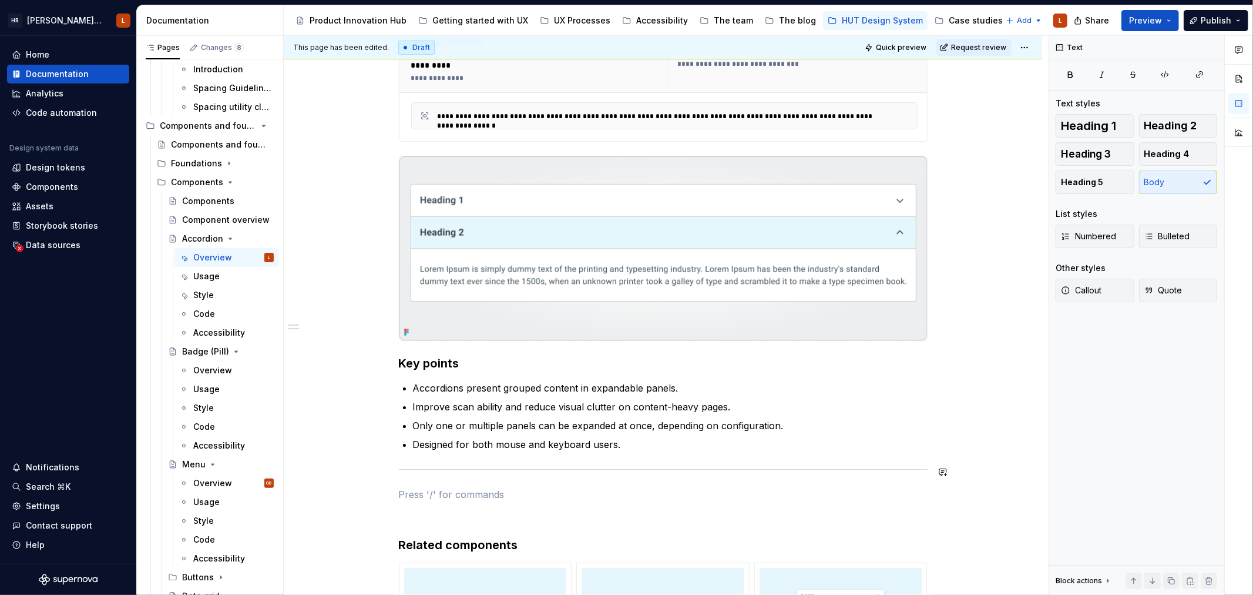
type textarea "*"
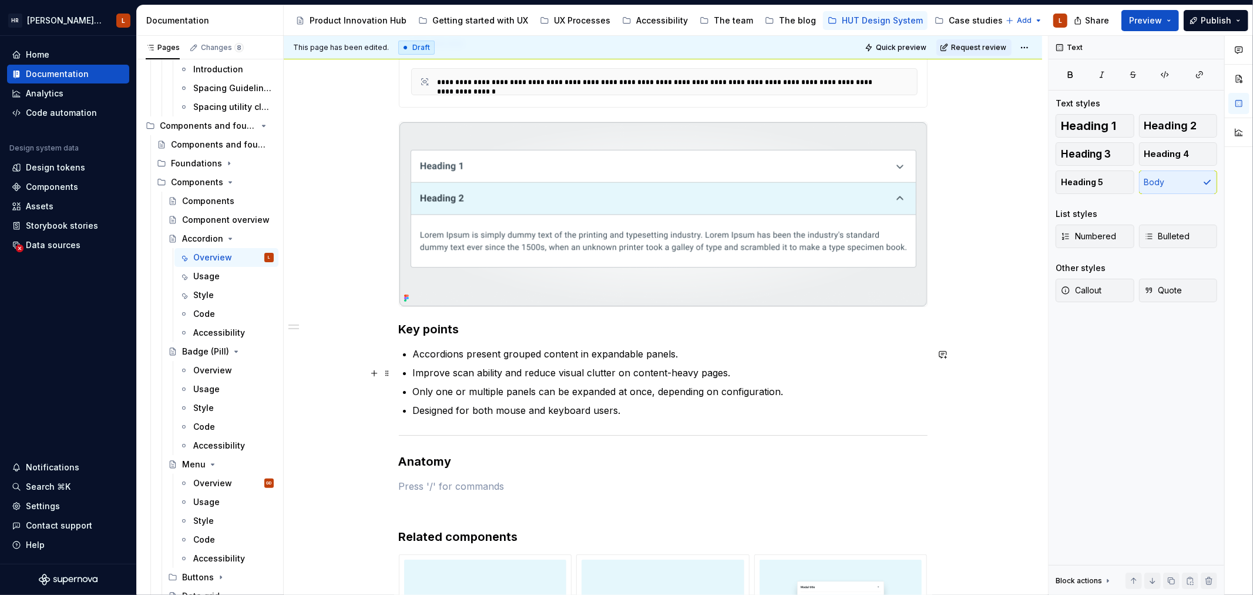
scroll to position [326, 0]
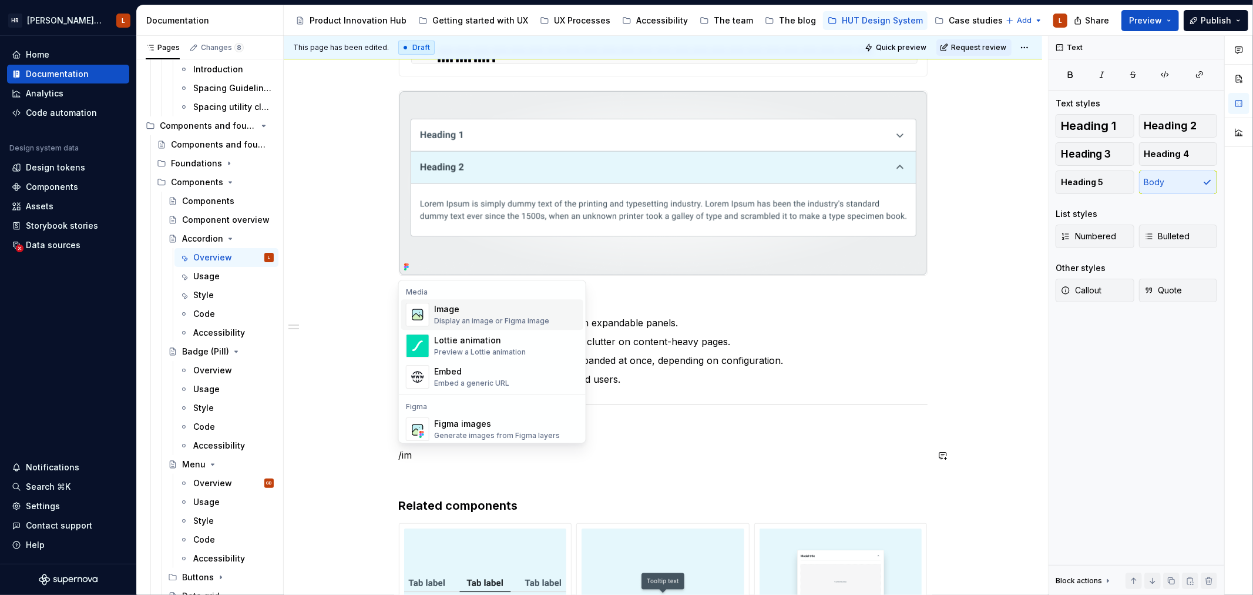
click at [503, 314] on div "Image" at bounding box center [491, 309] width 115 height 12
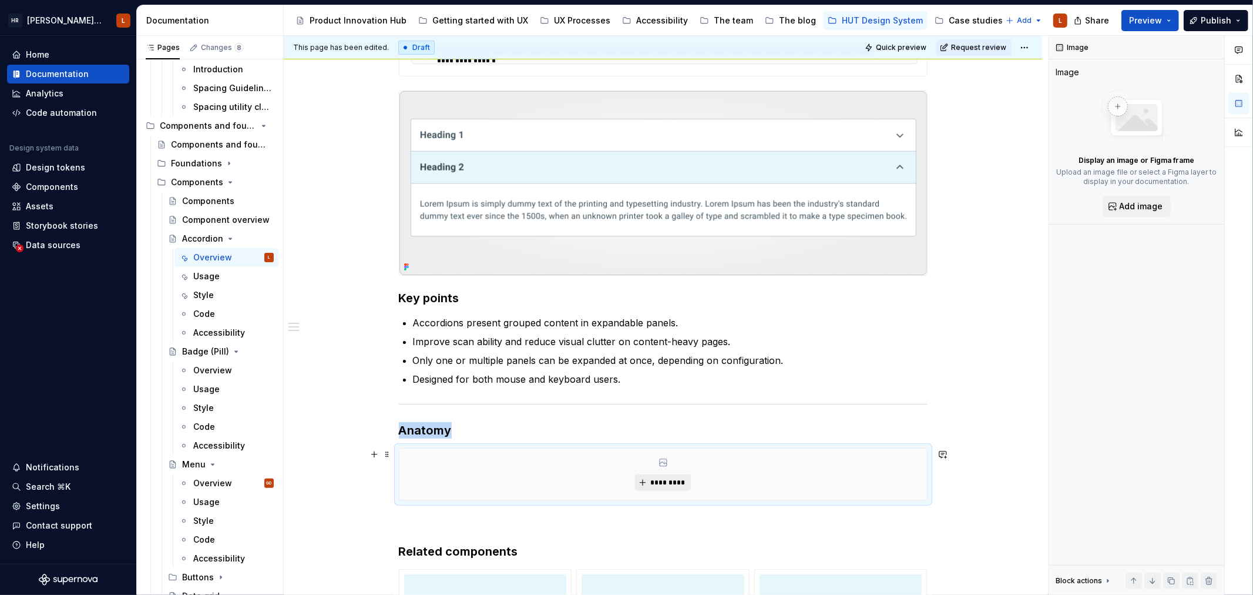
click at [650, 485] on span "*********" at bounding box center [668, 482] width 36 height 9
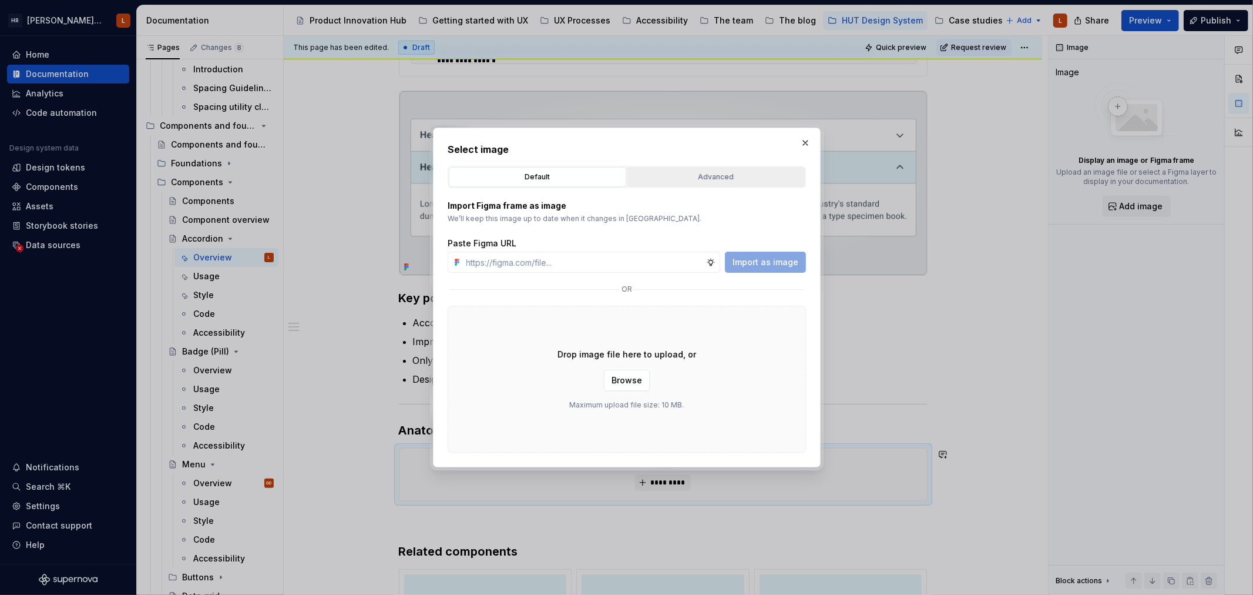
type textarea "*"
click at [685, 179] on div "Advanced" at bounding box center [716, 177] width 169 height 12
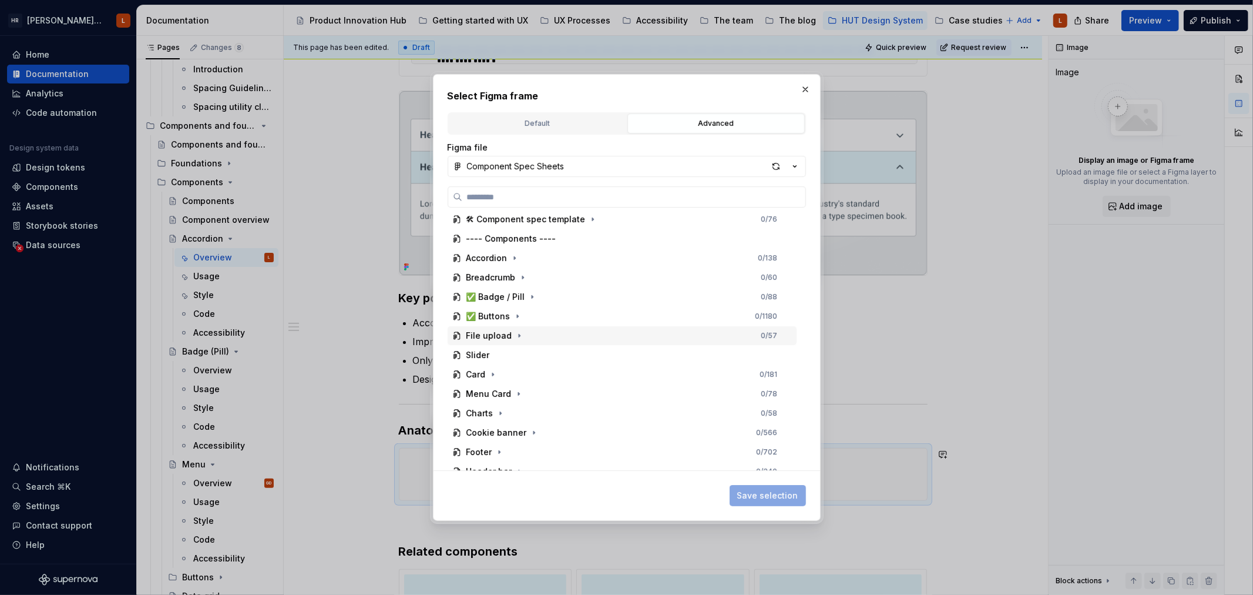
scroll to position [0, 0]
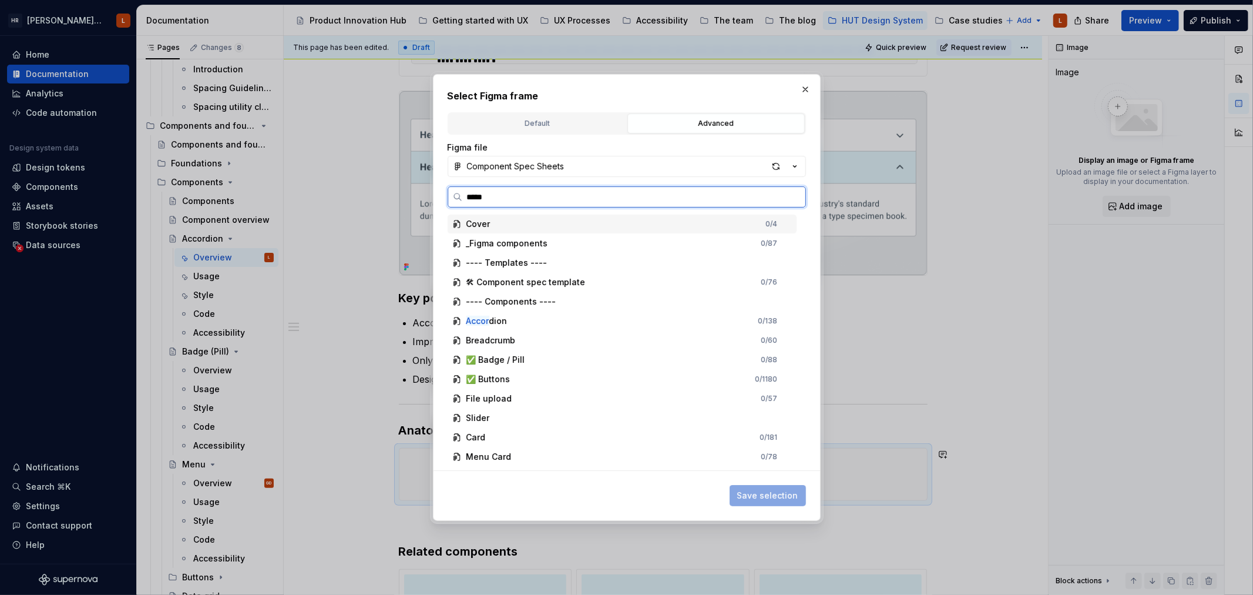
type input "******"
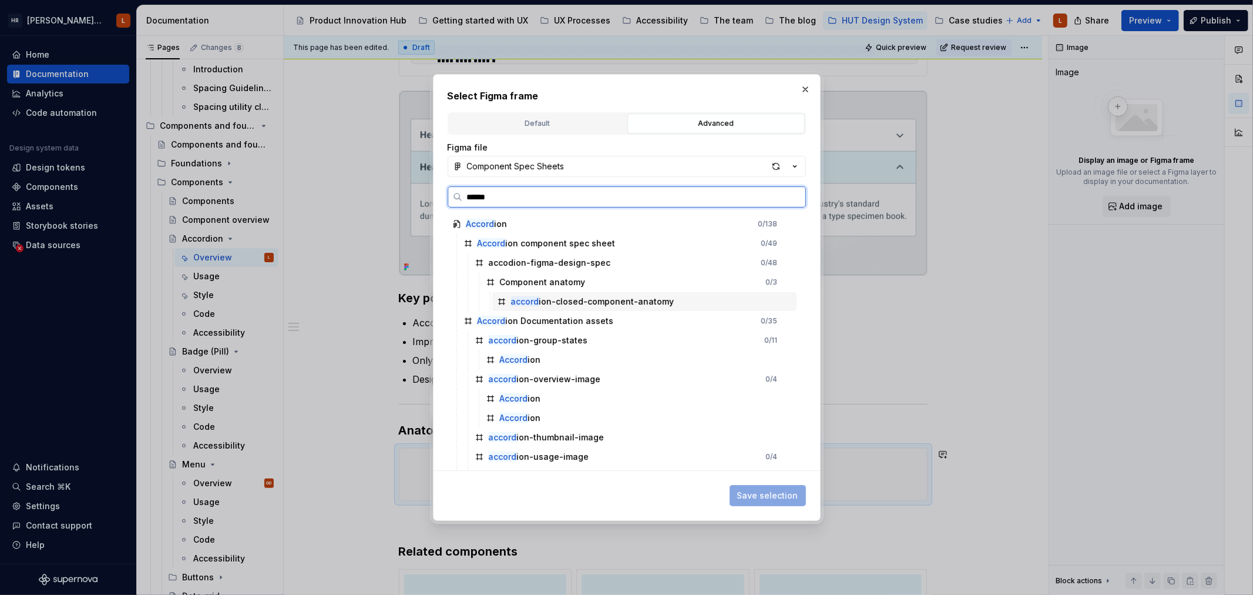
click at [559, 303] on div "accord ion-closed-component-anatomy" at bounding box center [592, 302] width 163 height 12
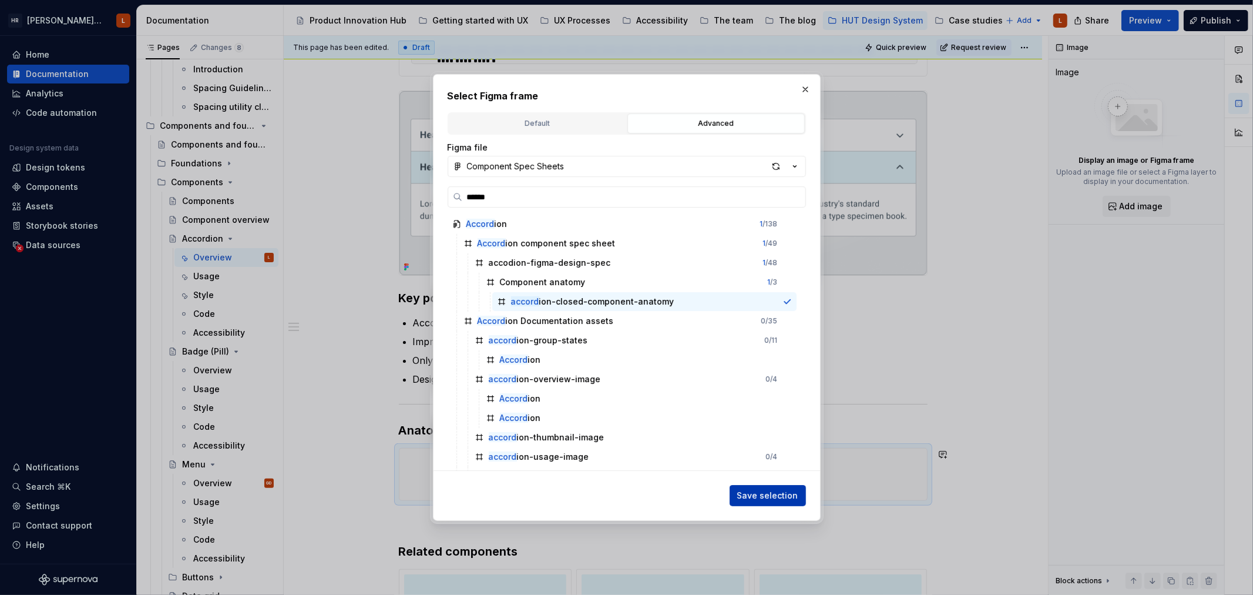
click at [743, 501] on span "Save selection" at bounding box center [767, 495] width 61 height 12
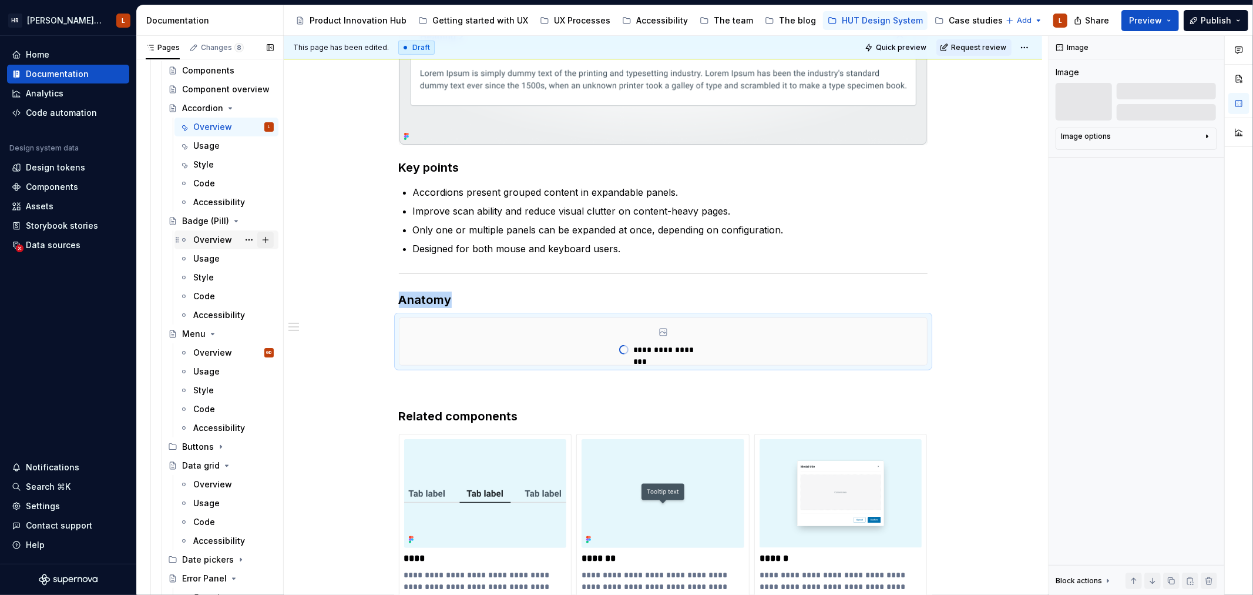
scroll to position [522, 0]
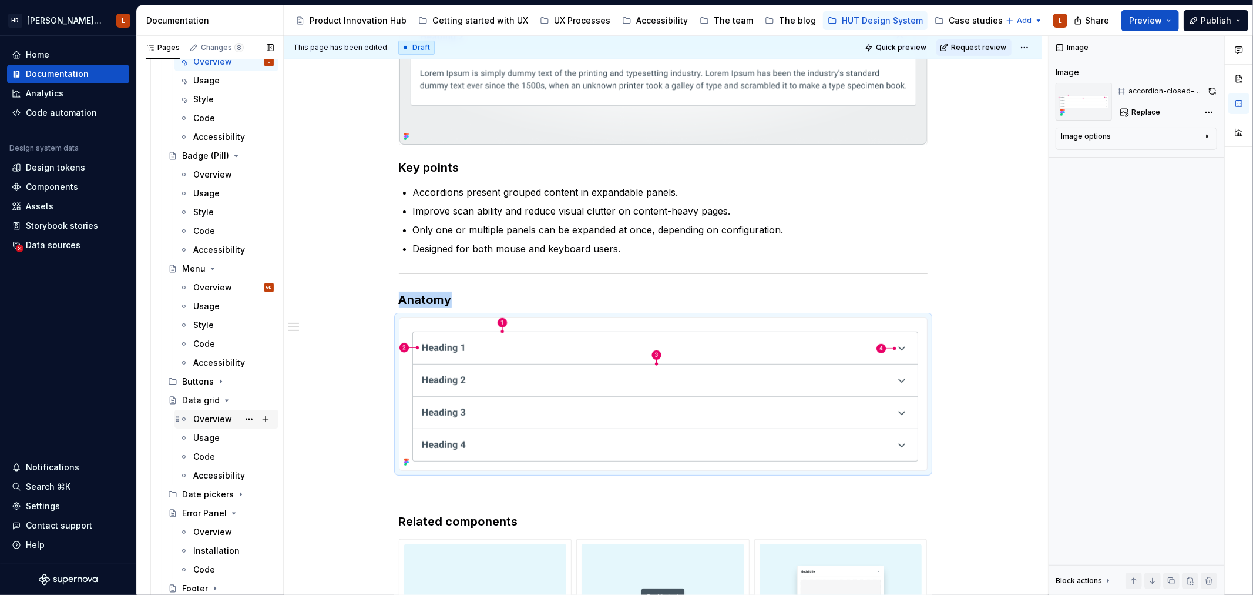
click at [215, 424] on div "Overview" at bounding box center [212, 419] width 39 height 12
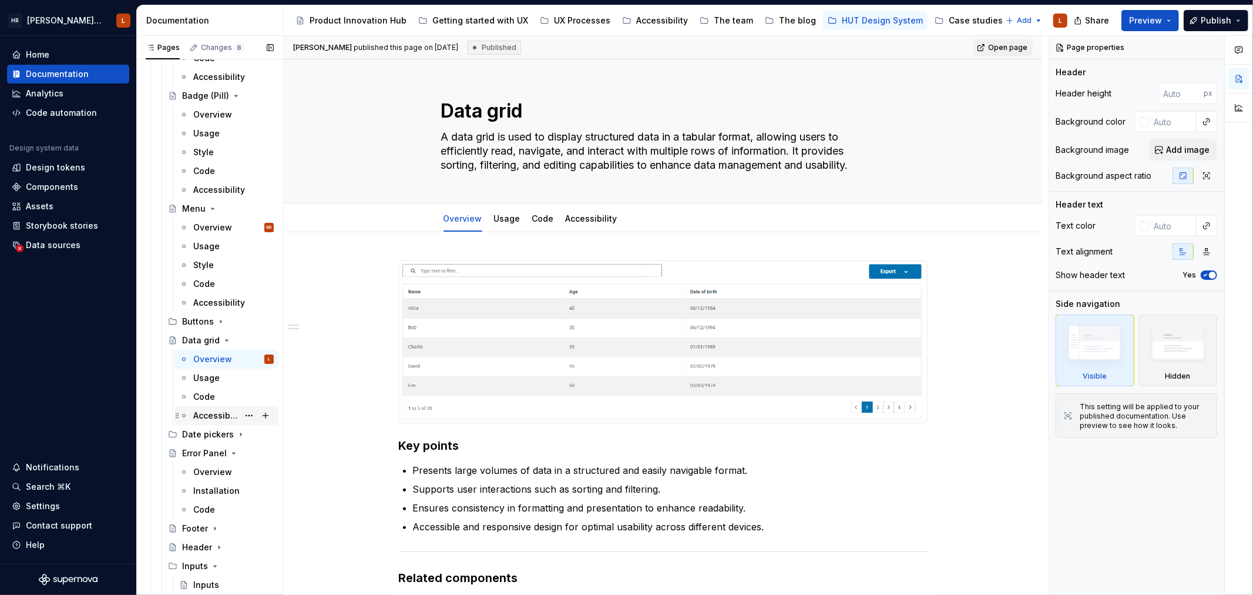
scroll to position [653, 0]
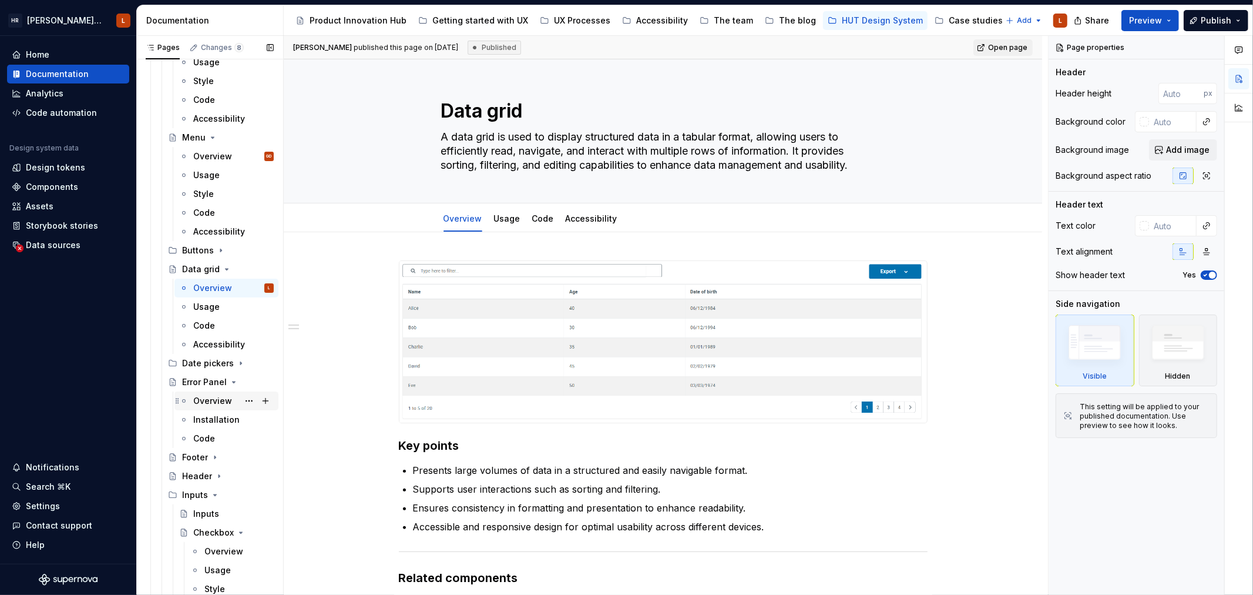
click at [216, 401] on div "Overview" at bounding box center [212, 401] width 39 height 12
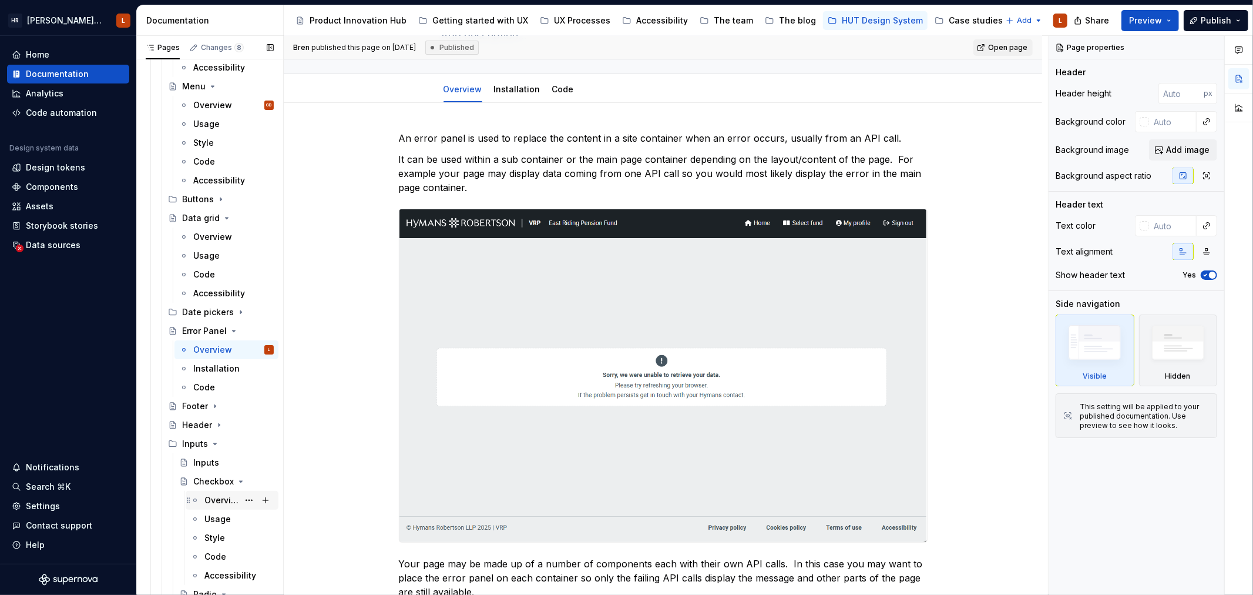
scroll to position [783, 0]
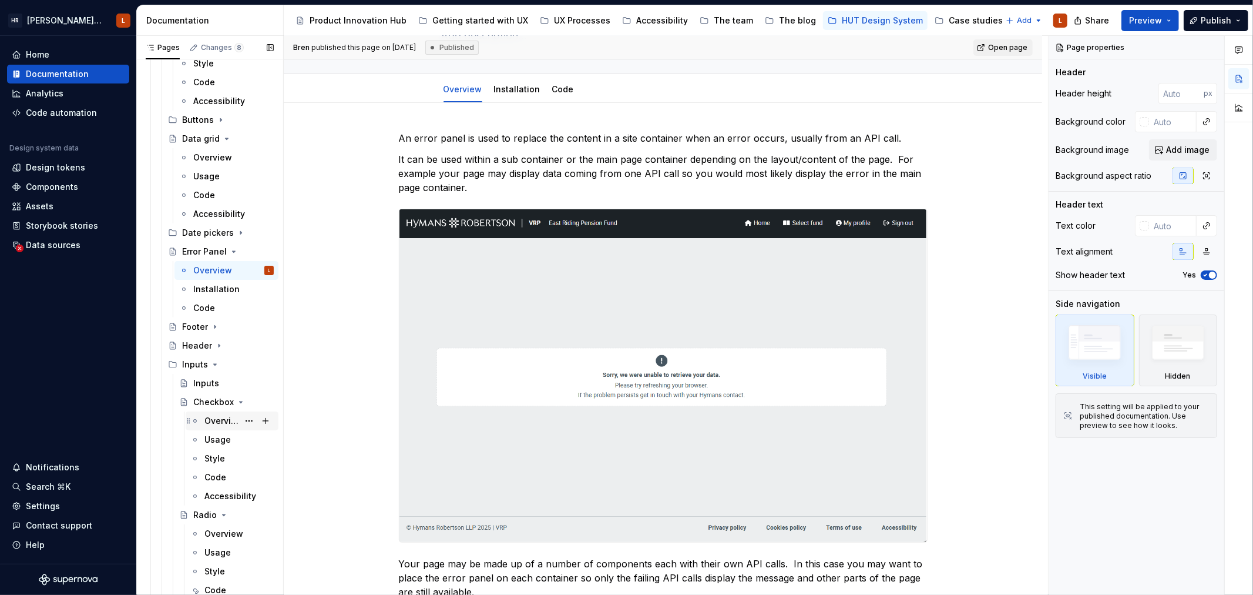
click at [214, 419] on div "Overview" at bounding box center [221, 421] width 34 height 12
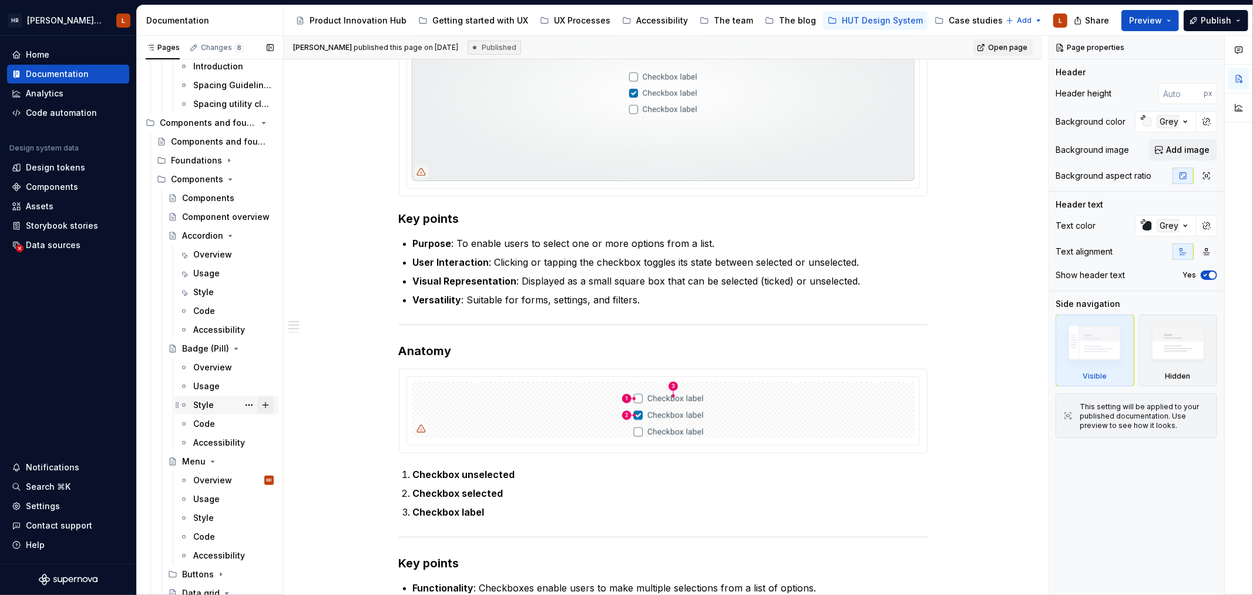
scroll to position [326, 0]
click at [210, 259] on div "Overview" at bounding box center [212, 257] width 39 height 12
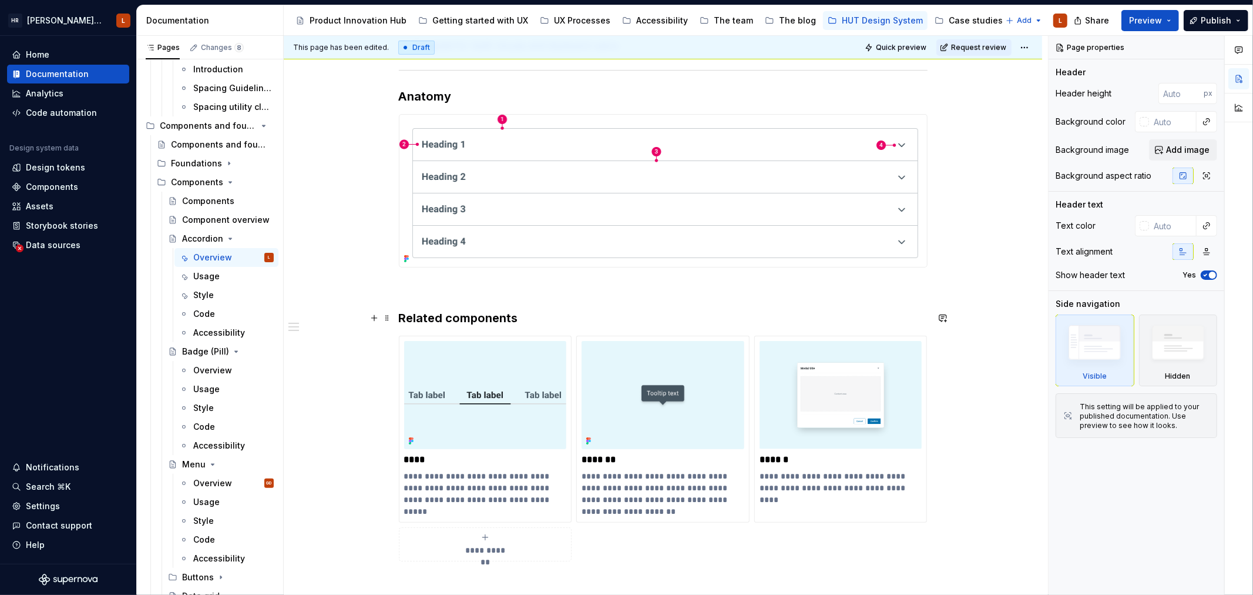
scroll to position [542, 0]
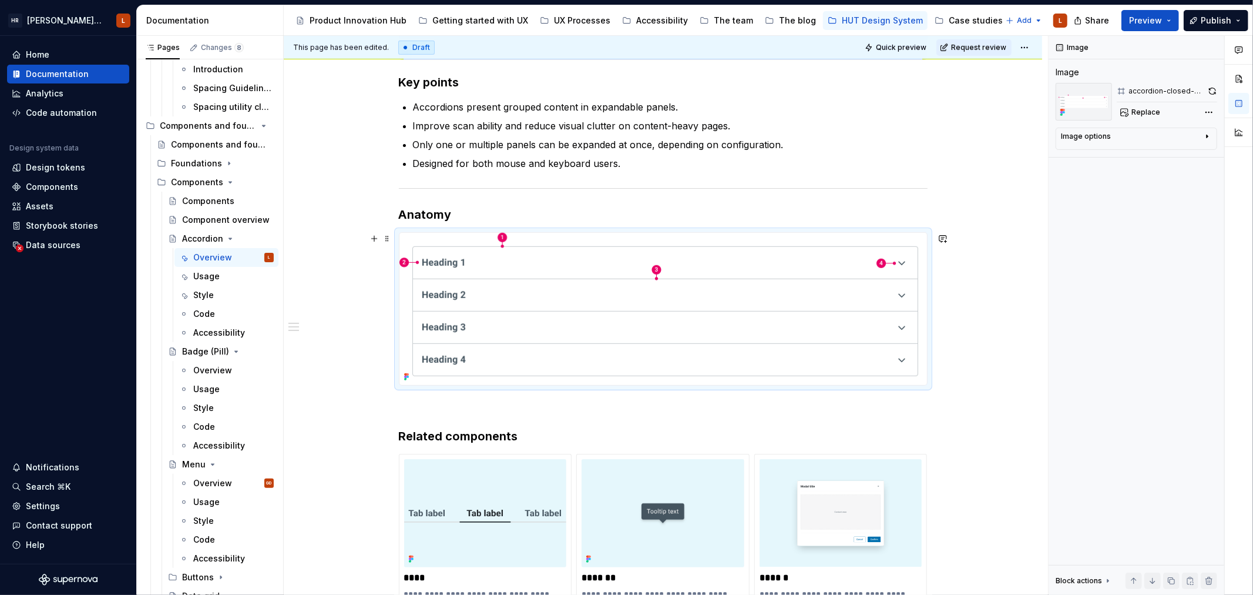
click at [537, 297] on img at bounding box center [663, 309] width 528 height 152
click at [1149, 110] on span "Replace" at bounding box center [1145, 112] width 29 height 9
type textarea "*"
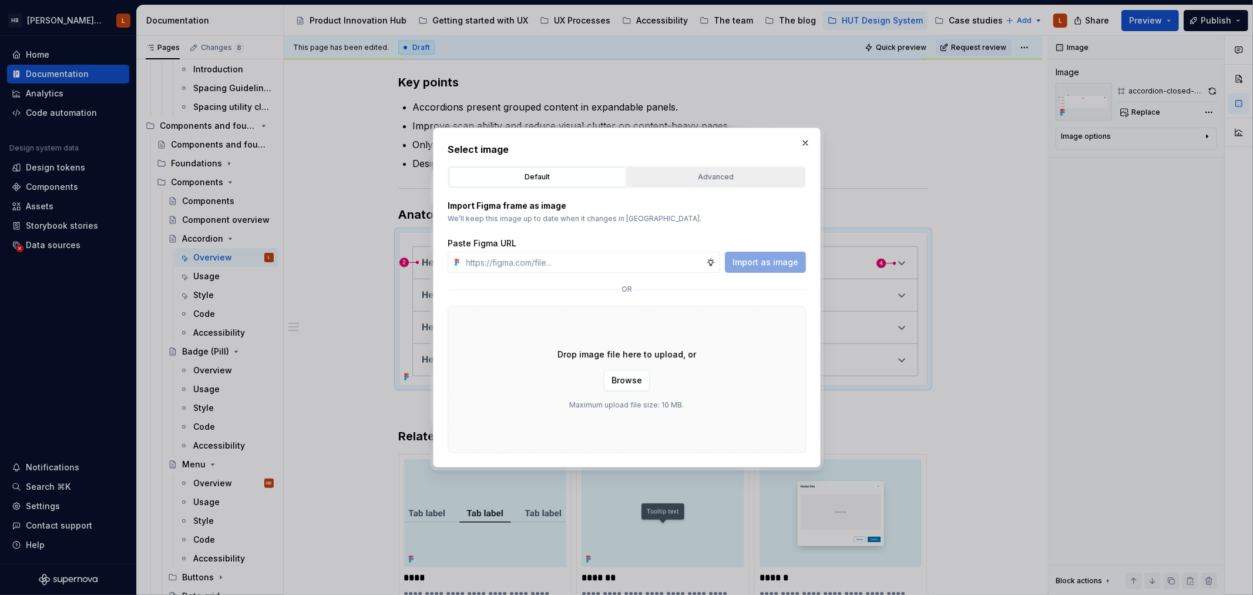
click at [659, 173] on div "Advanced" at bounding box center [716, 177] width 169 height 12
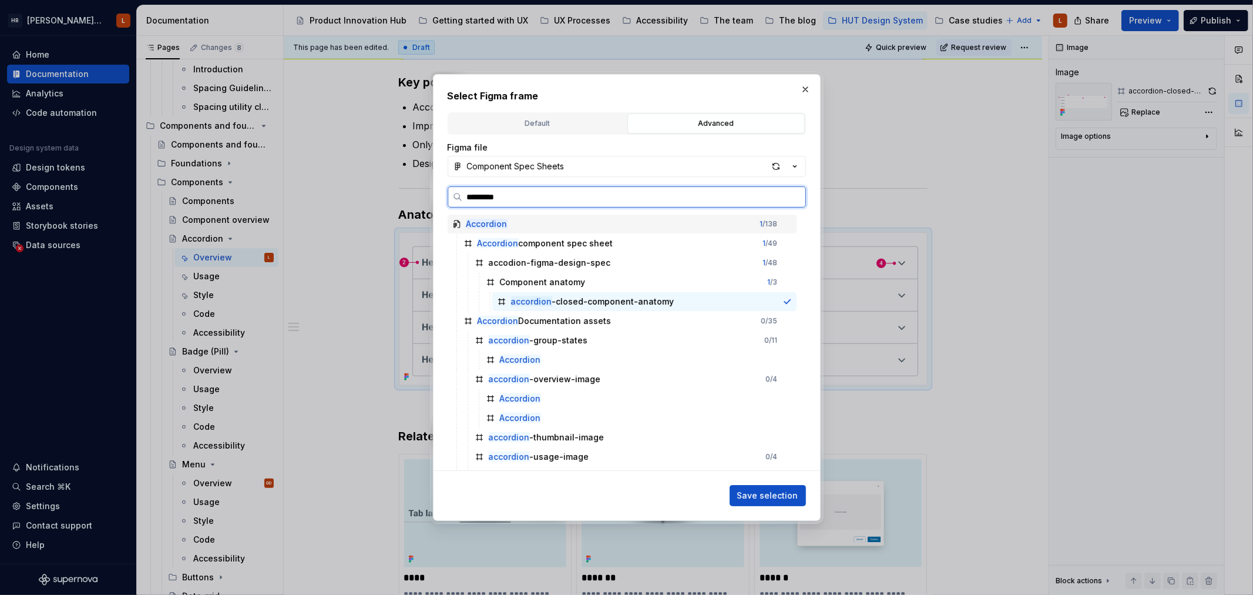
type input "**********"
type textarea "*"
type input "**********"
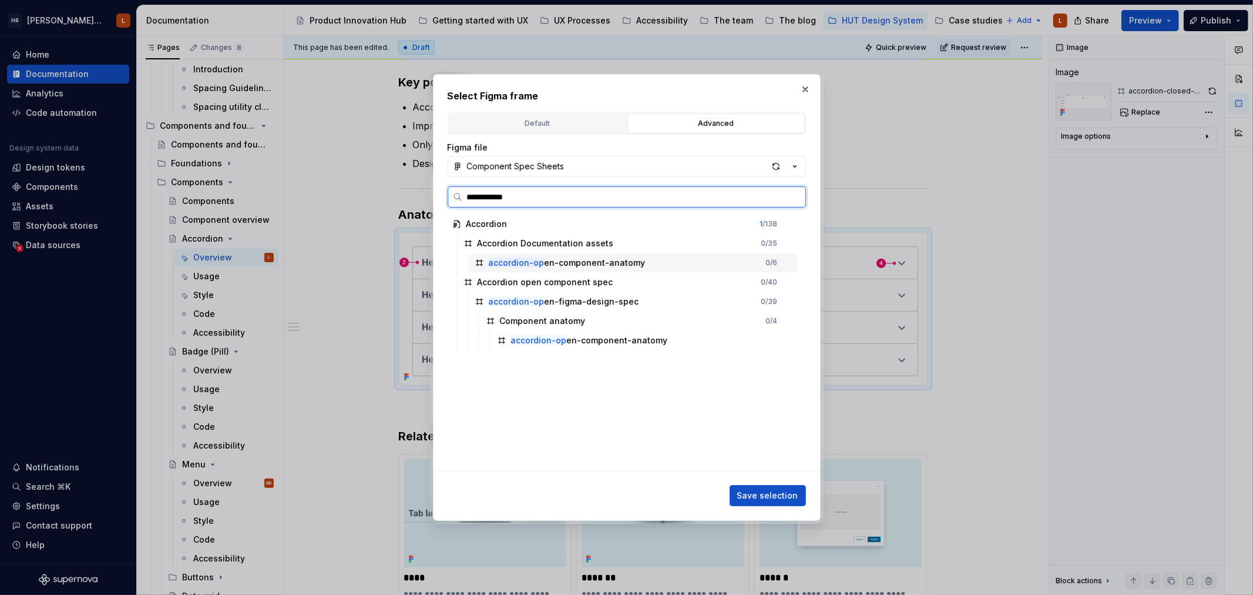
click at [607, 260] on div "accordion-op en-component-anatomy" at bounding box center [567, 263] width 157 height 12
click at [756, 488] on button "Save selection" at bounding box center [768, 495] width 76 height 21
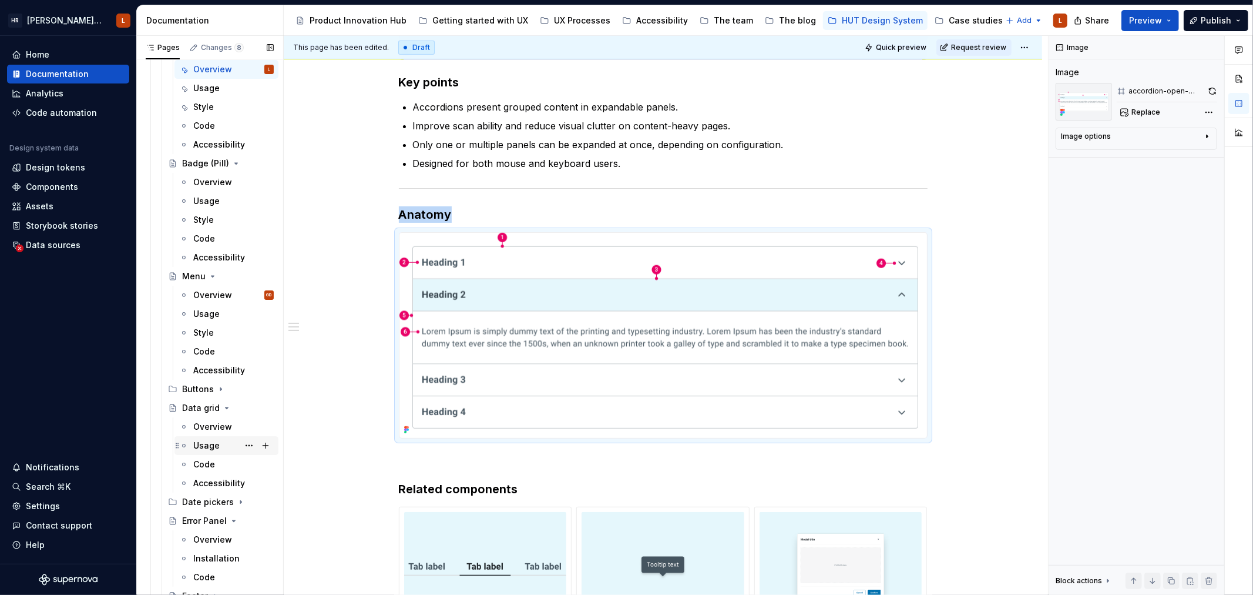
scroll to position [522, 0]
click at [226, 399] on icon "Page tree" at bounding box center [227, 399] width 3 height 1
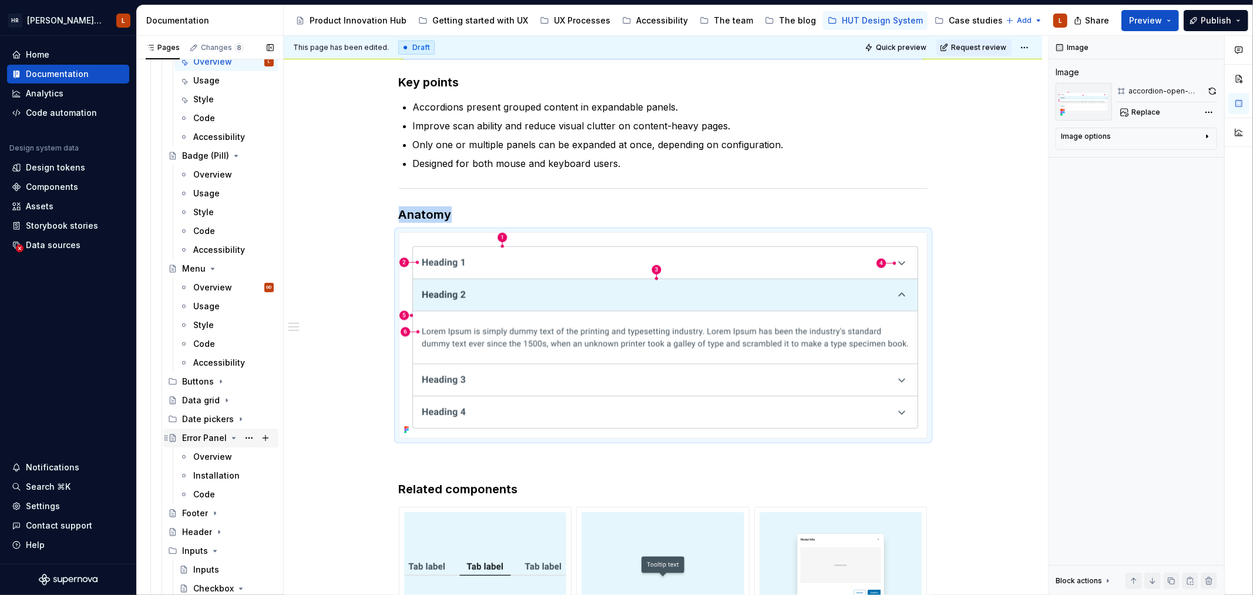
click at [229, 439] on icon "Page tree" at bounding box center [233, 437] width 9 height 9
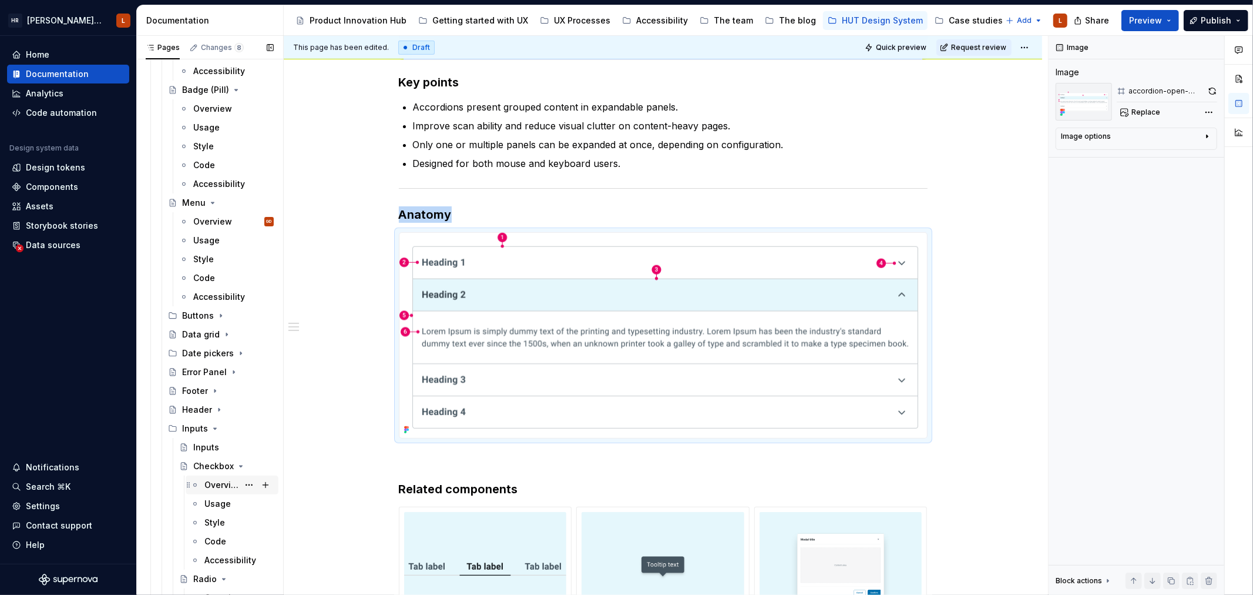
click at [216, 489] on div "Overview" at bounding box center [221, 485] width 34 height 12
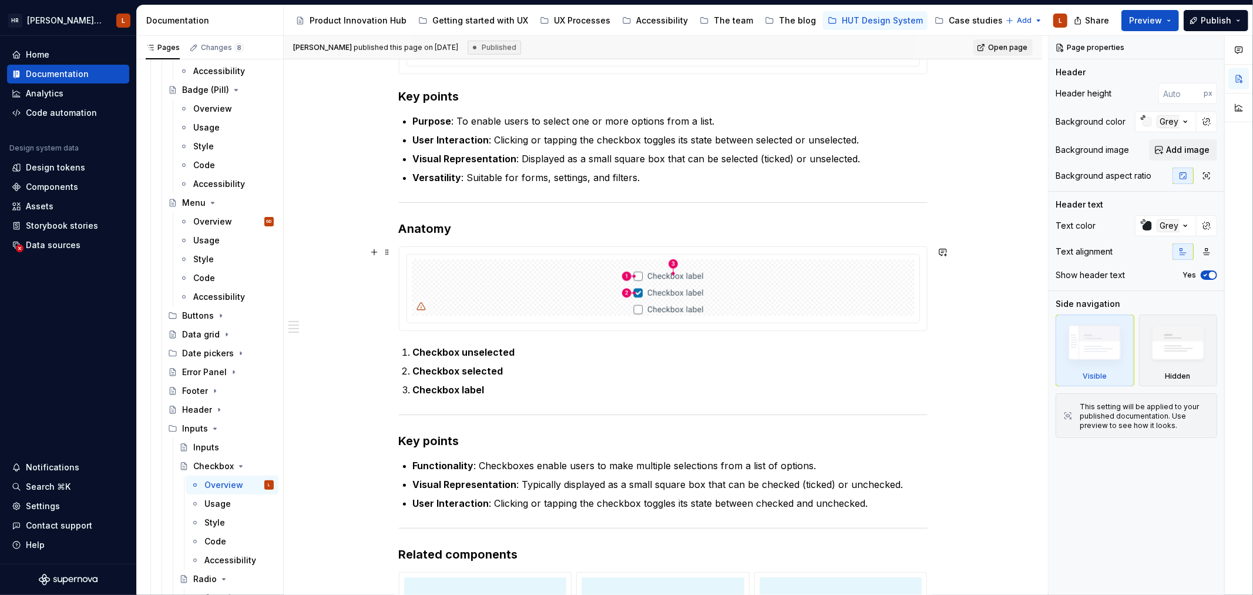
scroll to position [587, 0]
click at [441, 442] on h3 "Key points" at bounding box center [663, 439] width 529 height 16
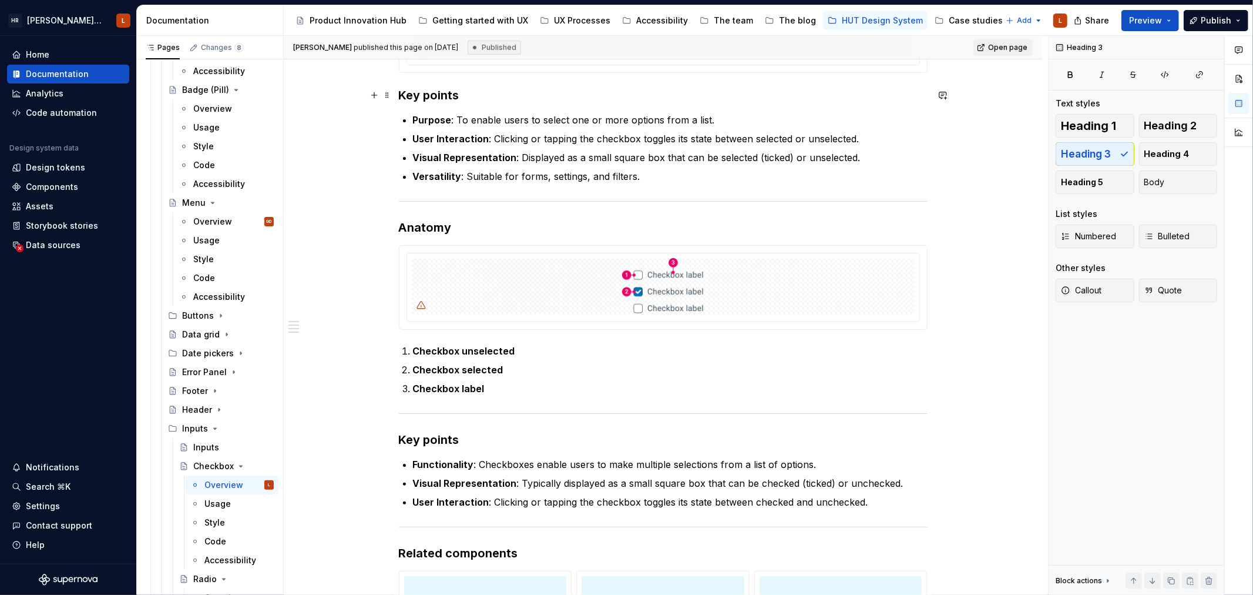
click at [438, 102] on h3 "Key points" at bounding box center [663, 95] width 529 height 16
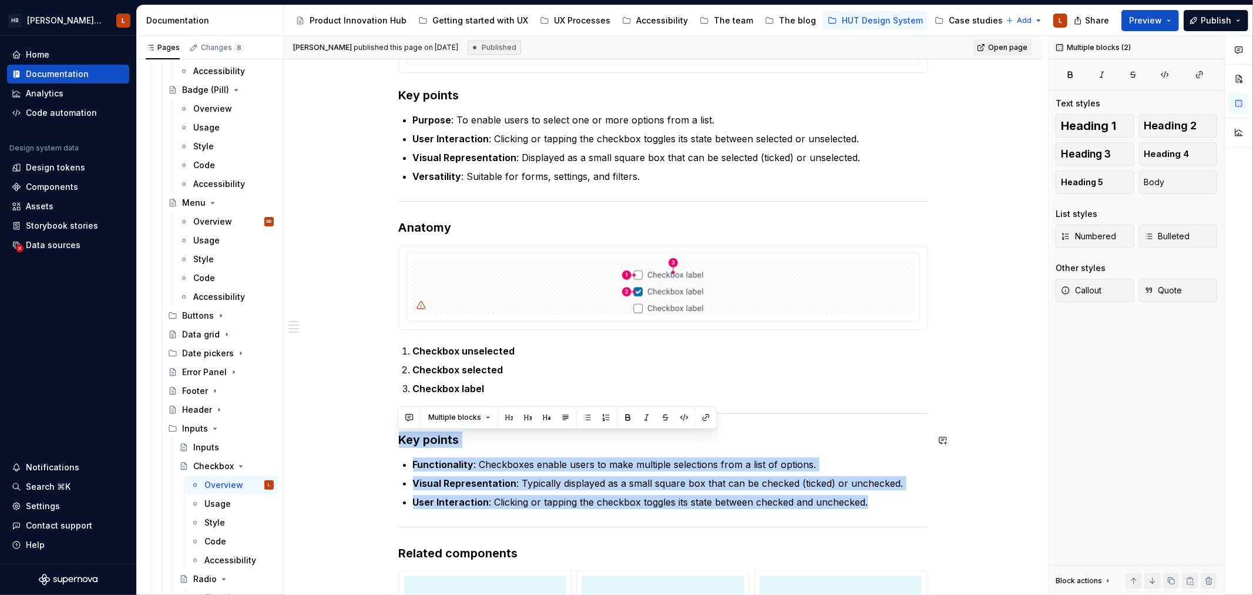
drag, startPoint x: 883, startPoint y: 503, endPoint x: 371, endPoint y: 427, distance: 517.9
click at [371, 427] on div "**********" at bounding box center [663, 311] width 758 height 1363
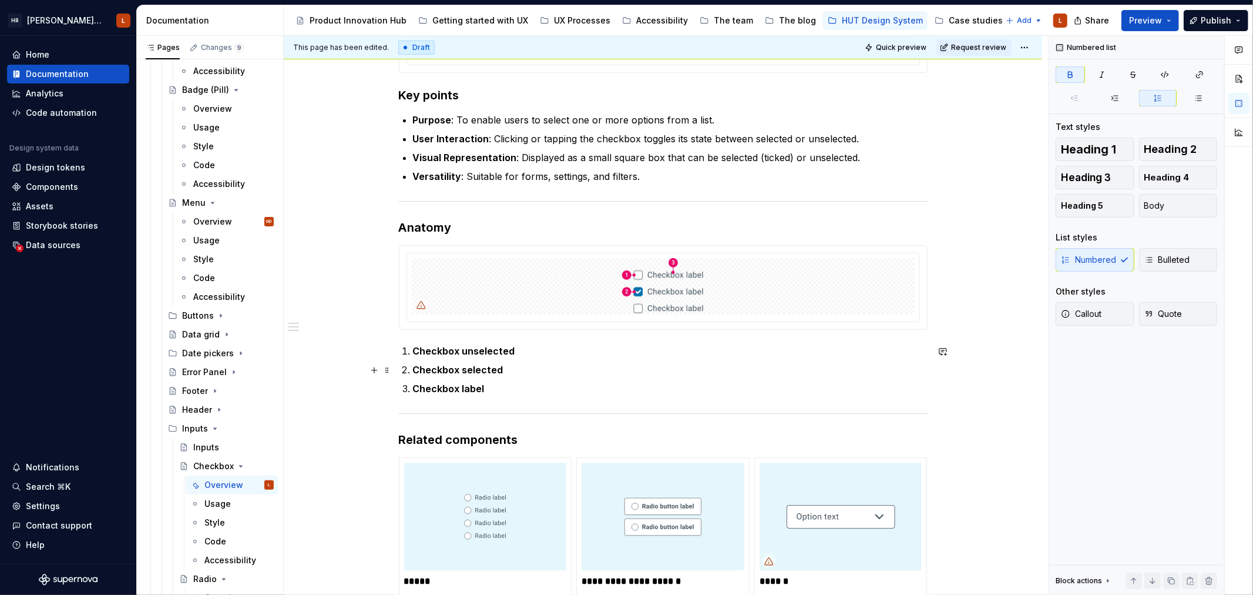
click at [623, 372] on p "Checkbox selected" at bounding box center [670, 369] width 515 height 14
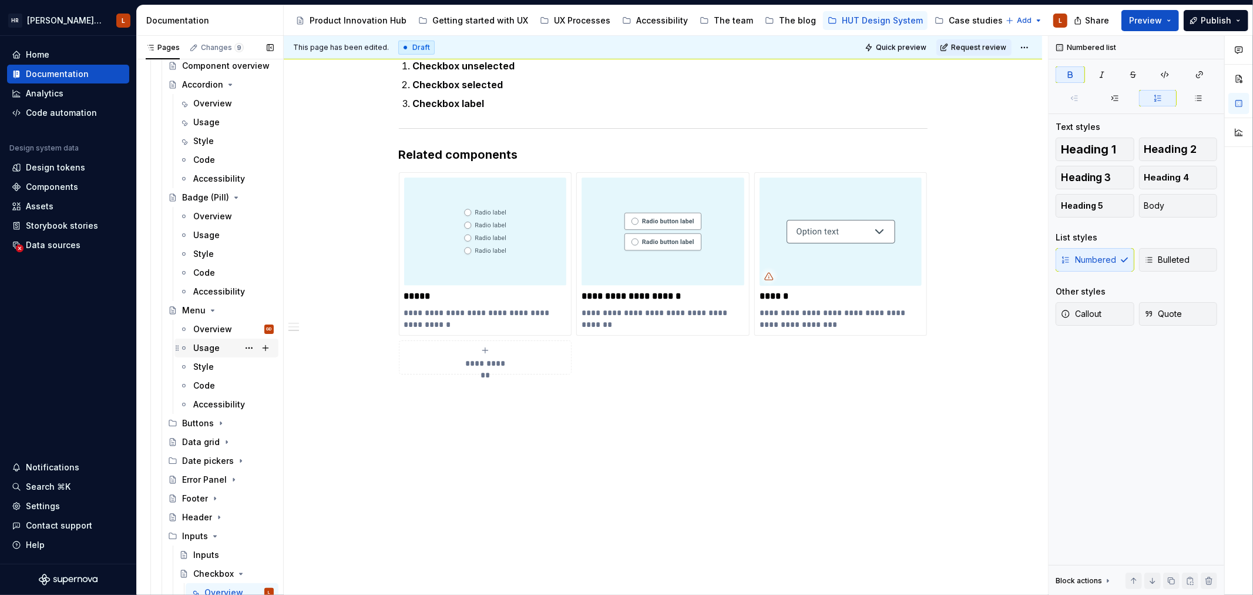
scroll to position [456, 0]
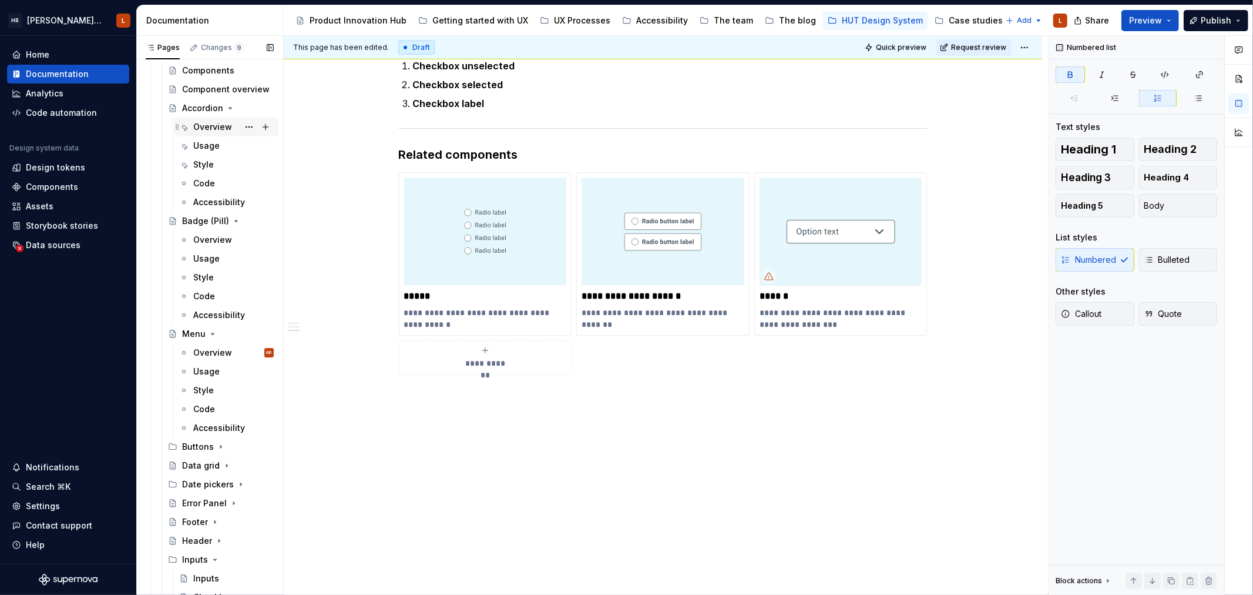
click at [204, 127] on div "Overview" at bounding box center [212, 127] width 39 height 12
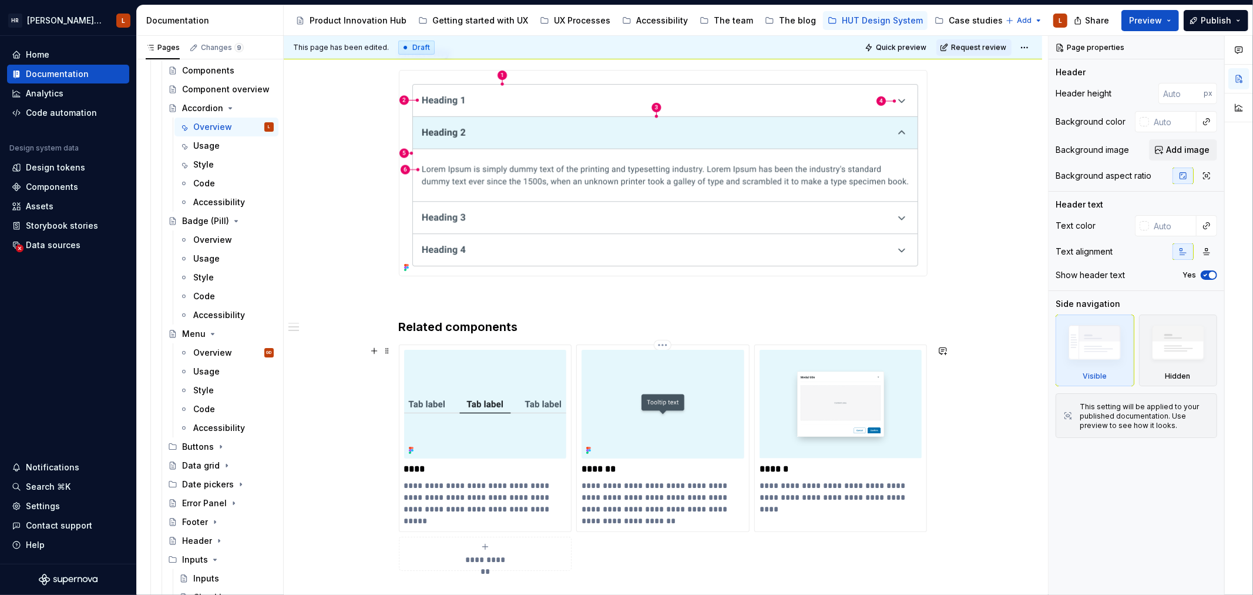
scroll to position [718, 0]
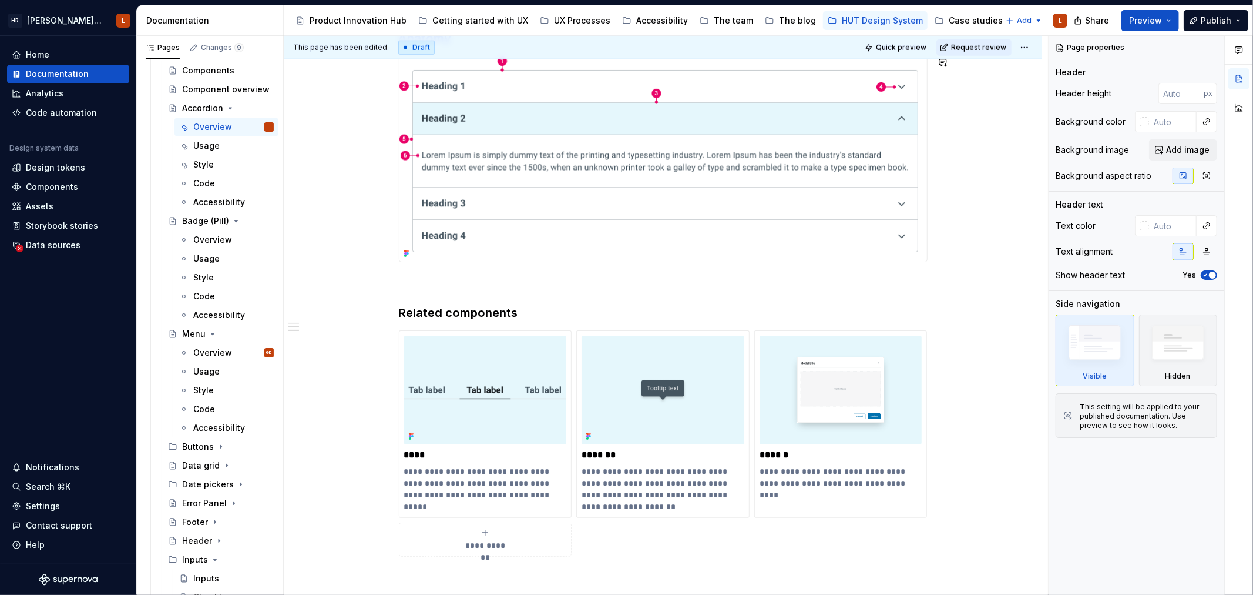
type textarea "*"
click at [464, 271] on div "**********" at bounding box center [663, 66] width 529 height 1077
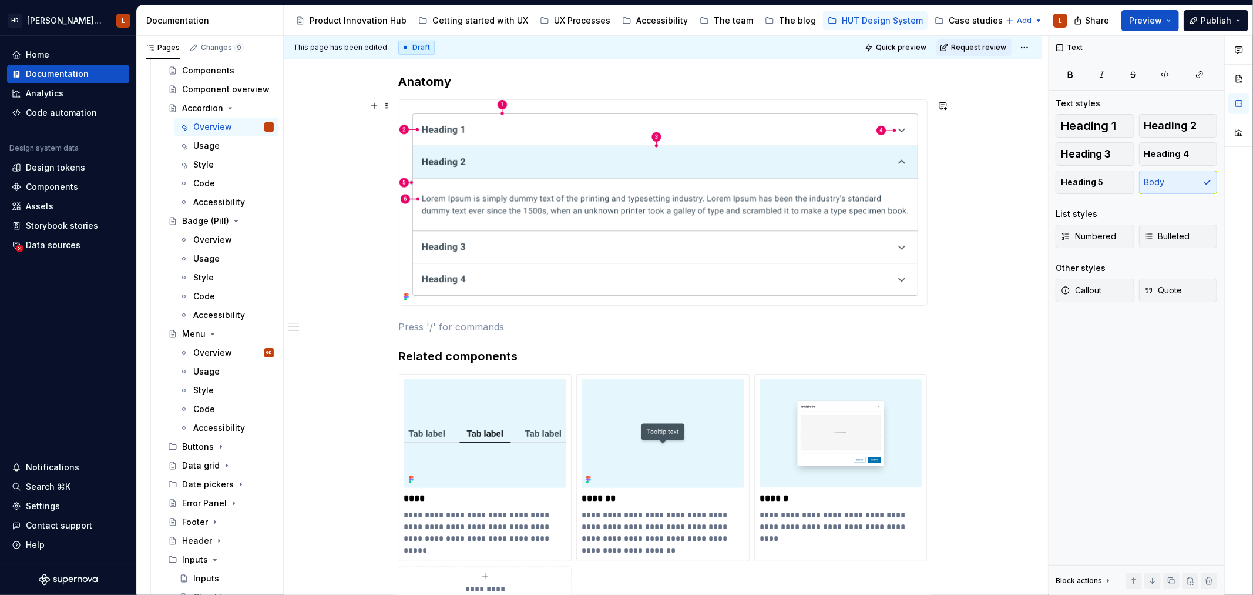
scroll to position [653, 0]
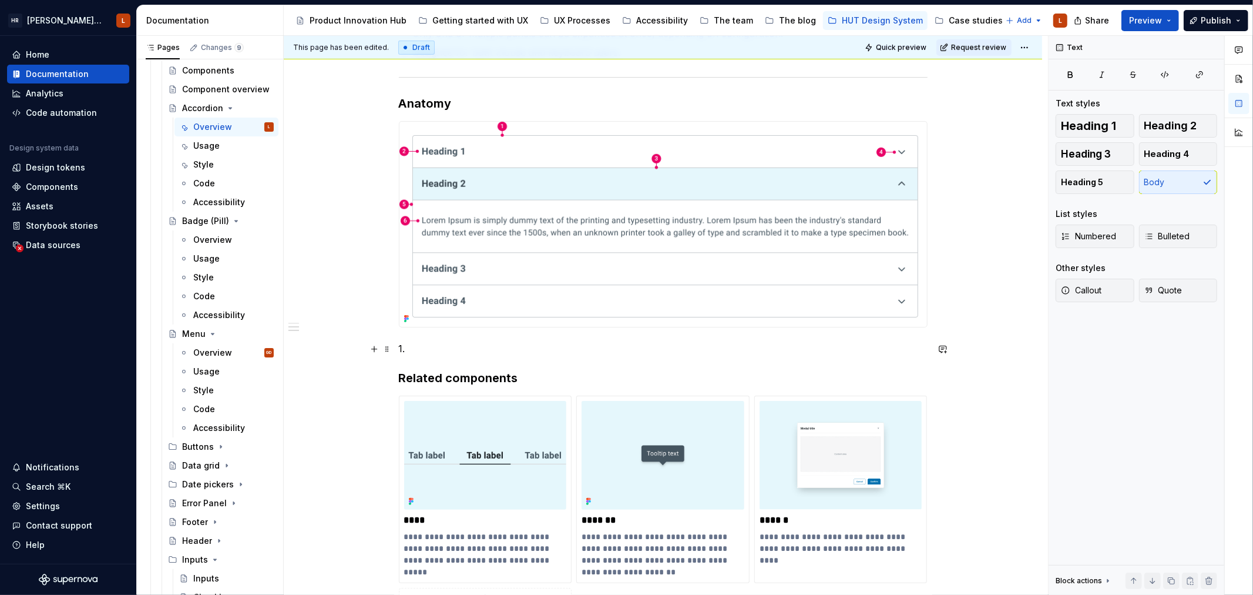
click at [424, 351] on p "1." at bounding box center [663, 348] width 529 height 14
click at [474, 348] on p "1.Accordion conatiner" at bounding box center [663, 348] width 529 height 14
click at [404, 348] on p "1.Accordion container" at bounding box center [663, 348] width 529 height 14
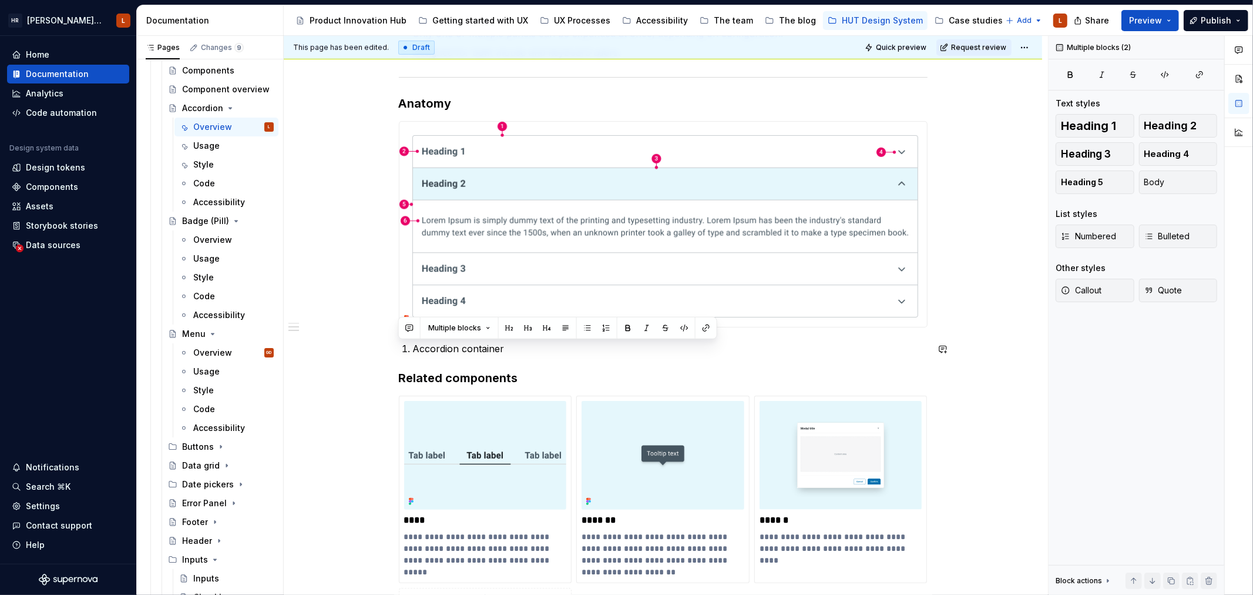
drag, startPoint x: 528, startPoint y: 350, endPoint x: 446, endPoint y: 362, distance: 82.1
click at [350, 364] on div "**********" at bounding box center [663, 214] width 758 height 1298
click at [461, 348] on p "Accordion container" at bounding box center [670, 348] width 515 height 14
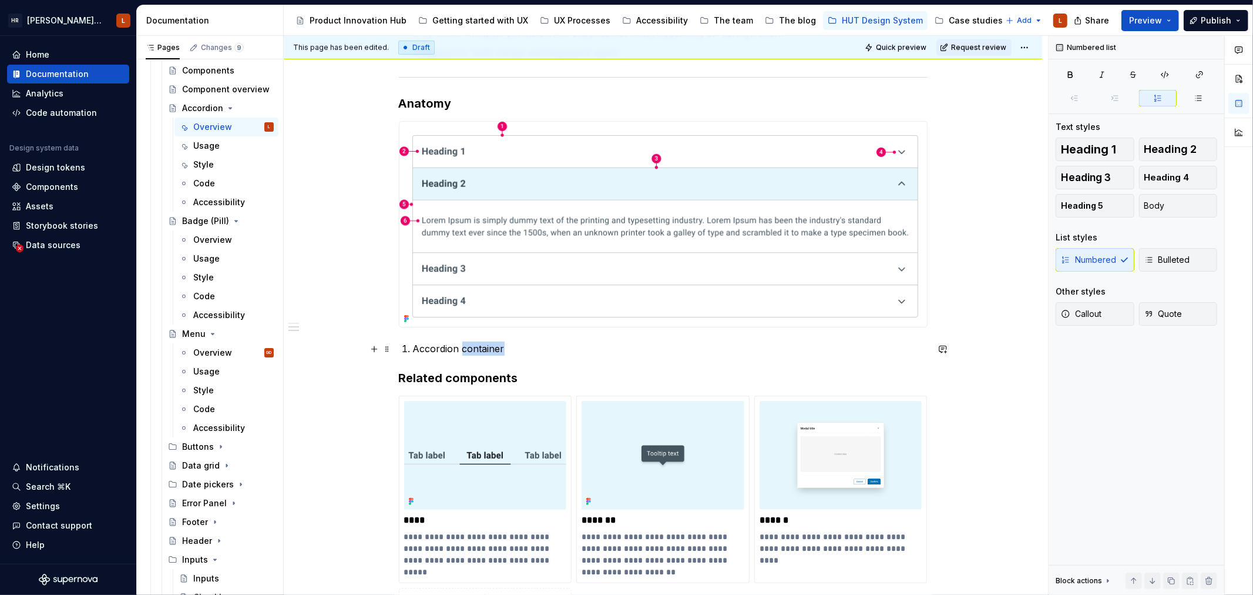
click at [461, 348] on p "Accordion container" at bounding box center [670, 348] width 515 height 14
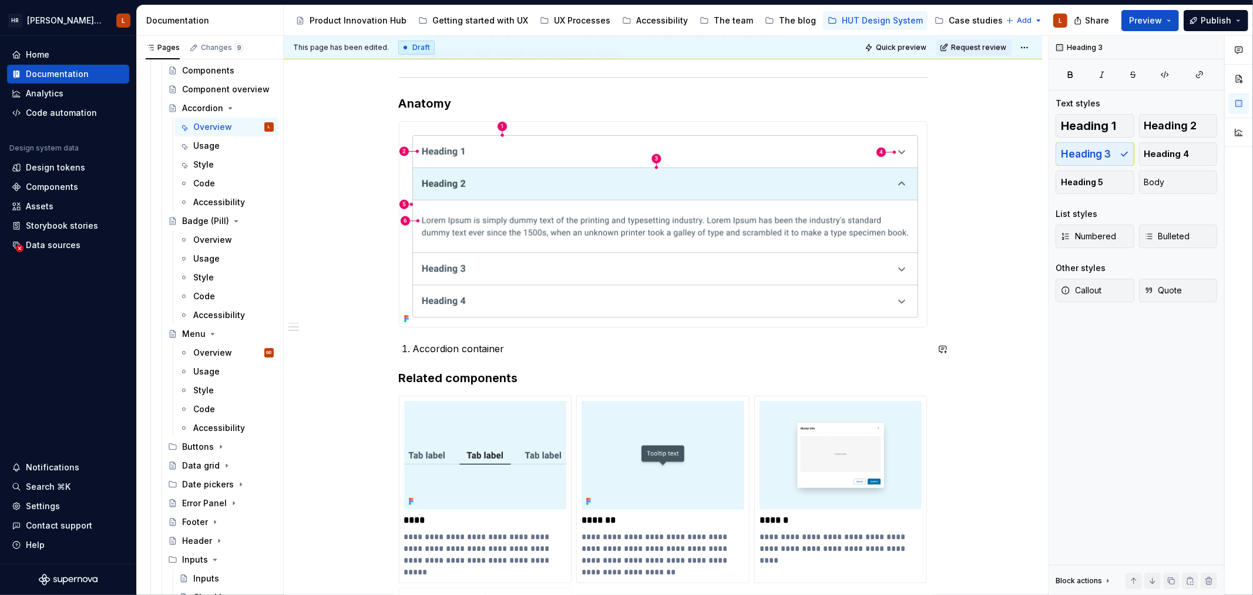
click at [492, 359] on div "**********" at bounding box center [663, 131] width 529 height 1077
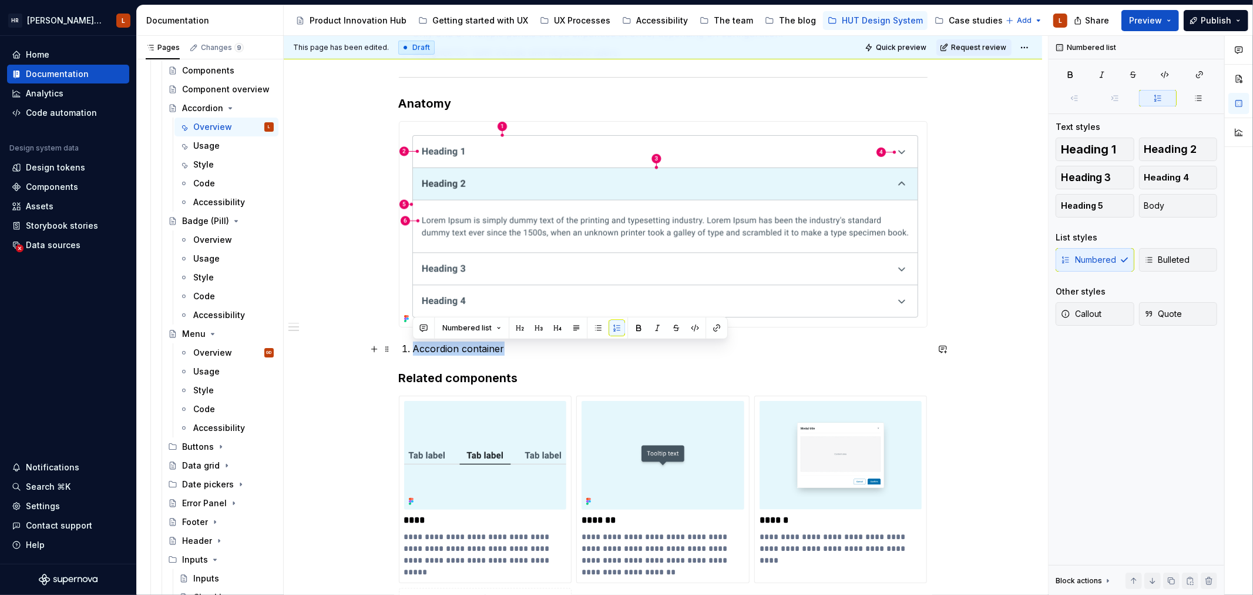
drag, startPoint x: 512, startPoint y: 350, endPoint x: 396, endPoint y: 348, distance: 115.7
click at [396, 348] on div "**********" at bounding box center [663, 214] width 758 height 1298
copy p "Accordion container"
click at [543, 353] on p "Accordion container" at bounding box center [670, 348] width 515 height 14
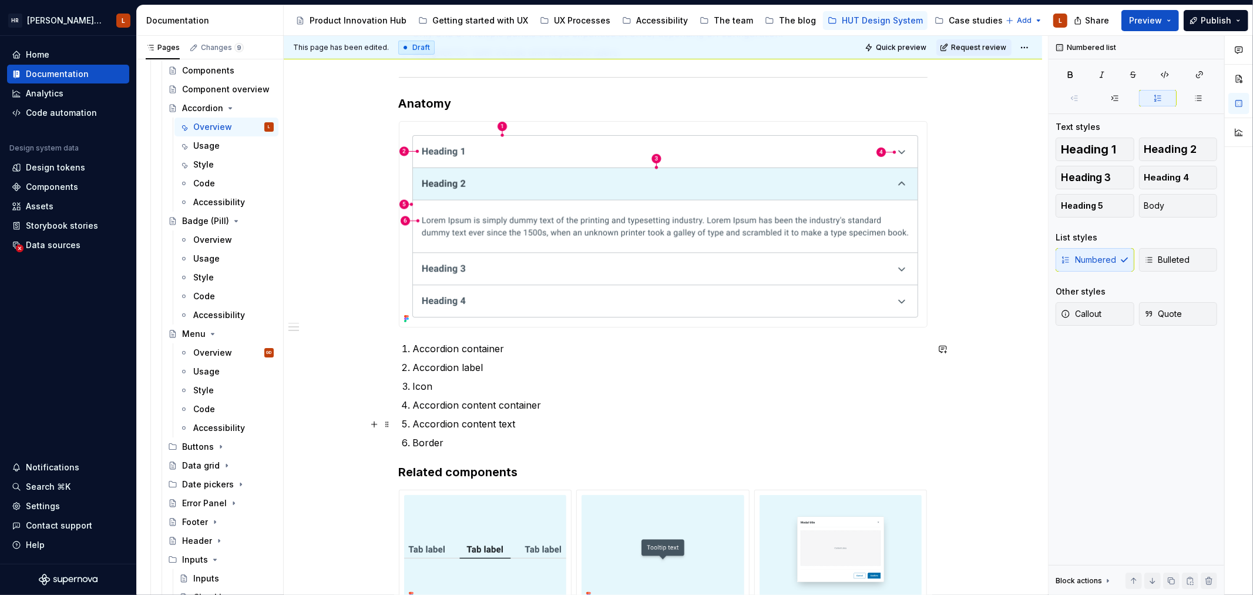
drag, startPoint x: 546, startPoint y: 415, endPoint x: 560, endPoint y: 415, distance: 13.5
click at [547, 415] on ol "Accordion container Accordion label Icon Accordion content container Accordion …" at bounding box center [670, 395] width 515 height 108
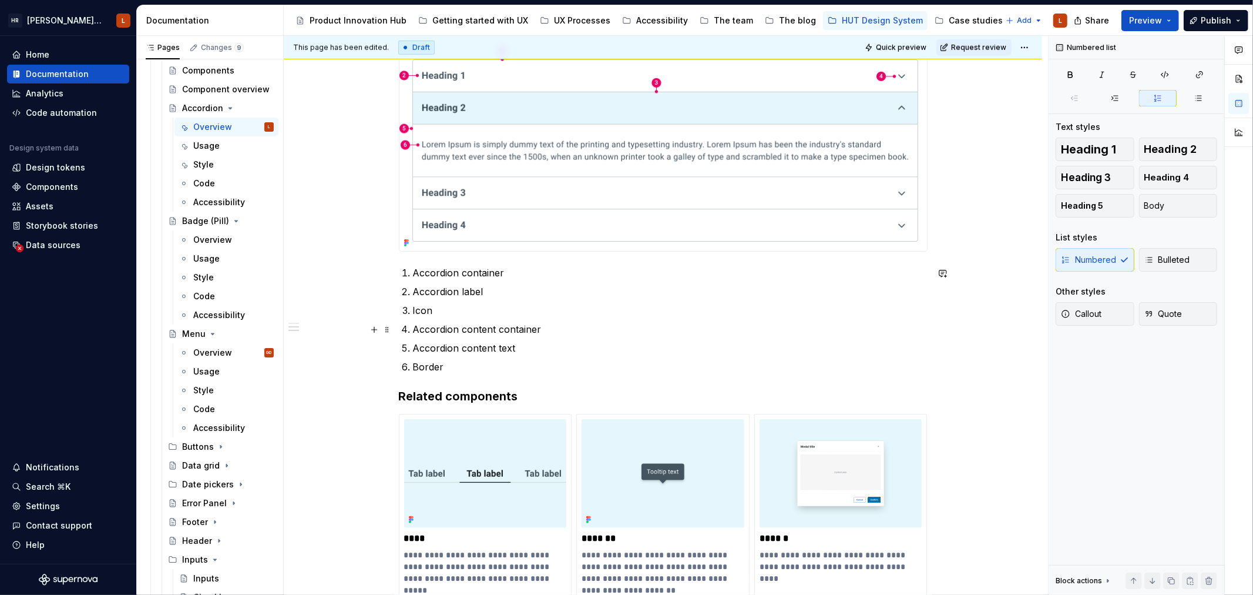
scroll to position [848, 0]
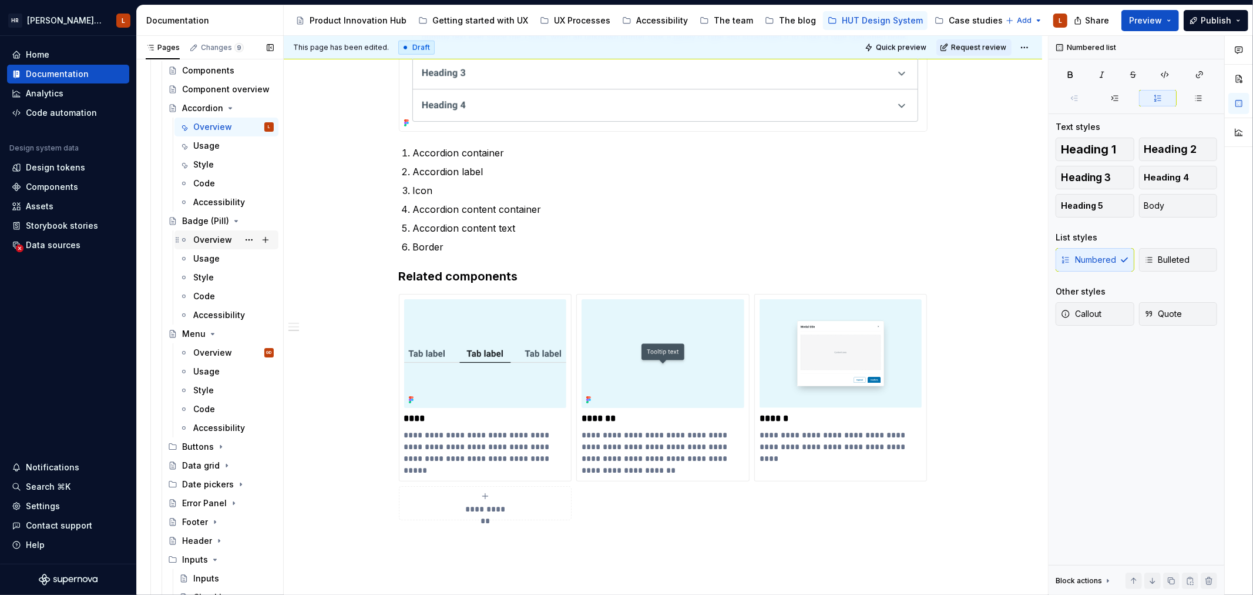
click at [214, 238] on div "Overview" at bounding box center [212, 240] width 39 height 12
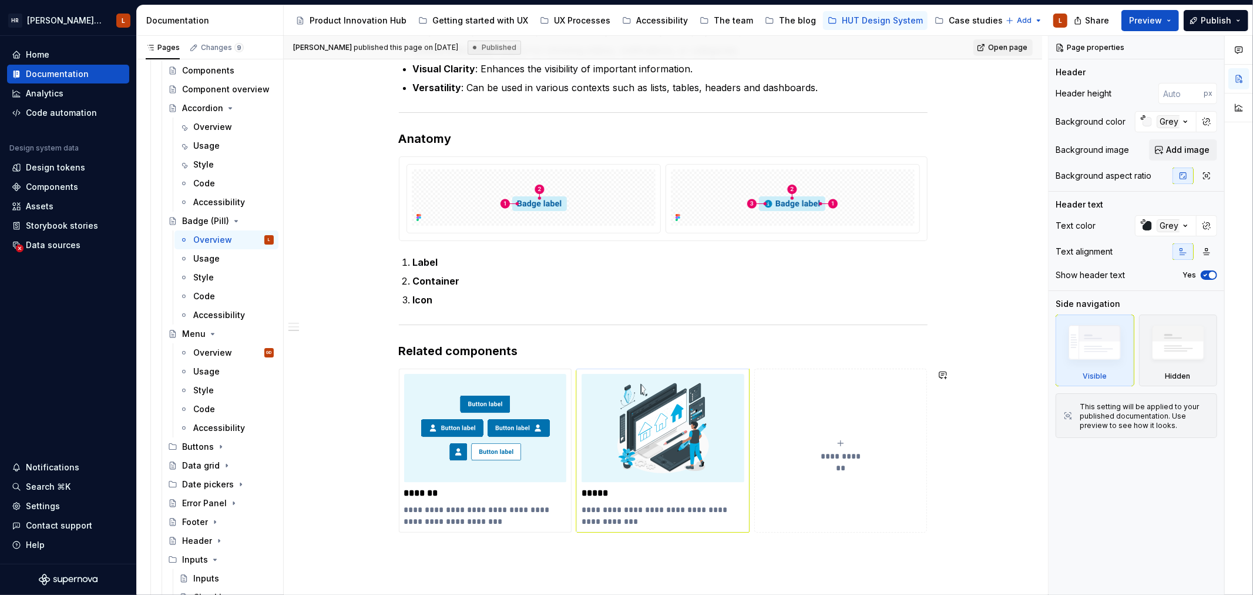
scroll to position [502, 0]
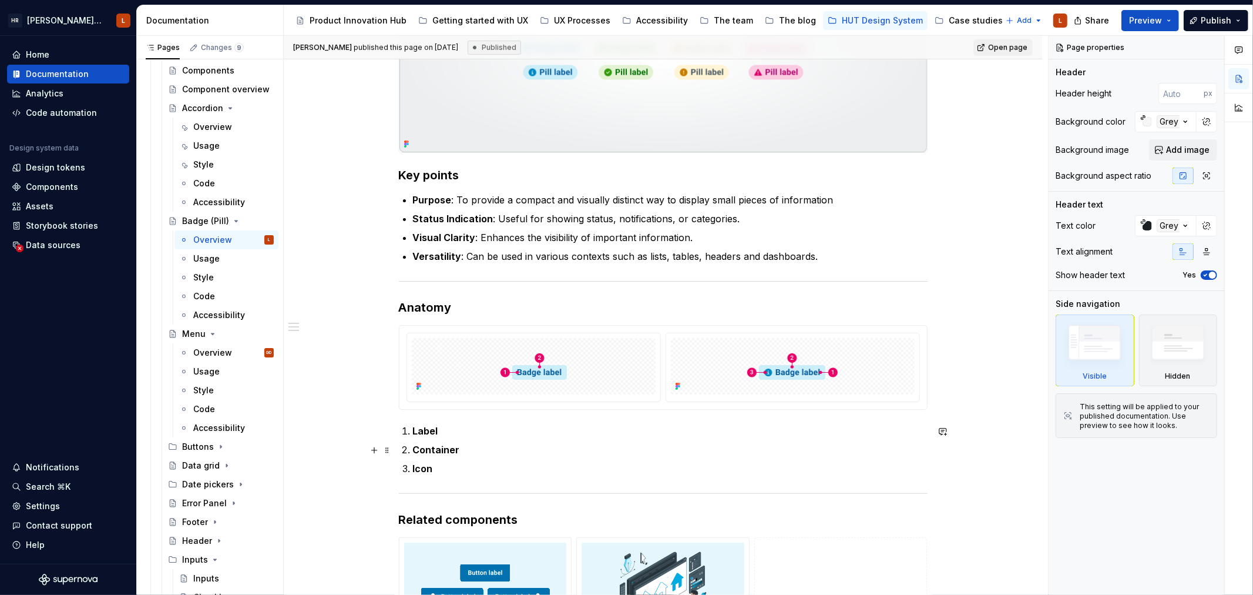
click at [424, 435] on strong "Label" at bounding box center [425, 431] width 25 height 12
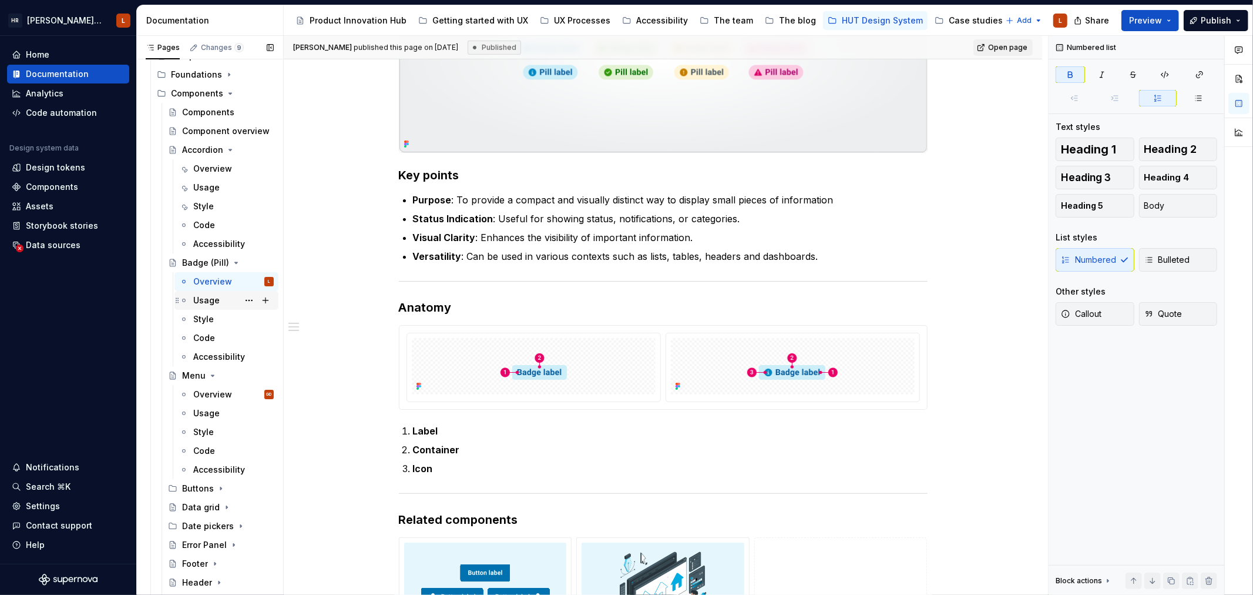
scroll to position [391, 0]
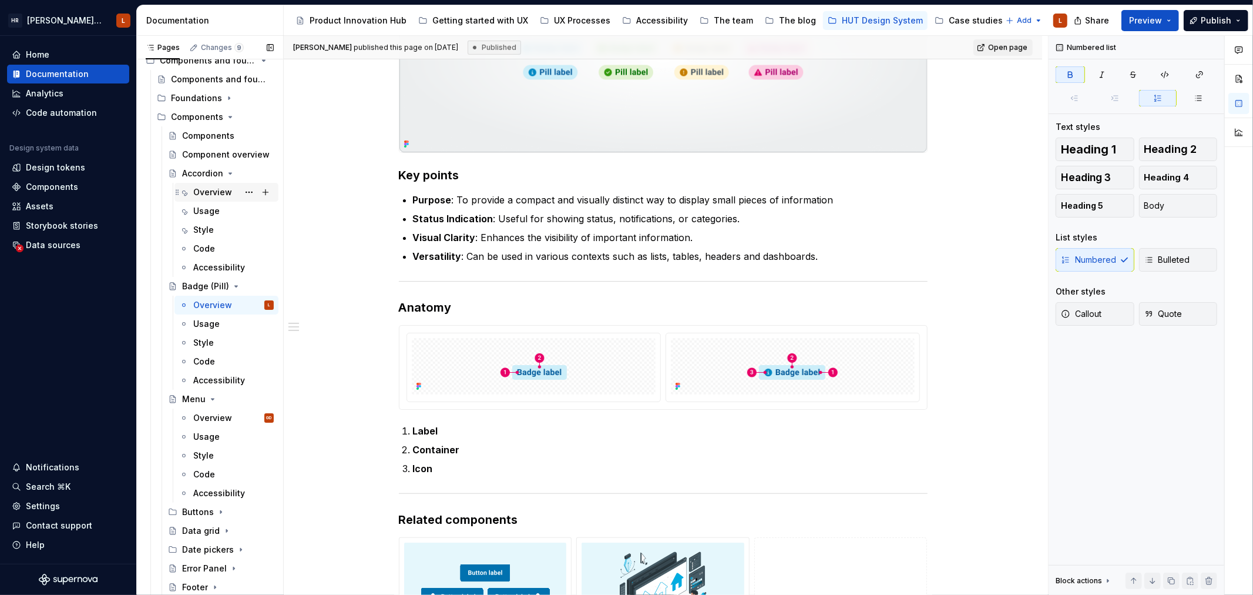
click at [202, 186] on div "Overview" at bounding box center [212, 192] width 39 height 12
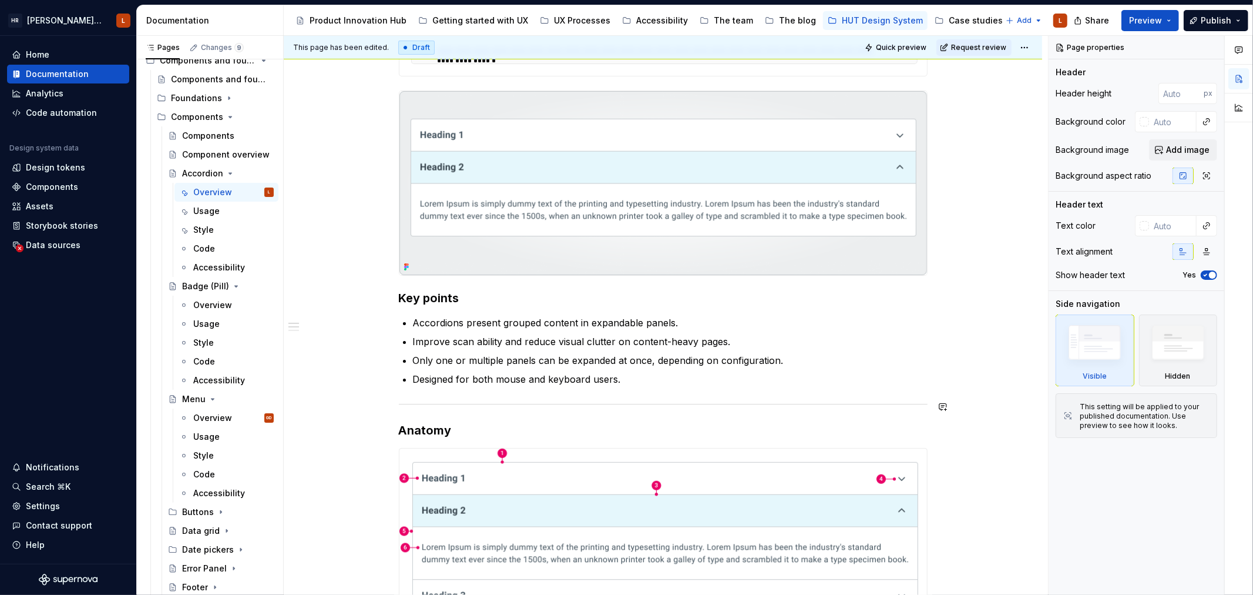
scroll to position [718, 0]
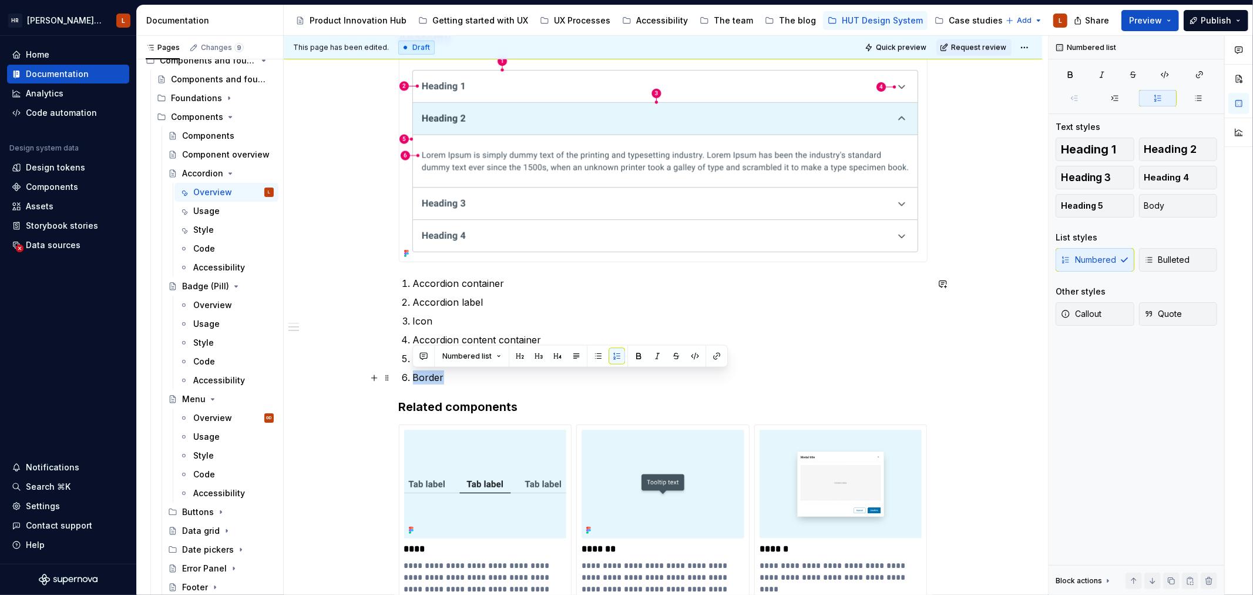
drag, startPoint x: 444, startPoint y: 377, endPoint x: 408, endPoint y: 382, distance: 36.3
click at [413, 382] on li "Border" at bounding box center [670, 377] width 515 height 14
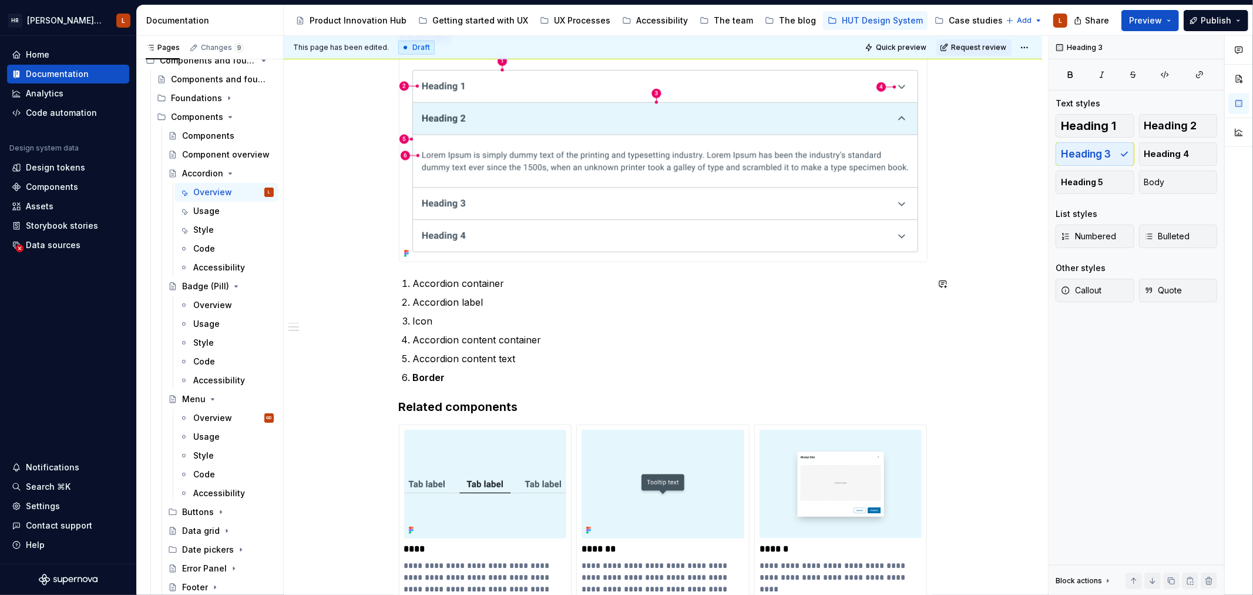
click at [453, 394] on div "**********" at bounding box center [663, 113] width 529 height 1171
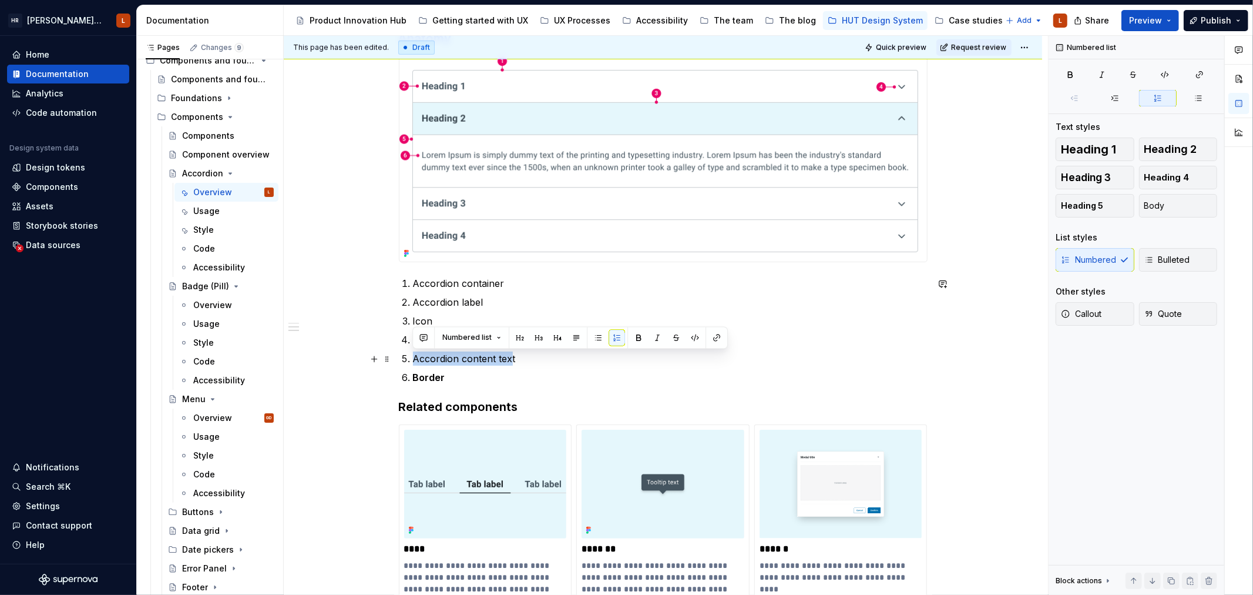
drag, startPoint x: 480, startPoint y: 359, endPoint x: 548, endPoint y: 373, distance: 69.0
click at [424, 362] on p "Accordion content text" at bounding box center [670, 358] width 515 height 14
drag, startPoint x: 548, startPoint y: 373, endPoint x: 535, endPoint y: 366, distance: 14.7
click at [547, 374] on p "Border" at bounding box center [670, 377] width 515 height 14
drag, startPoint x: 523, startPoint y: 361, endPoint x: 414, endPoint y: 359, distance: 109.3
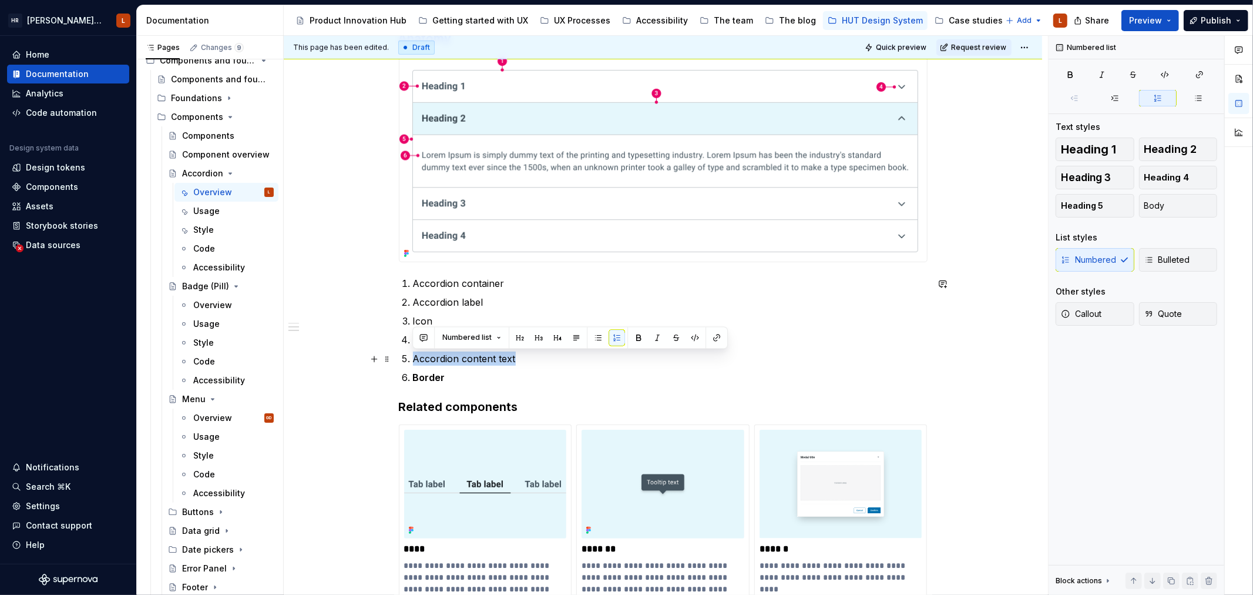
click at [414, 359] on p "Accordion content text" at bounding box center [670, 358] width 515 height 14
click at [537, 371] on p "Border" at bounding box center [670, 377] width 515 height 14
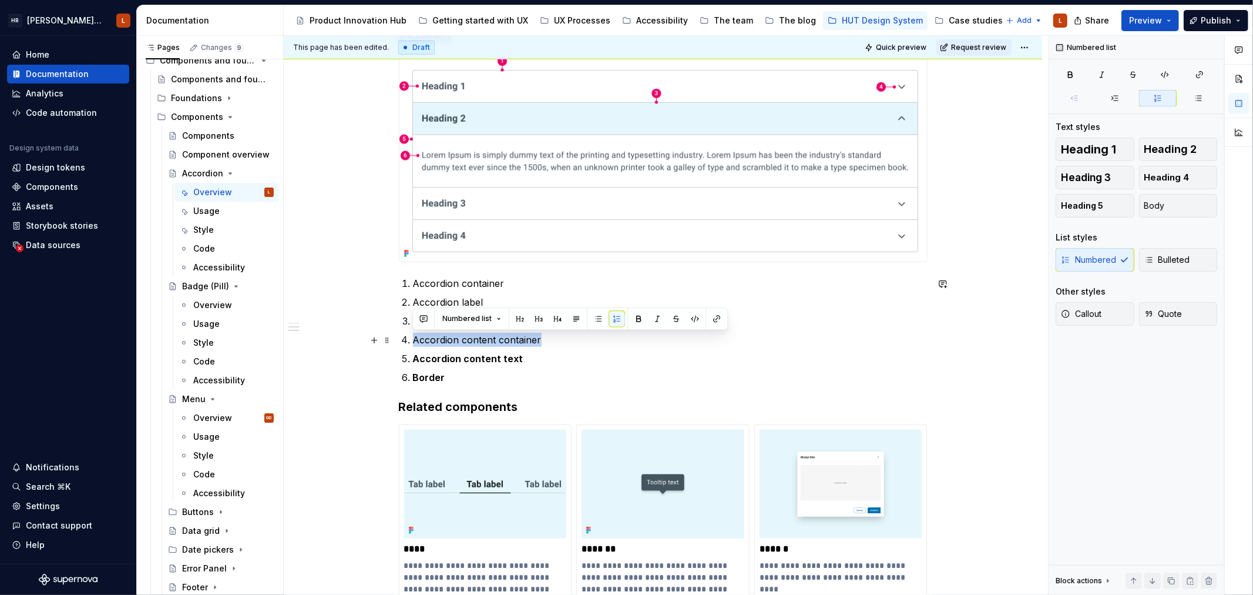
drag, startPoint x: 548, startPoint y: 341, endPoint x: 414, endPoint y: 344, distance: 134.6
click at [414, 344] on p "Accordion content container" at bounding box center [670, 340] width 515 height 14
click at [506, 380] on p "Border" at bounding box center [670, 377] width 515 height 14
drag, startPoint x: 460, startPoint y: 323, endPoint x: 411, endPoint y: 326, distance: 48.8
click at [413, 326] on li "Icon" at bounding box center [670, 321] width 515 height 14
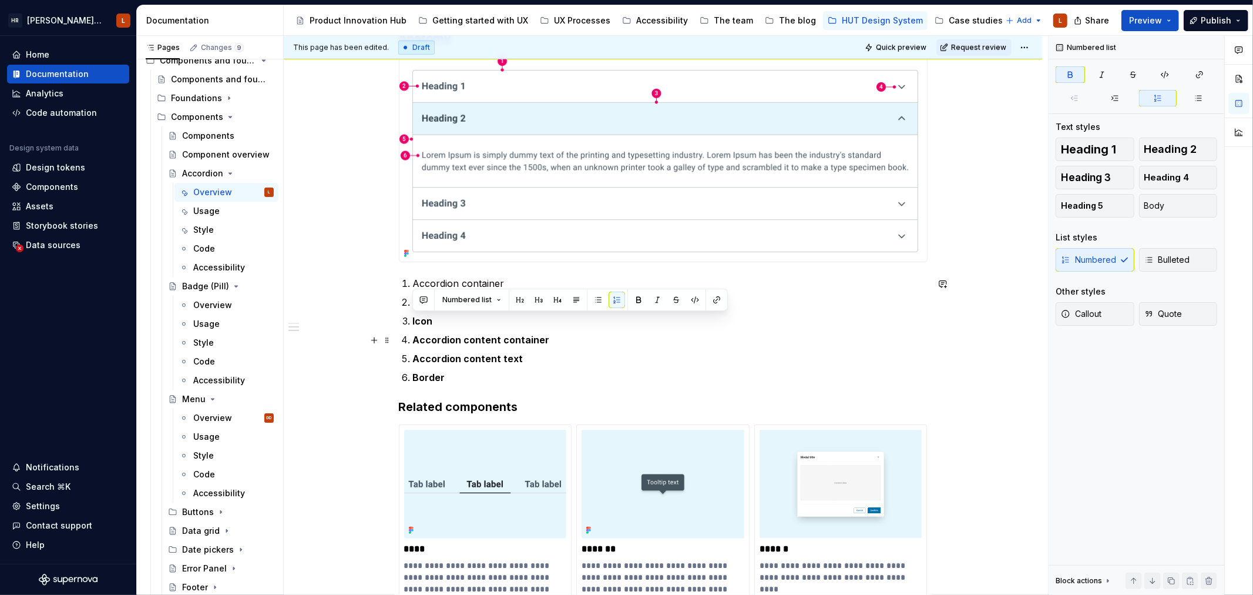
click at [488, 338] on strong "Accordion content container" at bounding box center [481, 340] width 137 height 12
drag, startPoint x: 473, startPoint y: 302, endPoint x: 437, endPoint y: 305, distance: 36.0
click at [413, 304] on p "Accordion label" at bounding box center [670, 302] width 515 height 14
drag, startPoint x: 518, startPoint y: 335, endPoint x: 502, endPoint y: 294, distance: 43.7
click at [518, 335] on strong "Accordion content container" at bounding box center [481, 340] width 137 height 12
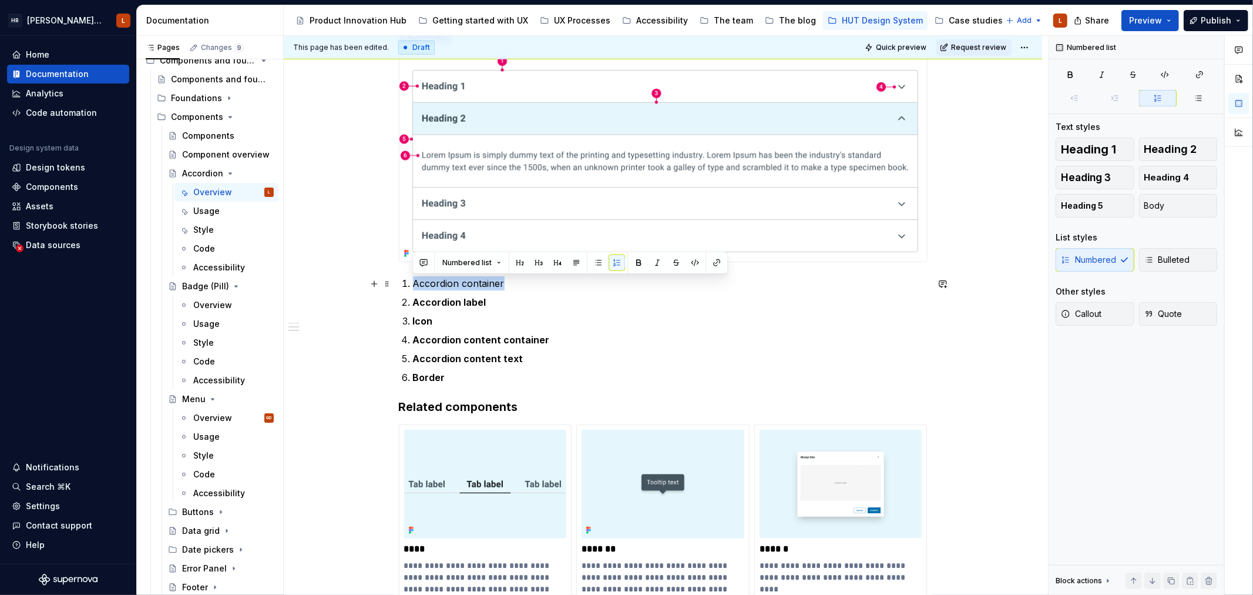
drag, startPoint x: 508, startPoint y: 283, endPoint x: 461, endPoint y: 310, distance: 53.7
click at [413, 286] on li "Accordion container" at bounding box center [670, 283] width 515 height 14
click at [532, 335] on strong "Accordion content container" at bounding box center [481, 340] width 137 height 12
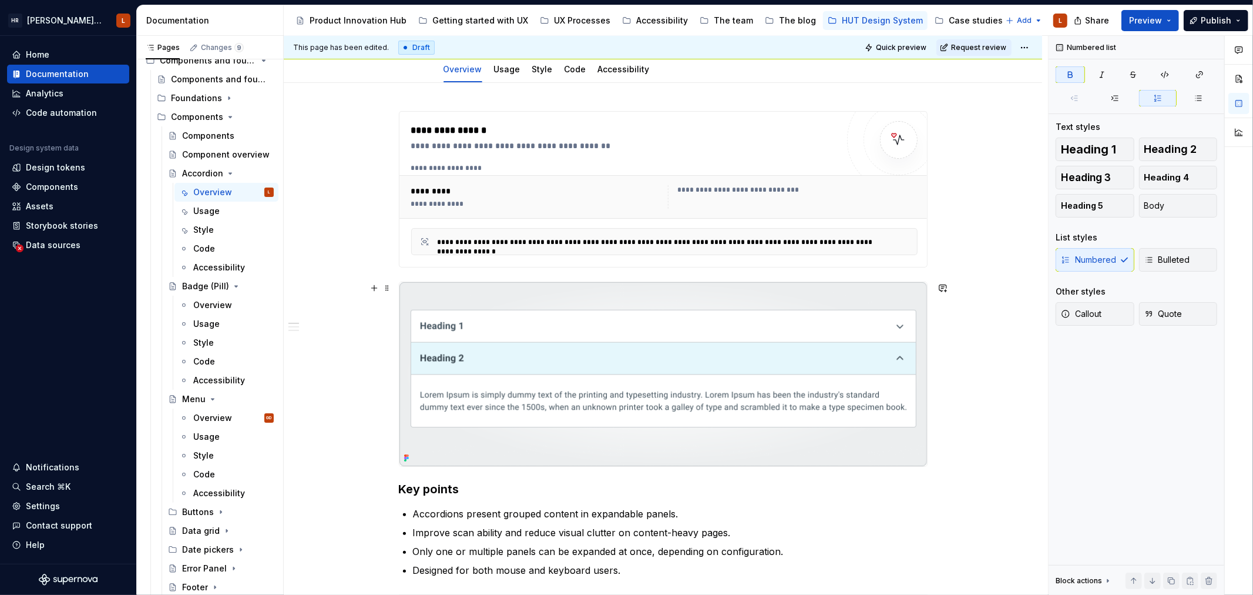
scroll to position [0, 0]
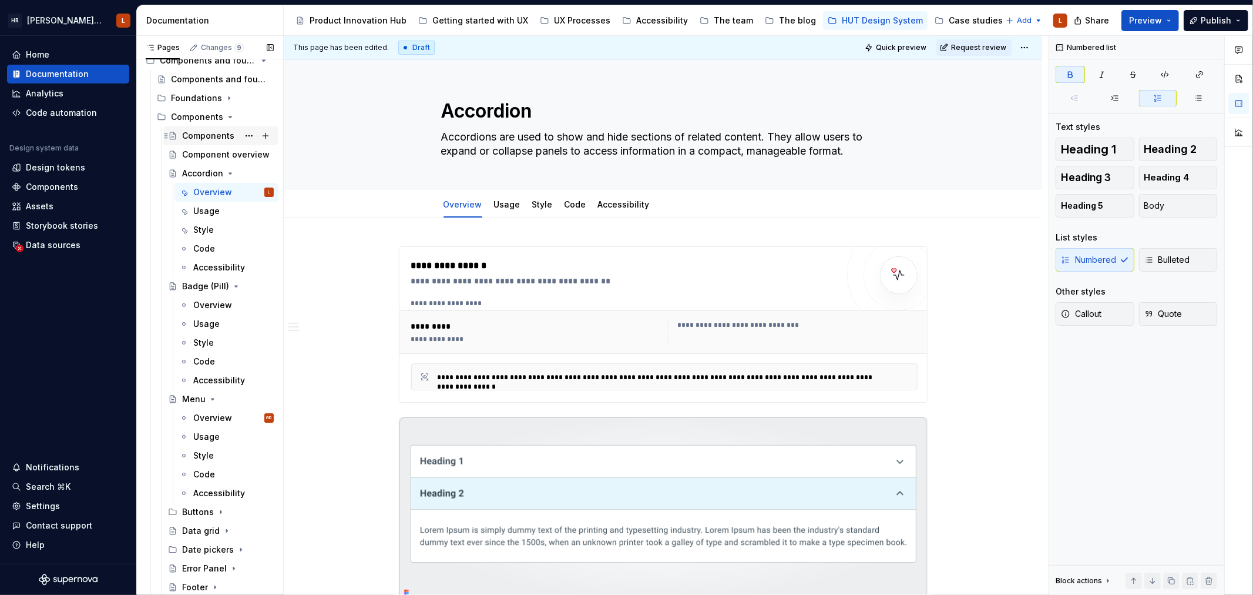
click at [210, 133] on div "Components" at bounding box center [208, 136] width 52 height 12
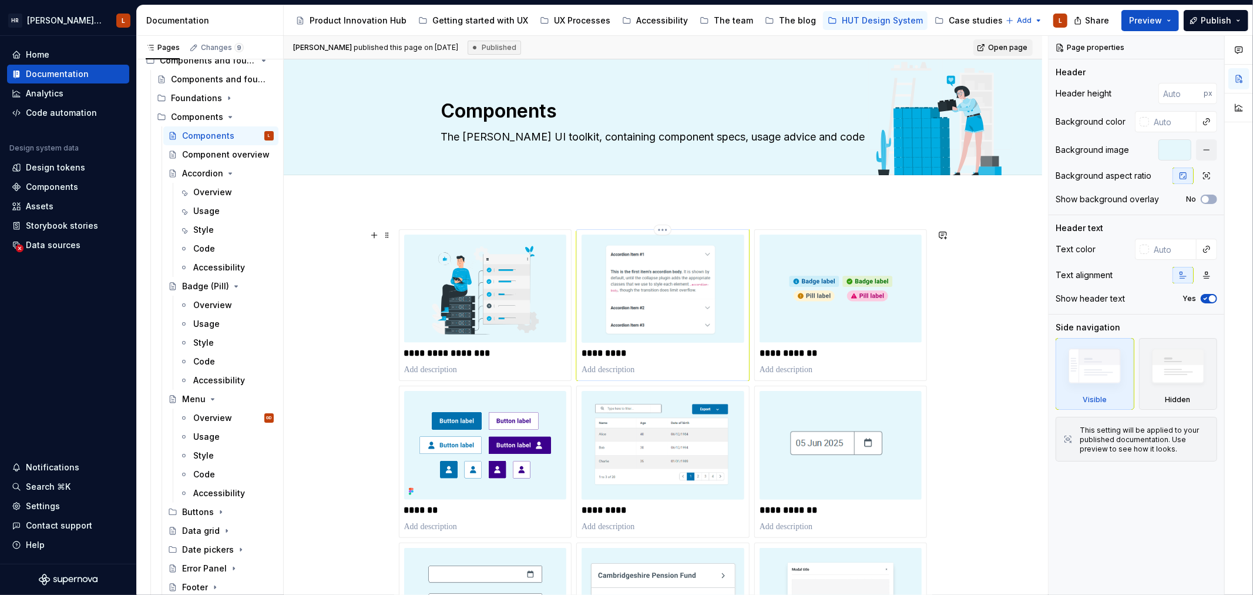
click at [683, 278] on img at bounding box center [663, 288] width 163 height 108
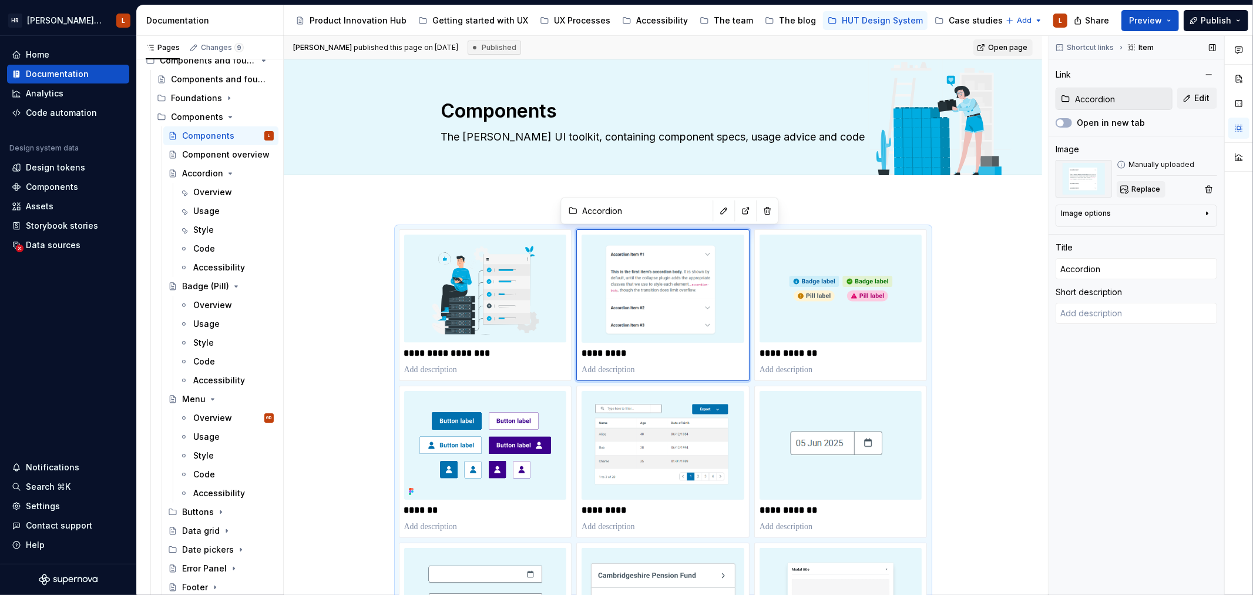
click at [1132, 190] on span "Replace" at bounding box center [1145, 188] width 29 height 9
type textarea "*"
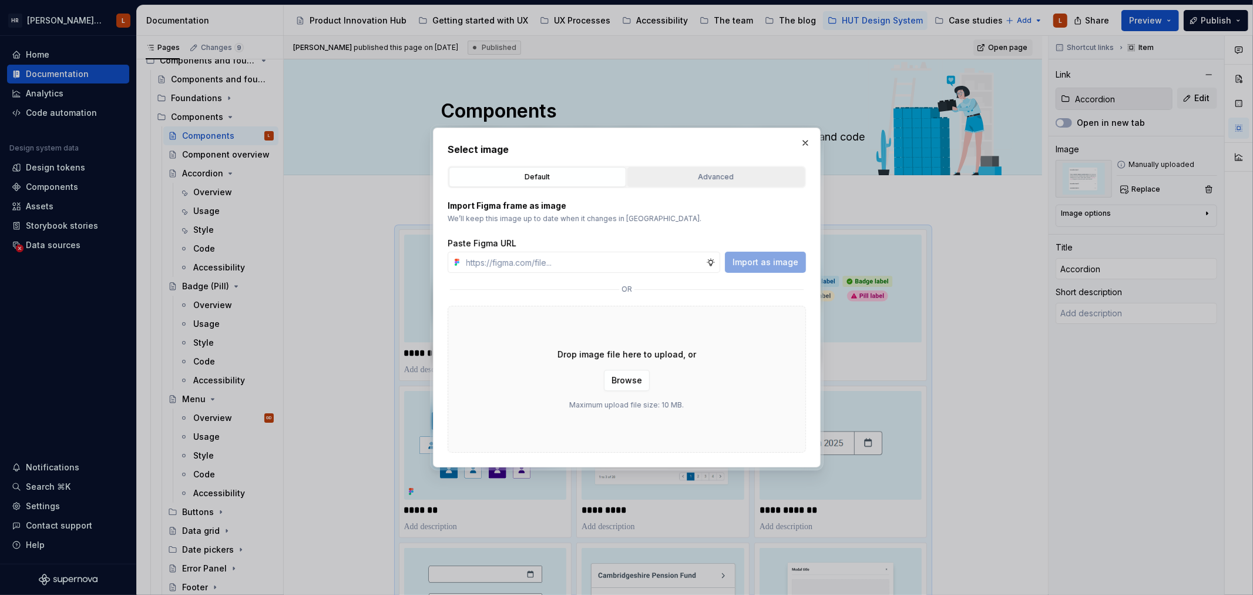
click at [651, 178] on div "Advanced" at bounding box center [716, 177] width 169 height 12
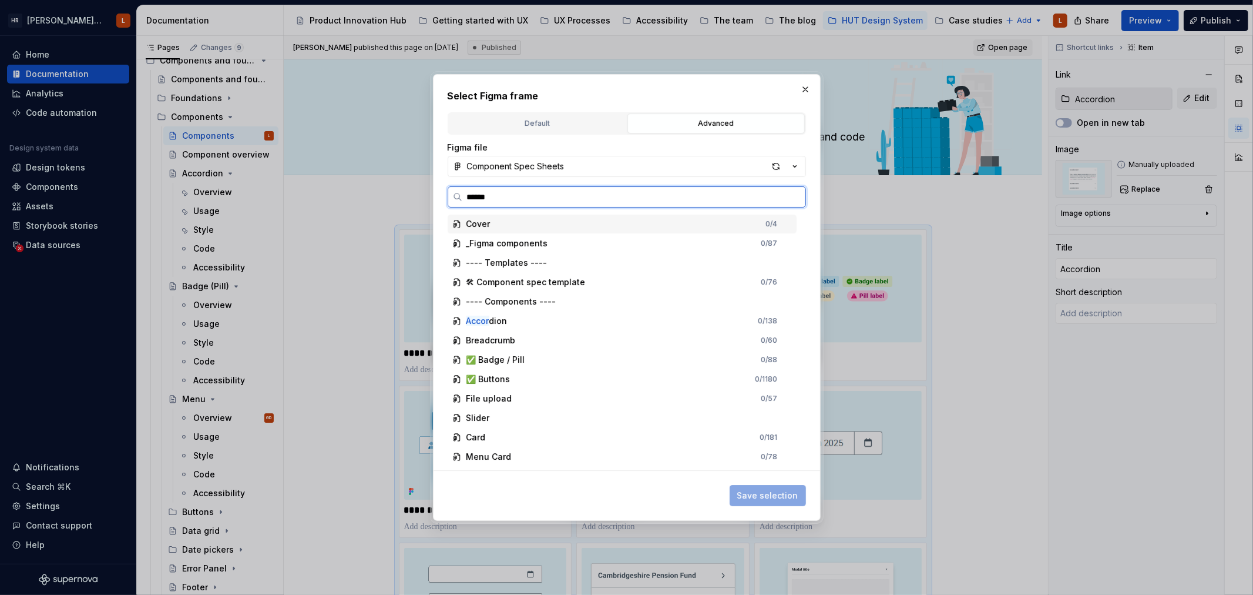
type input "*******"
type textarea "*"
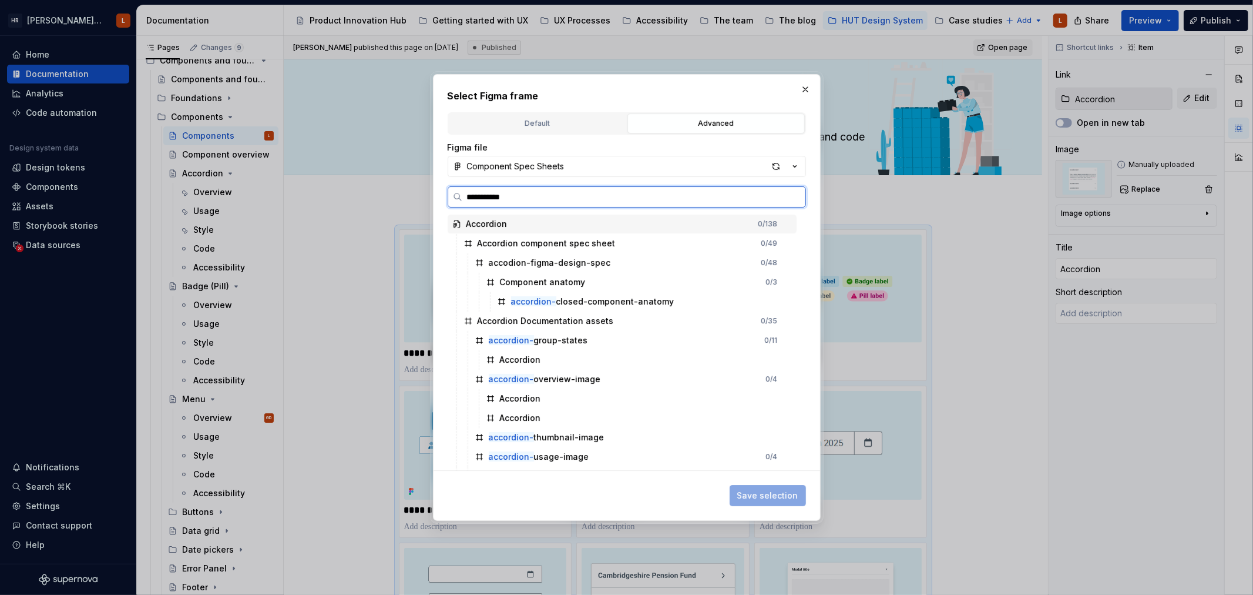
type input "**********"
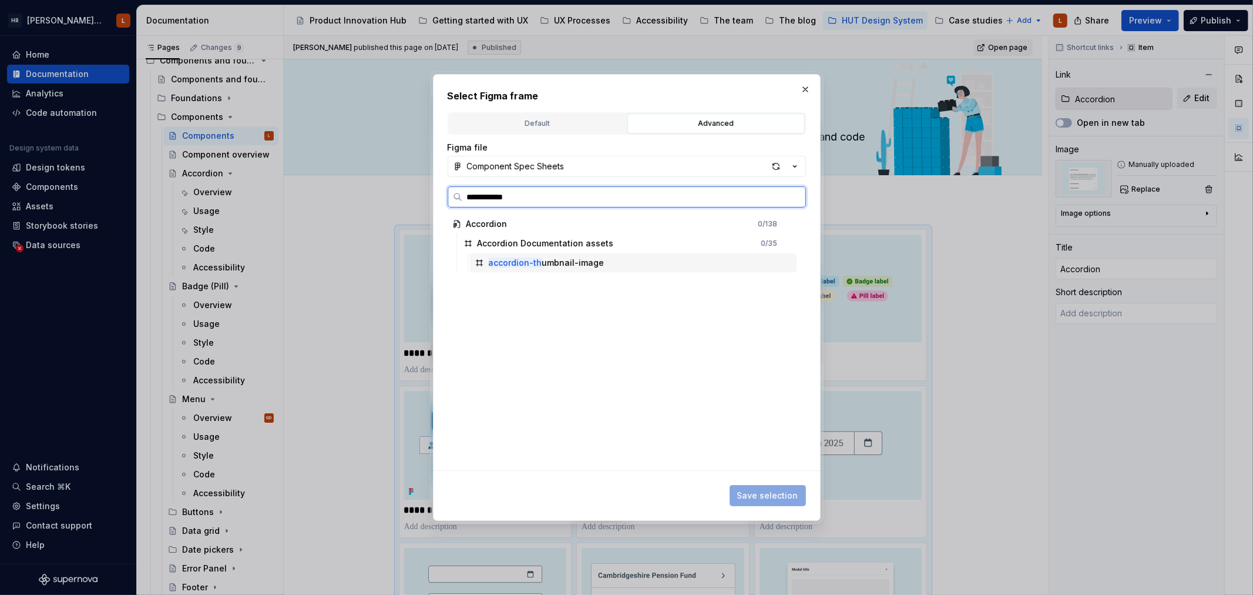
click at [570, 257] on div "accordion-th umbnail-image" at bounding box center [547, 263] width 116 height 12
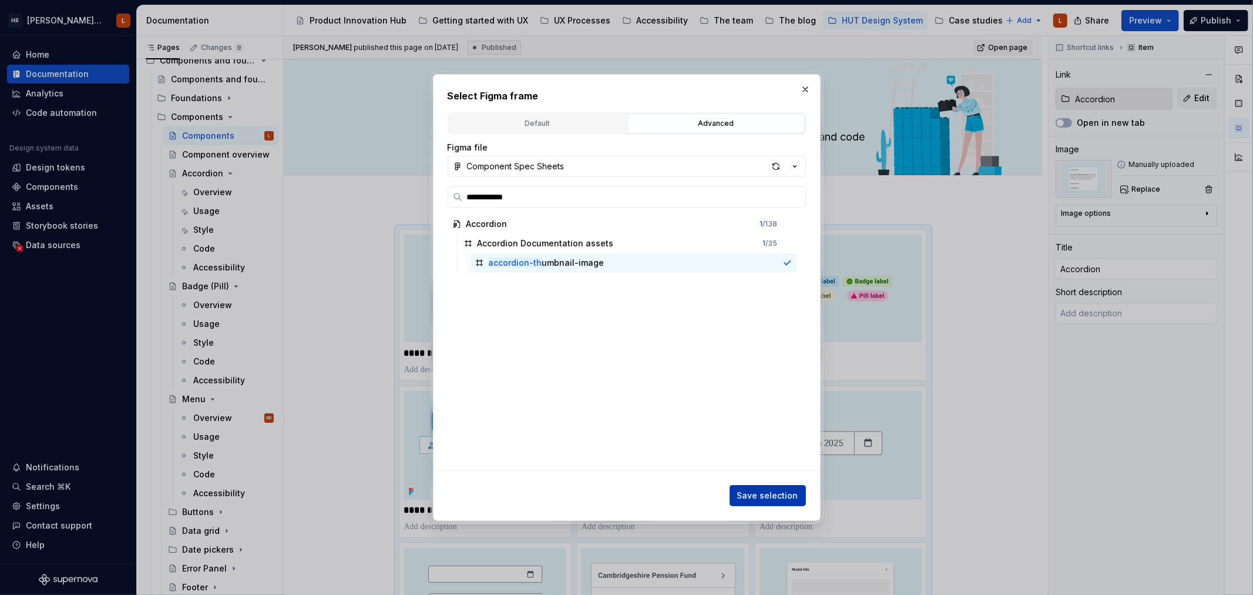
click at [760, 503] on button "Save selection" at bounding box center [768, 495] width 76 height 21
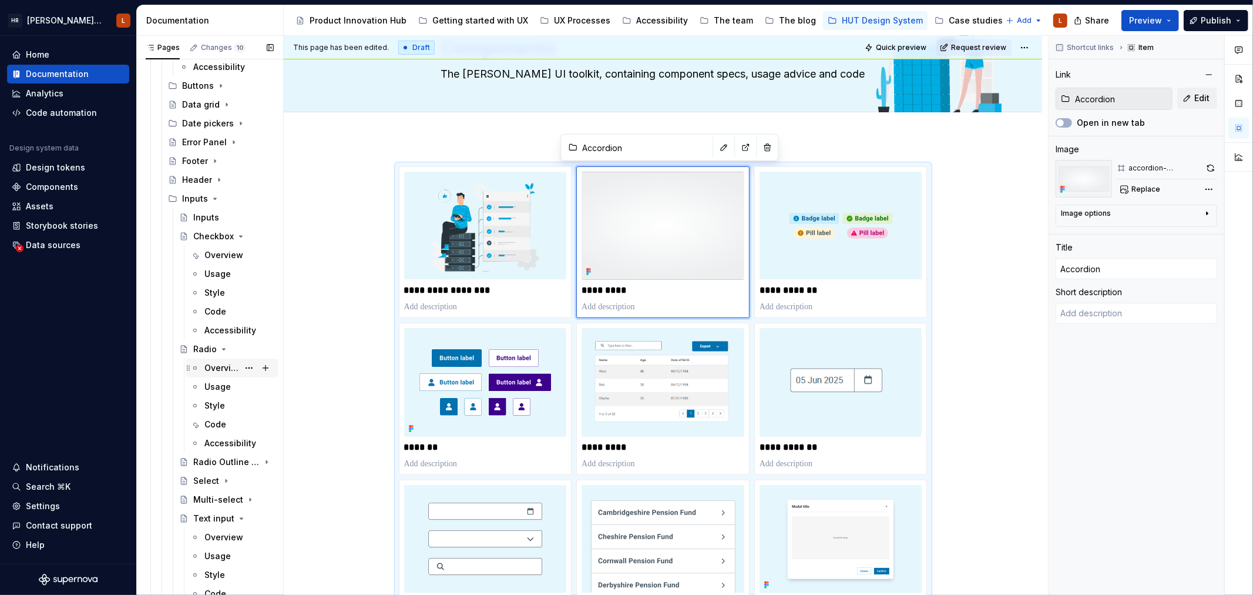
scroll to position [848, 0]
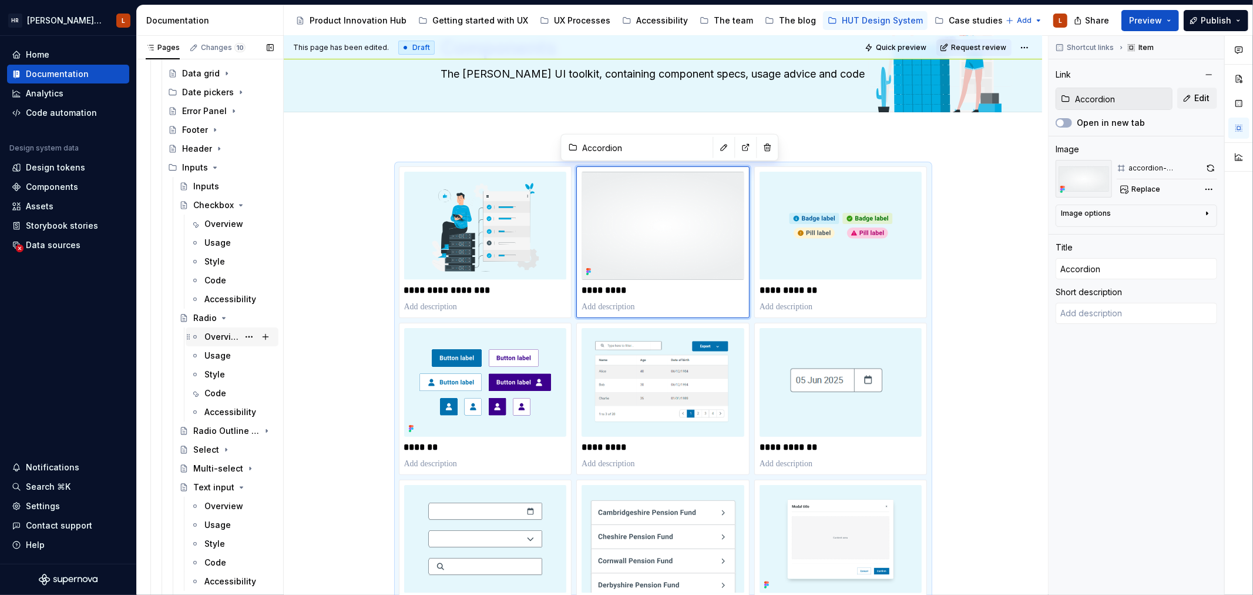
click at [216, 337] on div "Overview" at bounding box center [221, 337] width 34 height 12
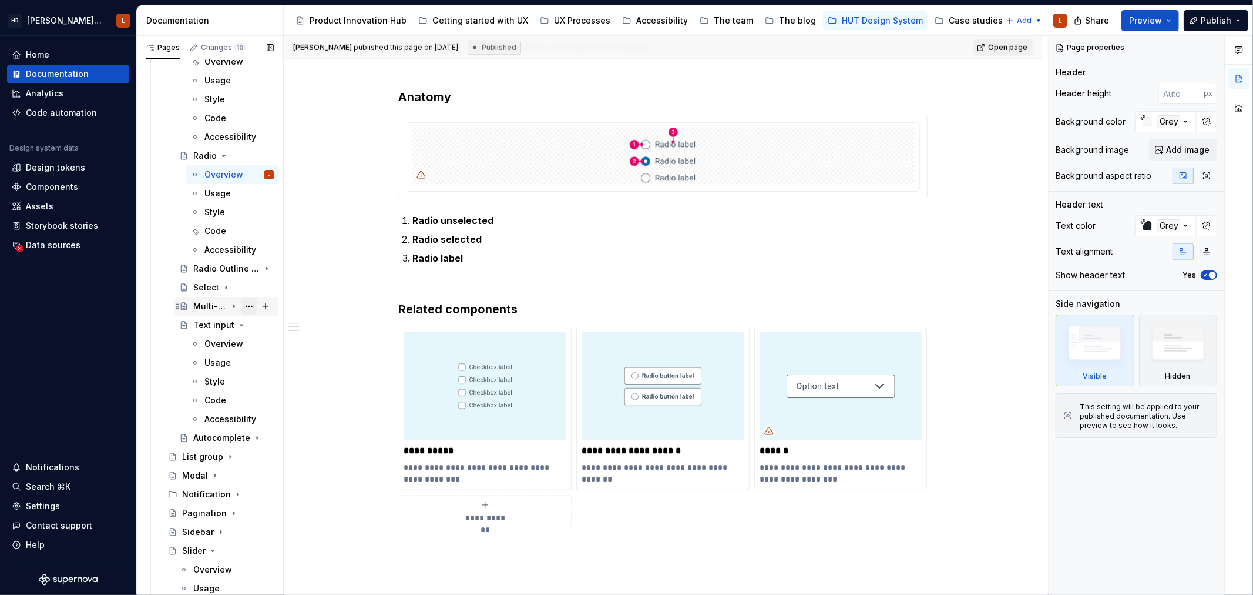
scroll to position [1044, 0]
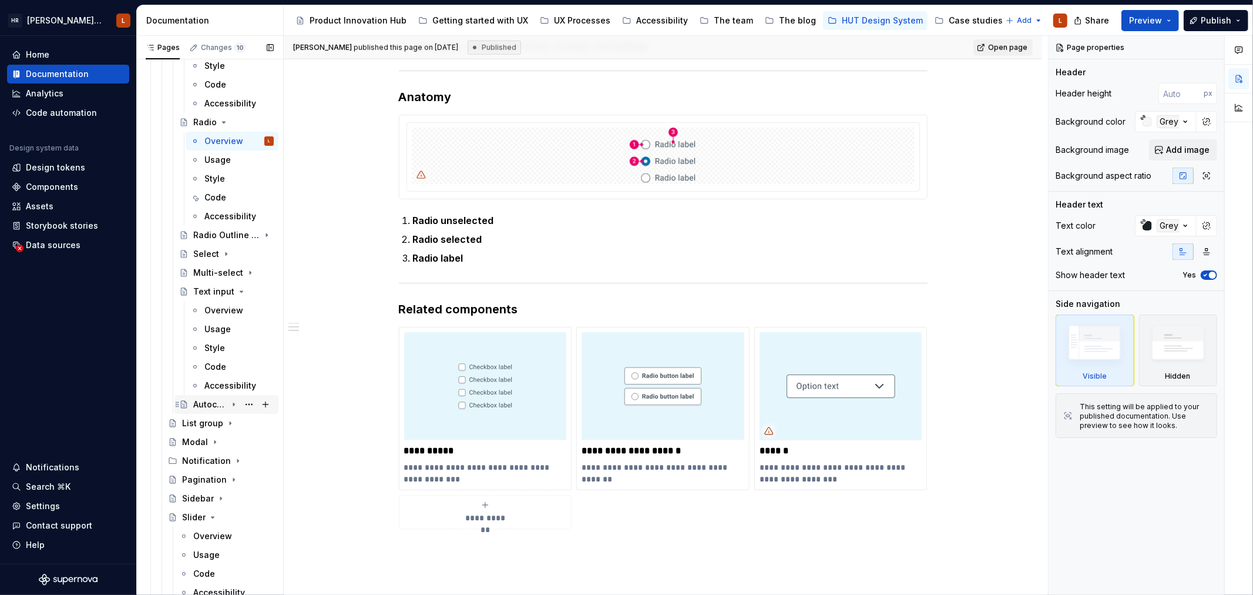
click at [207, 403] on div "Autocomplete" at bounding box center [209, 404] width 33 height 12
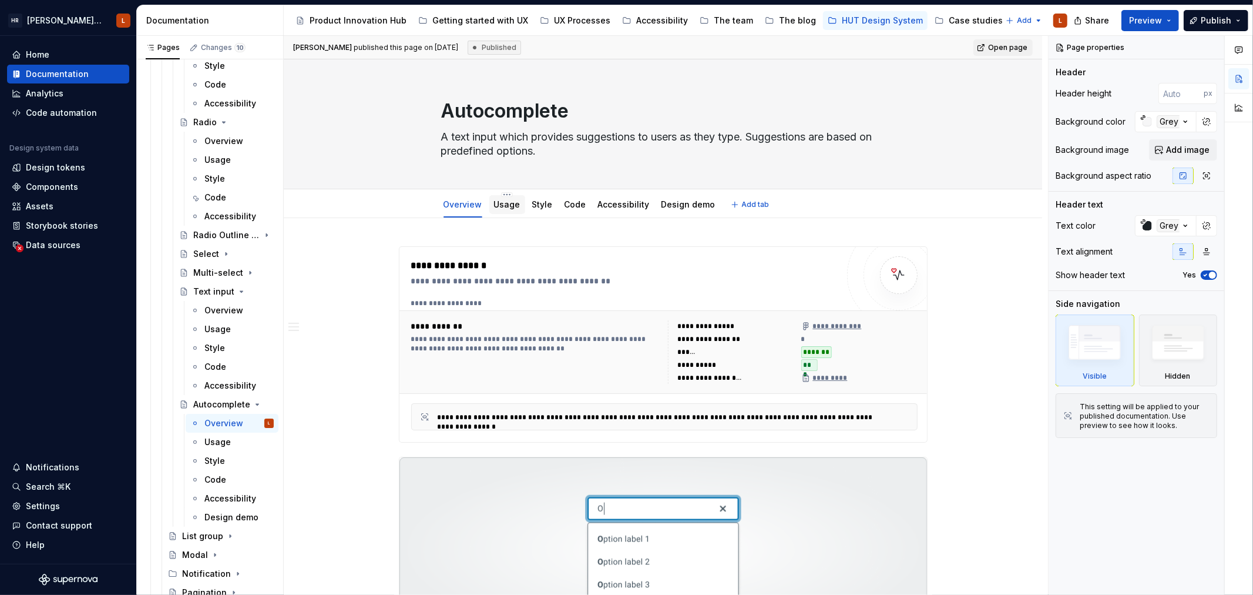
click at [502, 209] on div "Usage" at bounding box center [507, 205] width 26 height 12
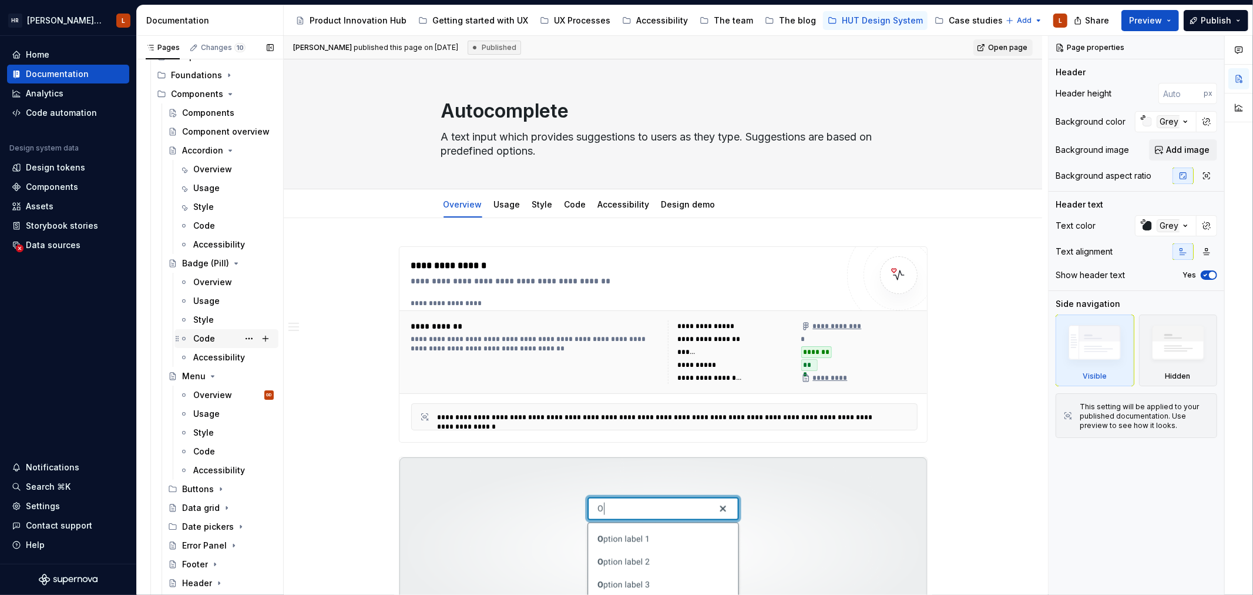
scroll to position [391, 0]
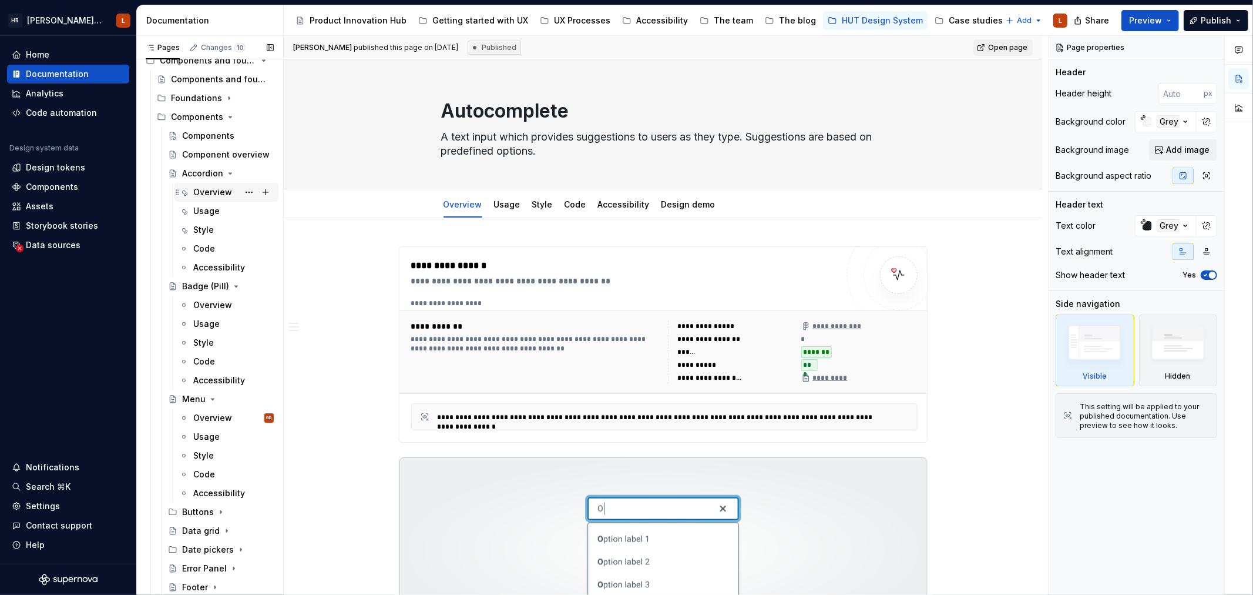
click at [214, 184] on div "Overview" at bounding box center [233, 192] width 80 height 16
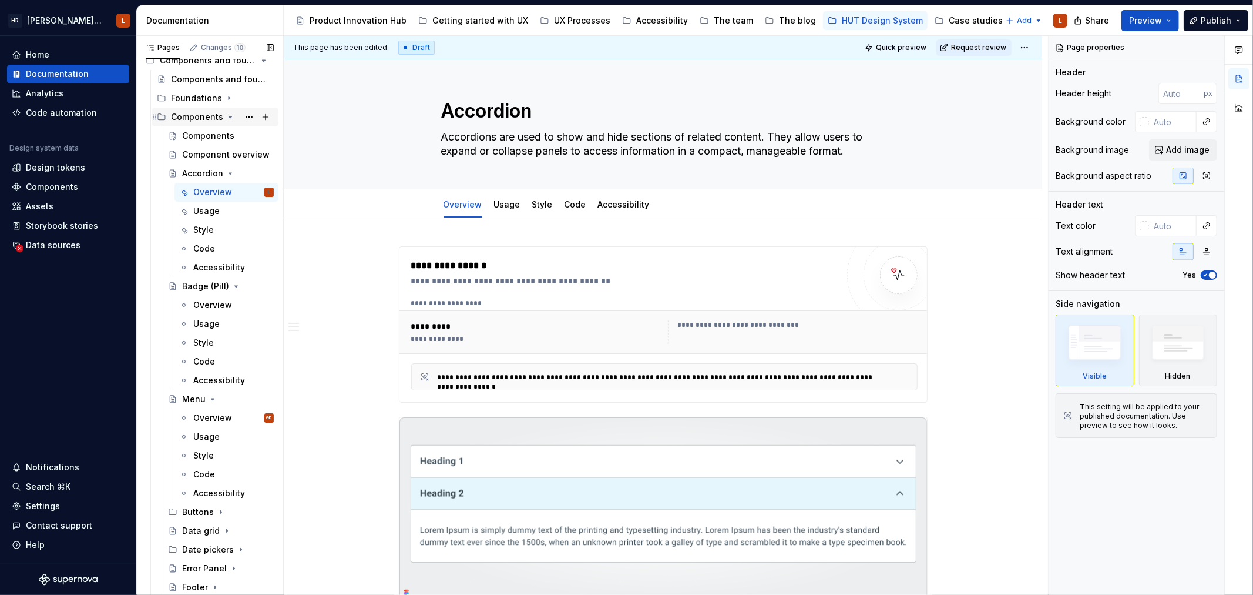
click at [204, 120] on div "Components" at bounding box center [197, 117] width 52 height 12
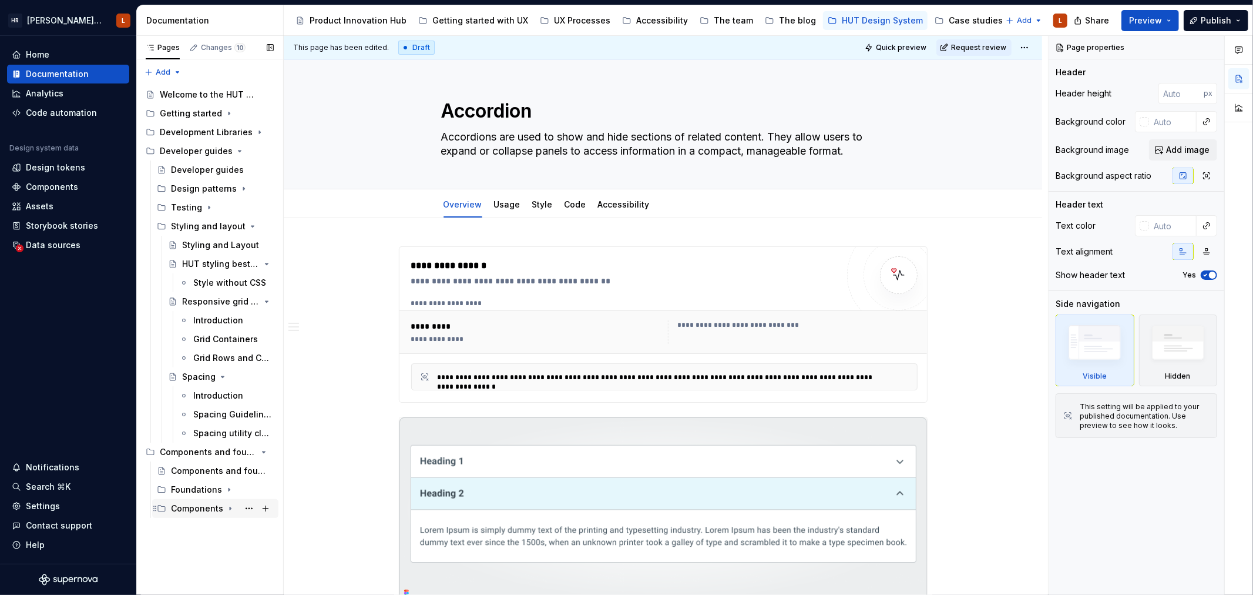
click at [202, 509] on div "Components" at bounding box center [197, 508] width 52 height 12
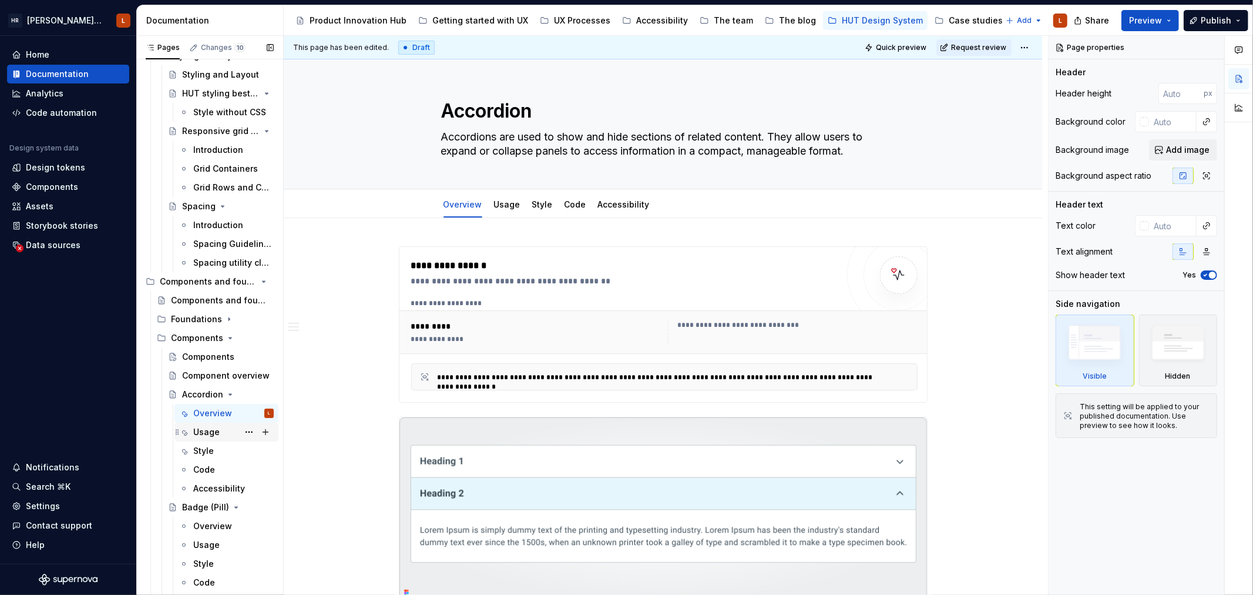
scroll to position [196, 0]
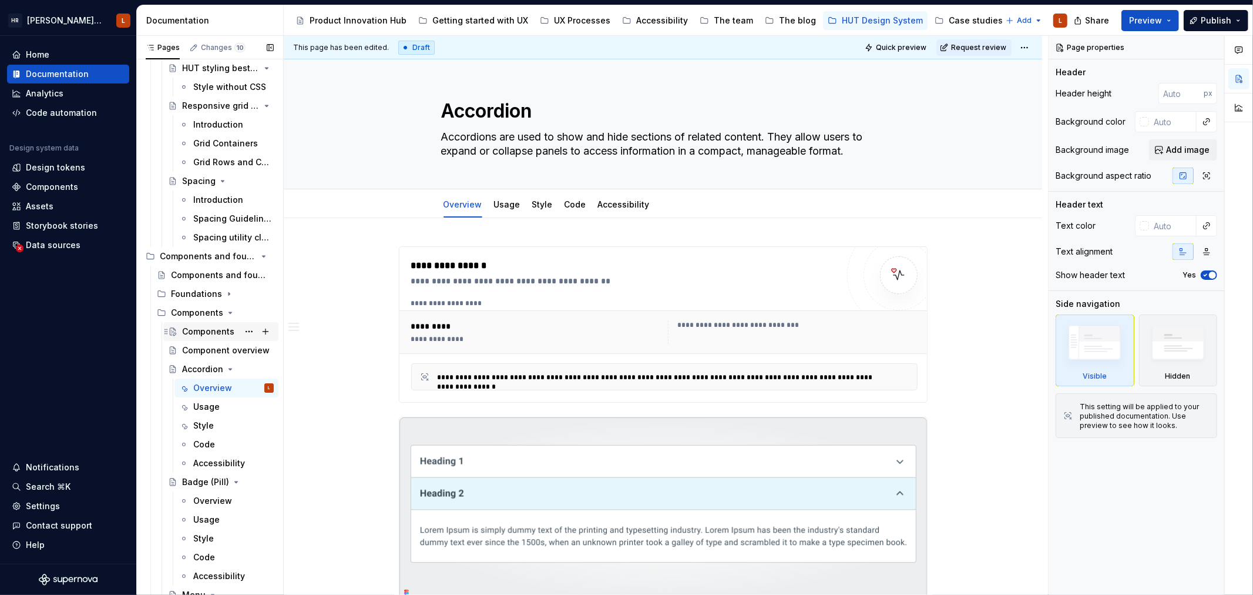
click at [203, 327] on div "Components" at bounding box center [208, 331] width 52 height 12
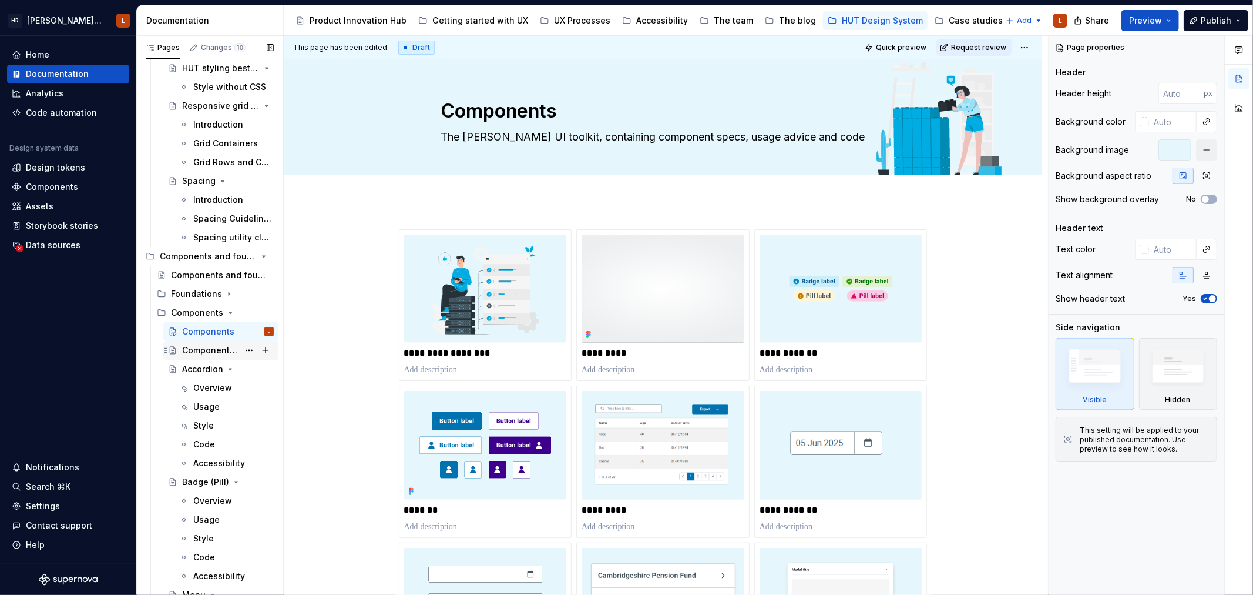
click at [203, 351] on div "Component overview" at bounding box center [210, 350] width 56 height 12
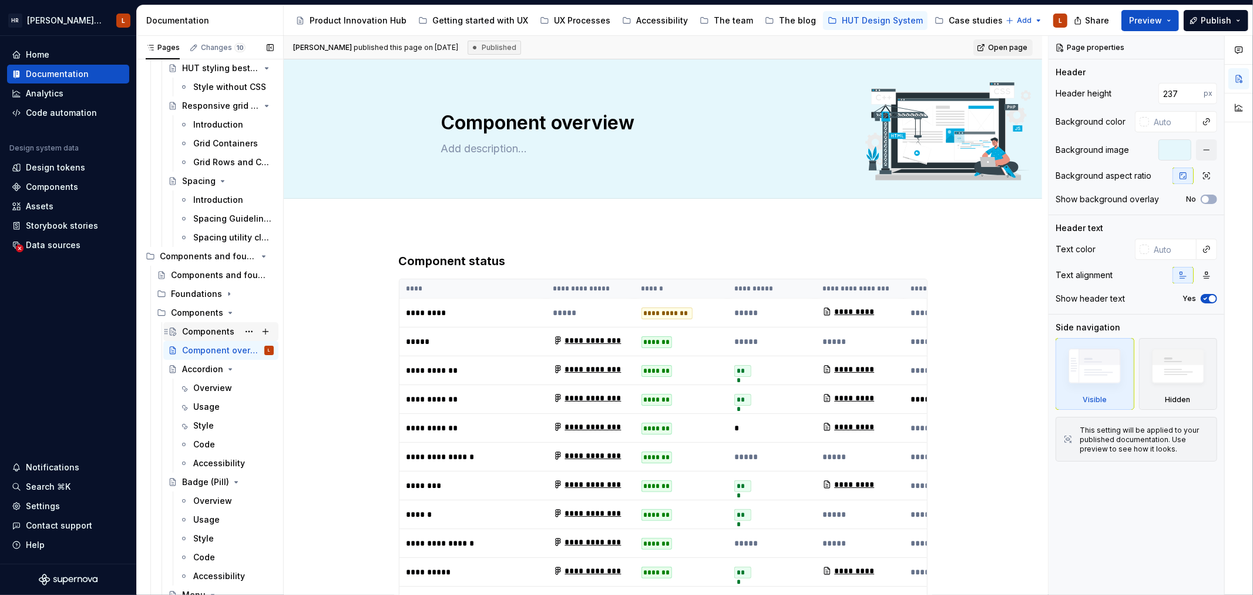
click at [208, 328] on div "Components" at bounding box center [208, 331] width 52 height 12
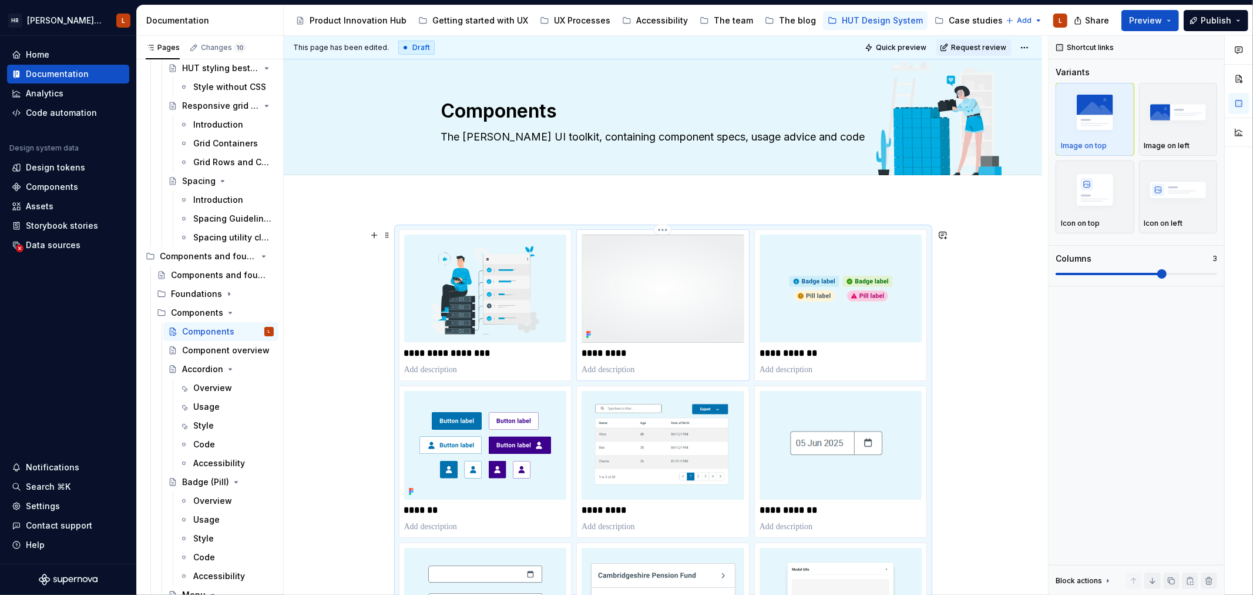
click at [670, 300] on img at bounding box center [663, 288] width 163 height 108
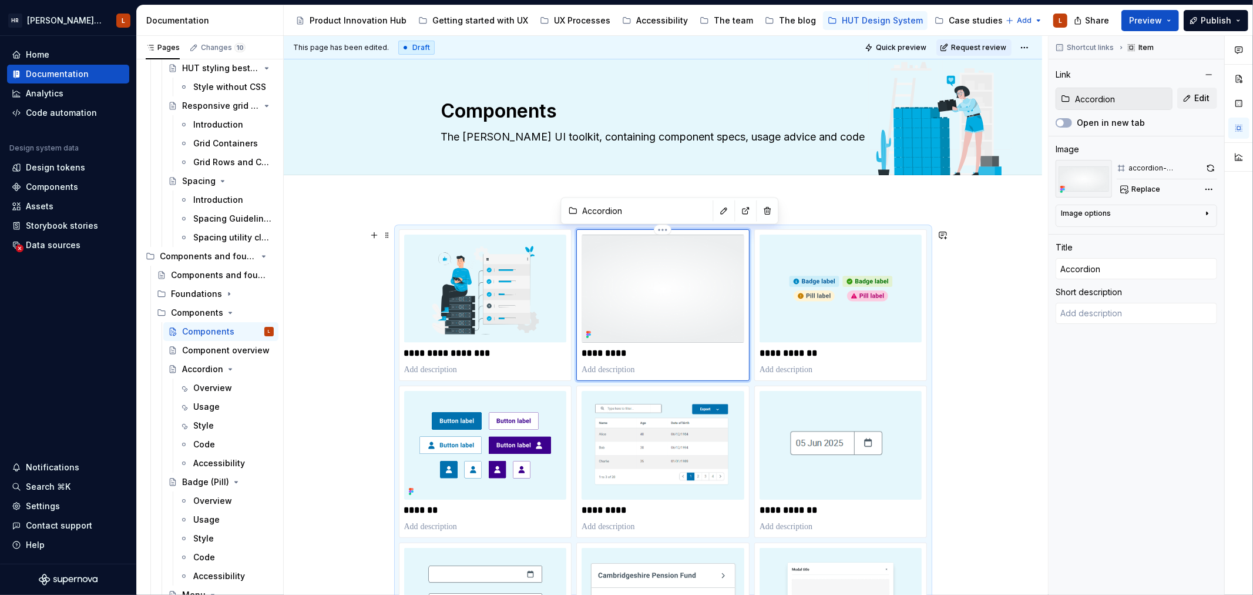
click at [670, 298] on img at bounding box center [663, 288] width 163 height 108
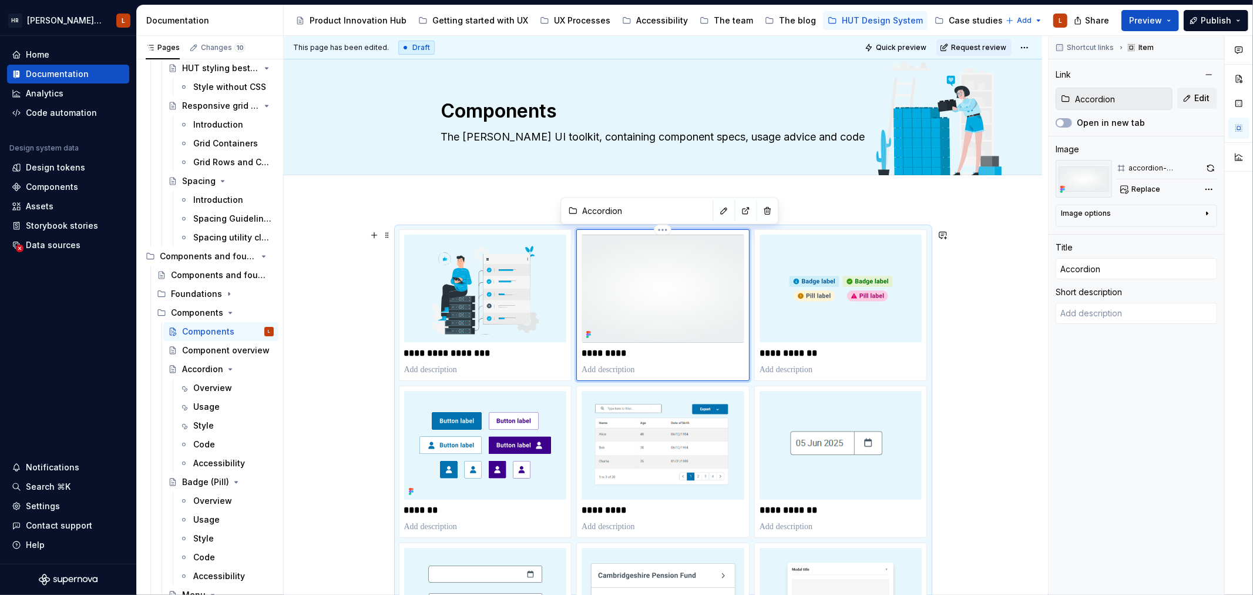
click at [667, 288] on img at bounding box center [663, 288] width 163 height 108
click at [1144, 185] on span "Replace" at bounding box center [1145, 188] width 29 height 9
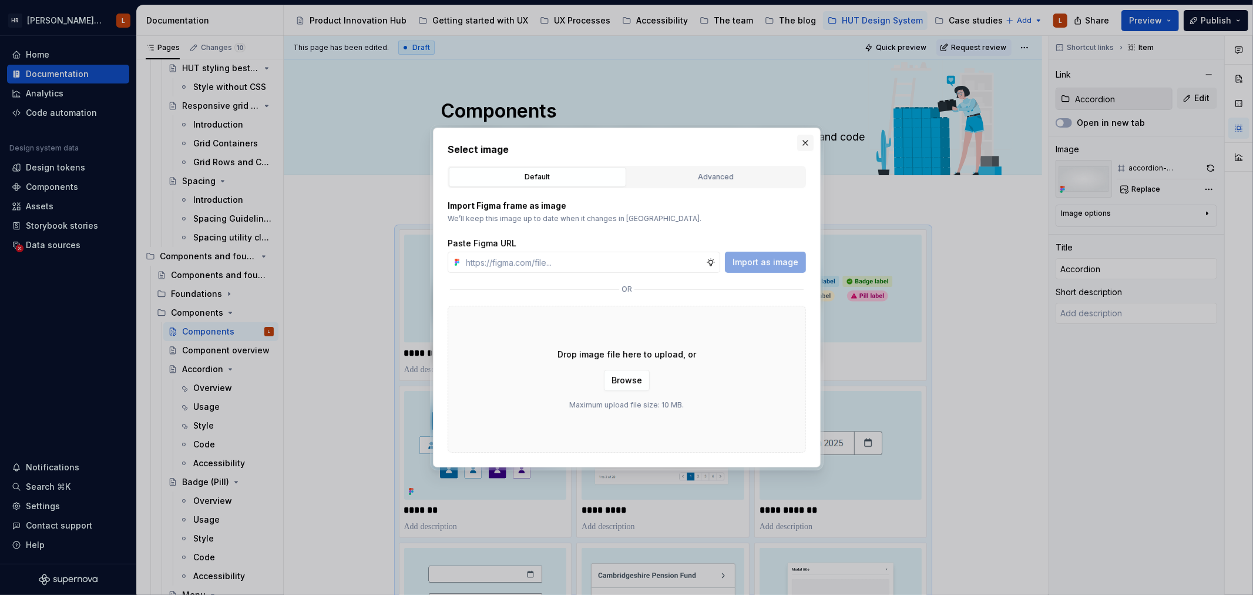
click at [805, 140] on button "button" at bounding box center [805, 143] width 16 height 16
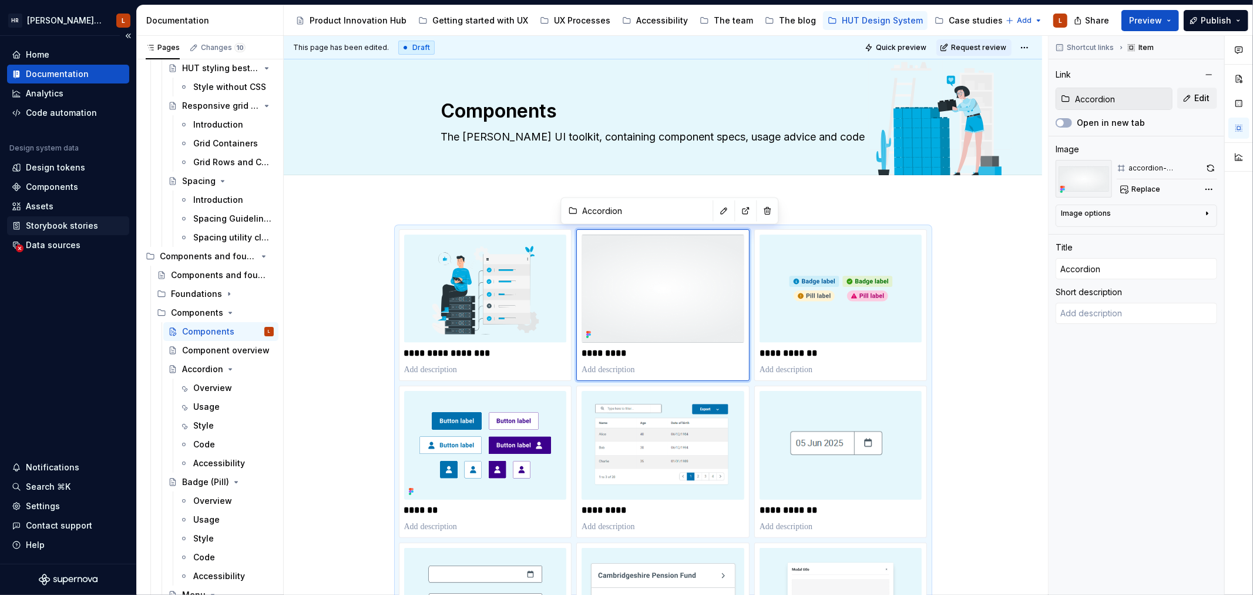
scroll to position [196, 0]
type textarea "*"
click at [66, 239] on div "Data sources" at bounding box center [53, 245] width 55 height 12
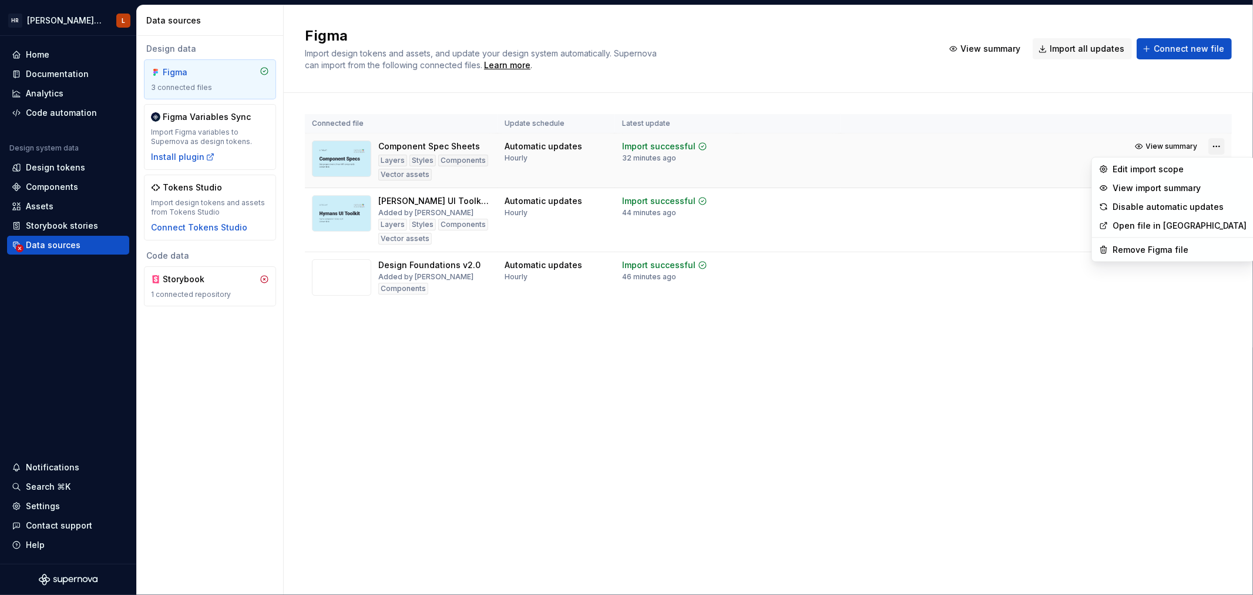
click at [1213, 146] on html "[PERSON_NAME] UI Toolkit (HUT) L Home Documentation Analytics Code automation D…" at bounding box center [626, 297] width 1253 height 595
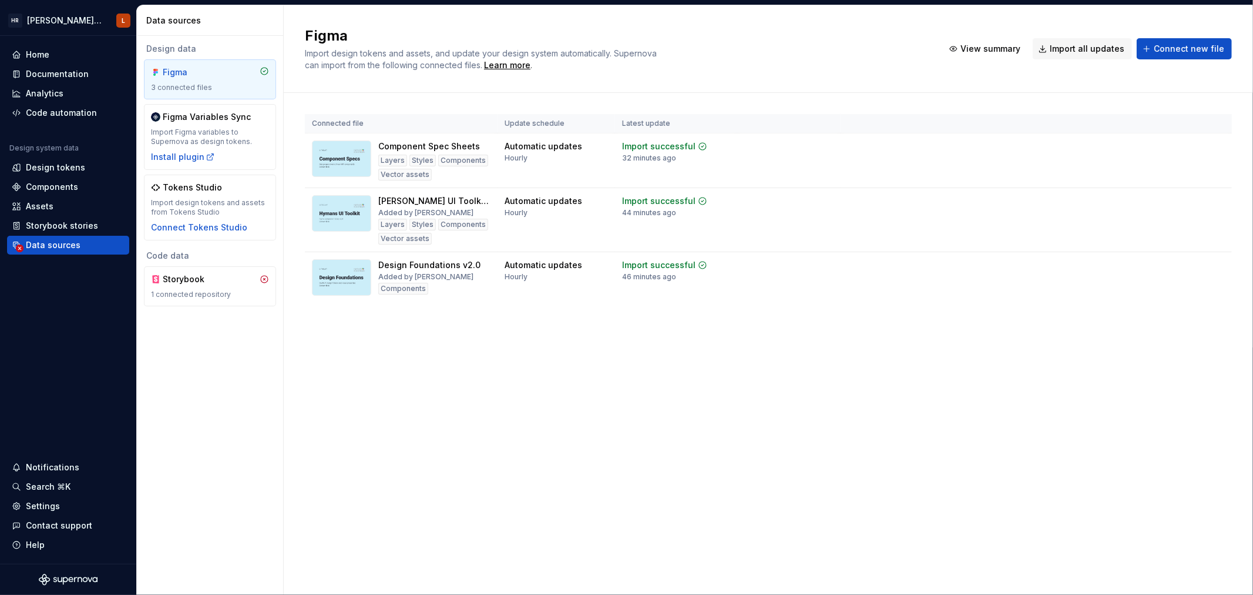
click at [1026, 144] on html "[PERSON_NAME] UI Toolkit (HUT) L Home Documentation Analytics Code automation D…" at bounding box center [626, 297] width 1253 height 595
click at [1176, 161] on div "Import updates" at bounding box center [1171, 164] width 53 height 9
